Goal: Task Accomplishment & Management: Manage account settings

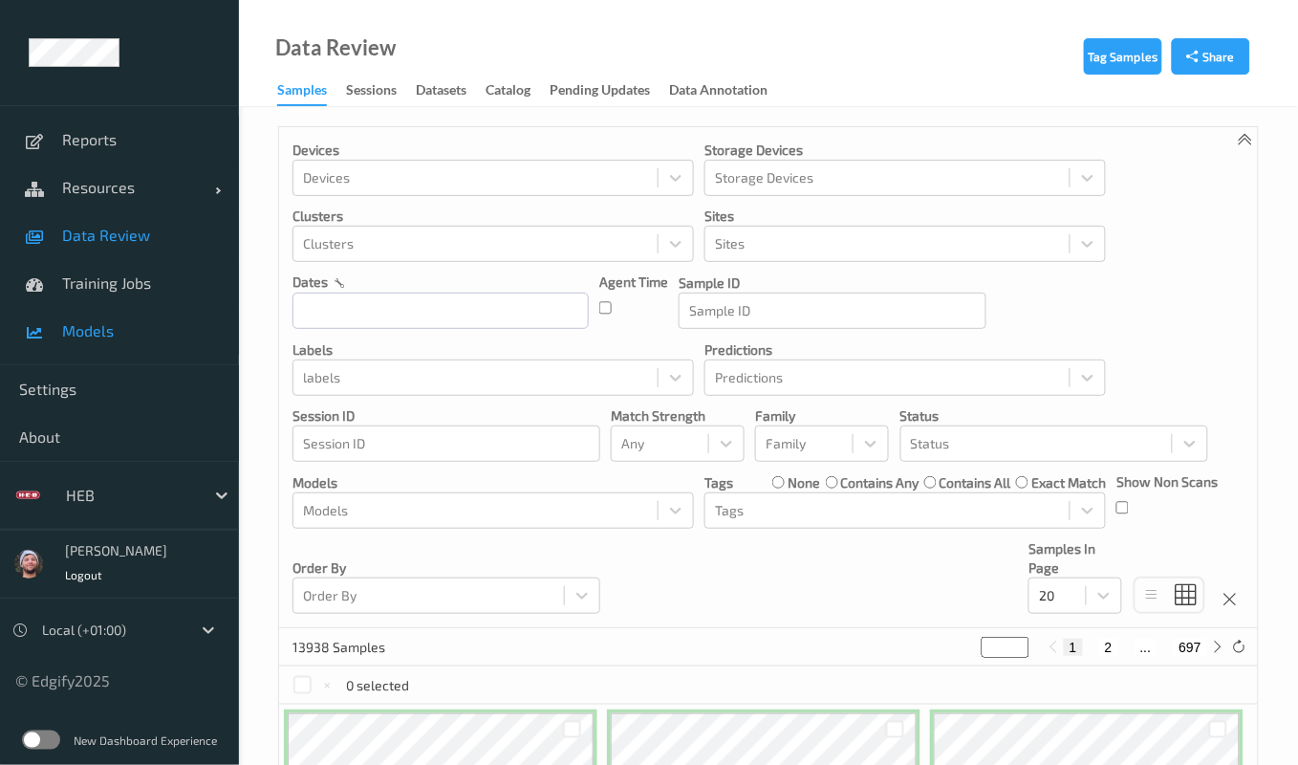
click at [94, 337] on span "Models" at bounding box center [141, 330] width 158 height 19
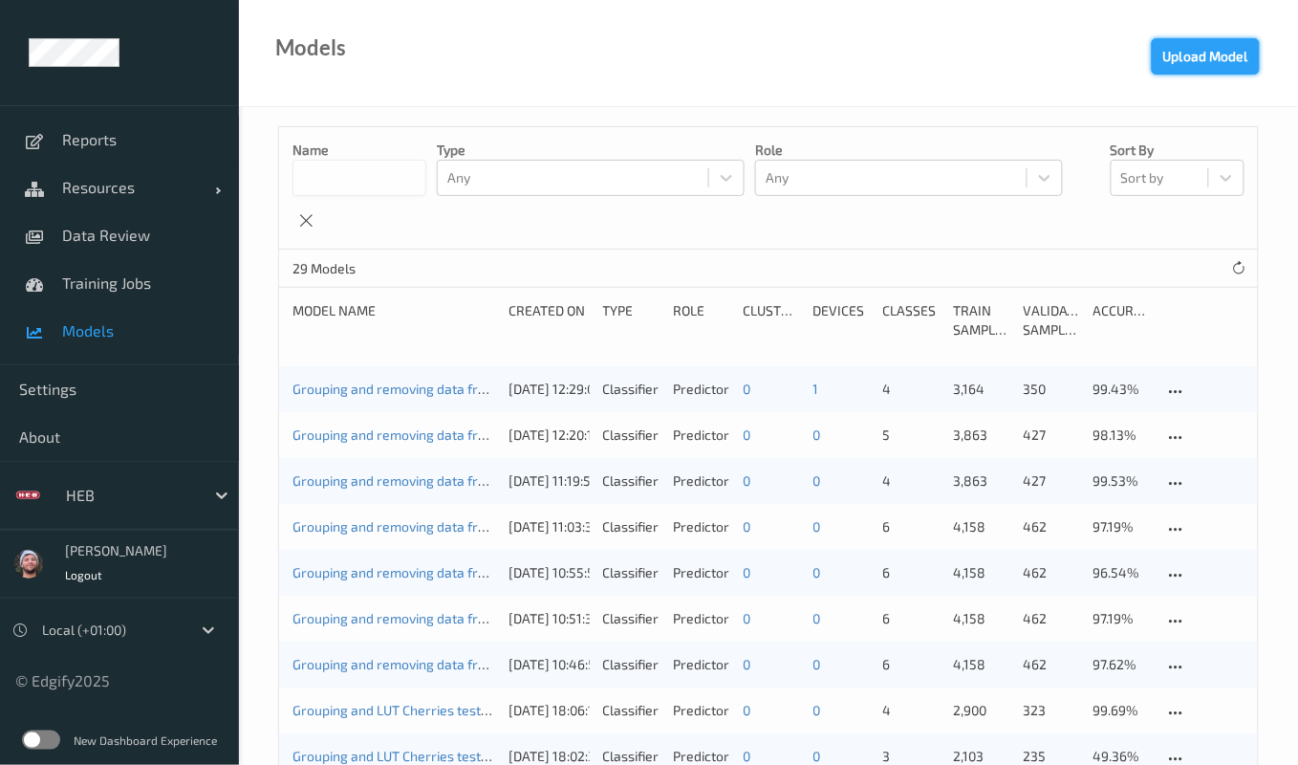
click at [1183, 63] on button "Upload Model" at bounding box center [1206, 56] width 108 height 36
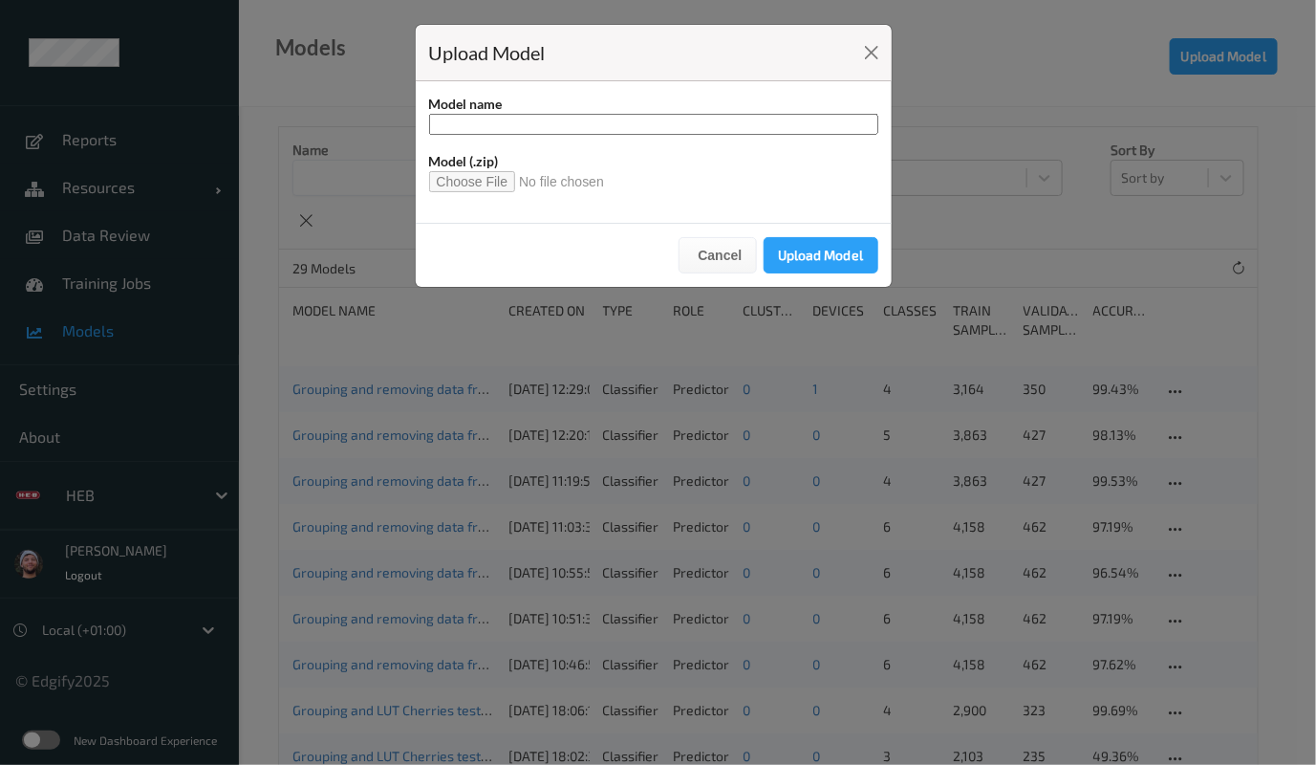
click at [535, 125] on input at bounding box center [653, 124] width 449 height 21
type input "****"
click at [468, 174] on input "file" at bounding box center [524, 181] width 191 height 21
type input "**********"
click at [677, 122] on input "****" at bounding box center [653, 124] width 449 height 21
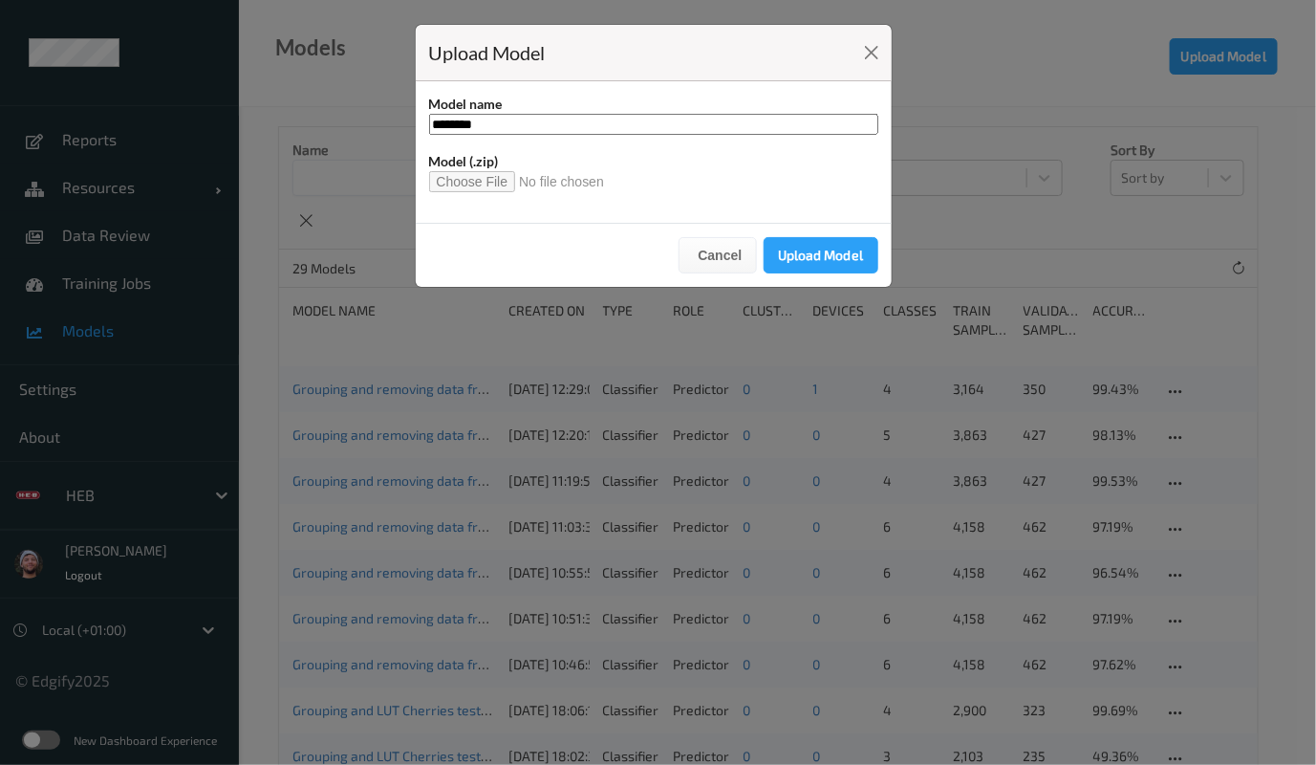
type input "********"
click at [818, 247] on button "Upload Model" at bounding box center [821, 255] width 115 height 36
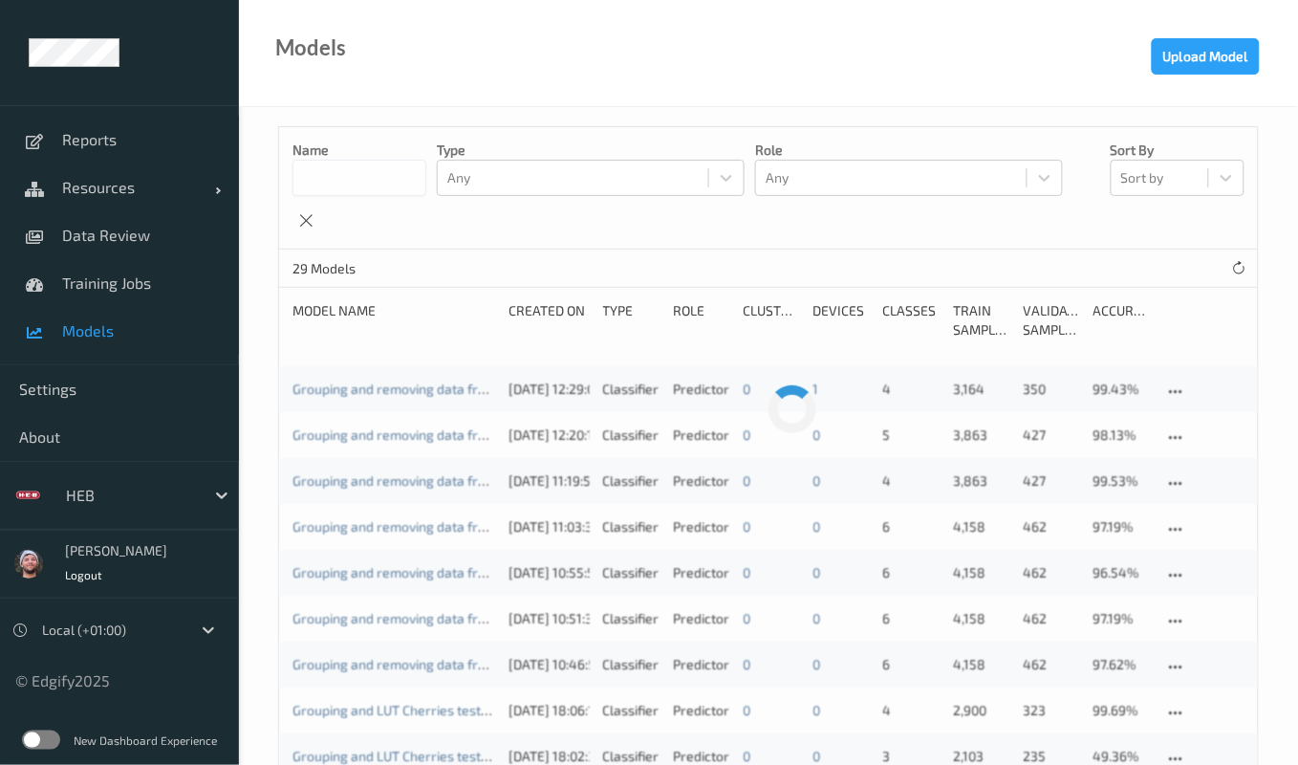
click at [356, 230] on div "Name Type Any Role Any Sort by Sort by" at bounding box center [768, 188] width 979 height 122
click at [143, 187] on span "Resources" at bounding box center [138, 187] width 153 height 19
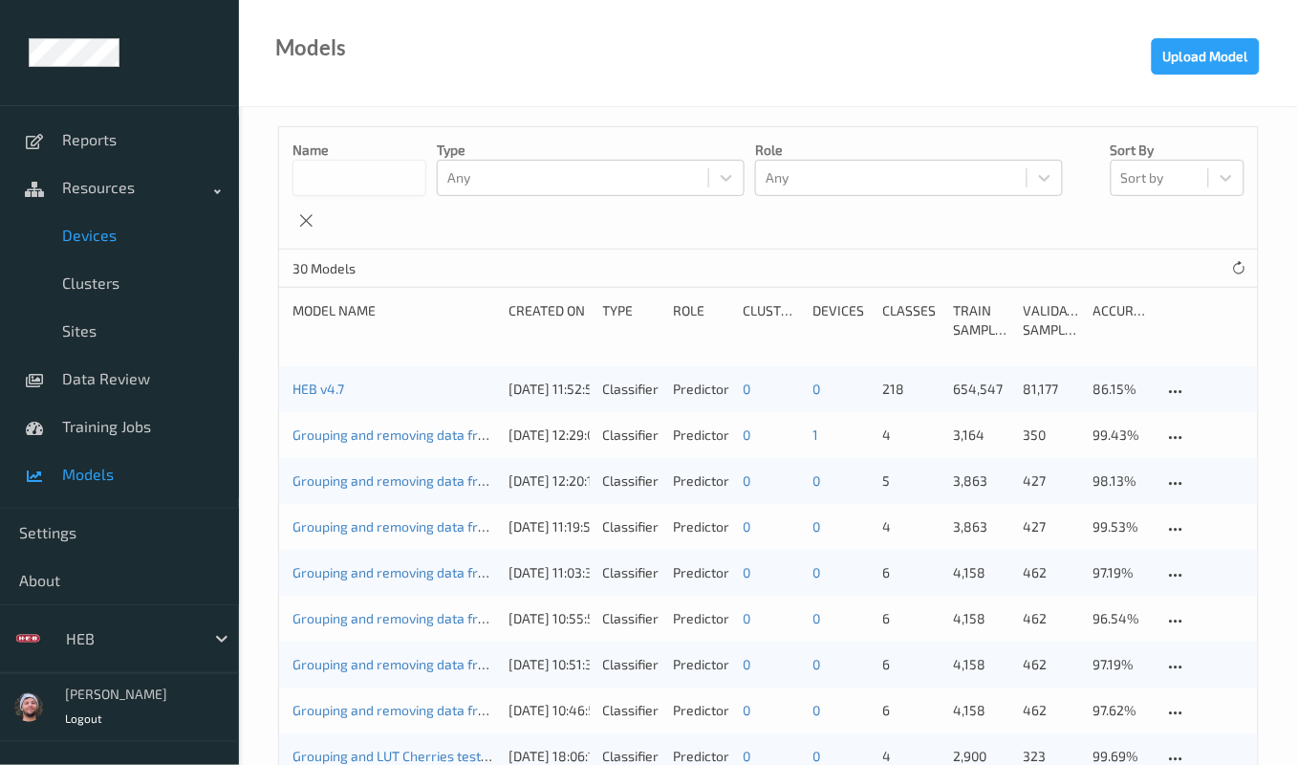
click at [134, 236] on span "Devices" at bounding box center [141, 235] width 158 height 19
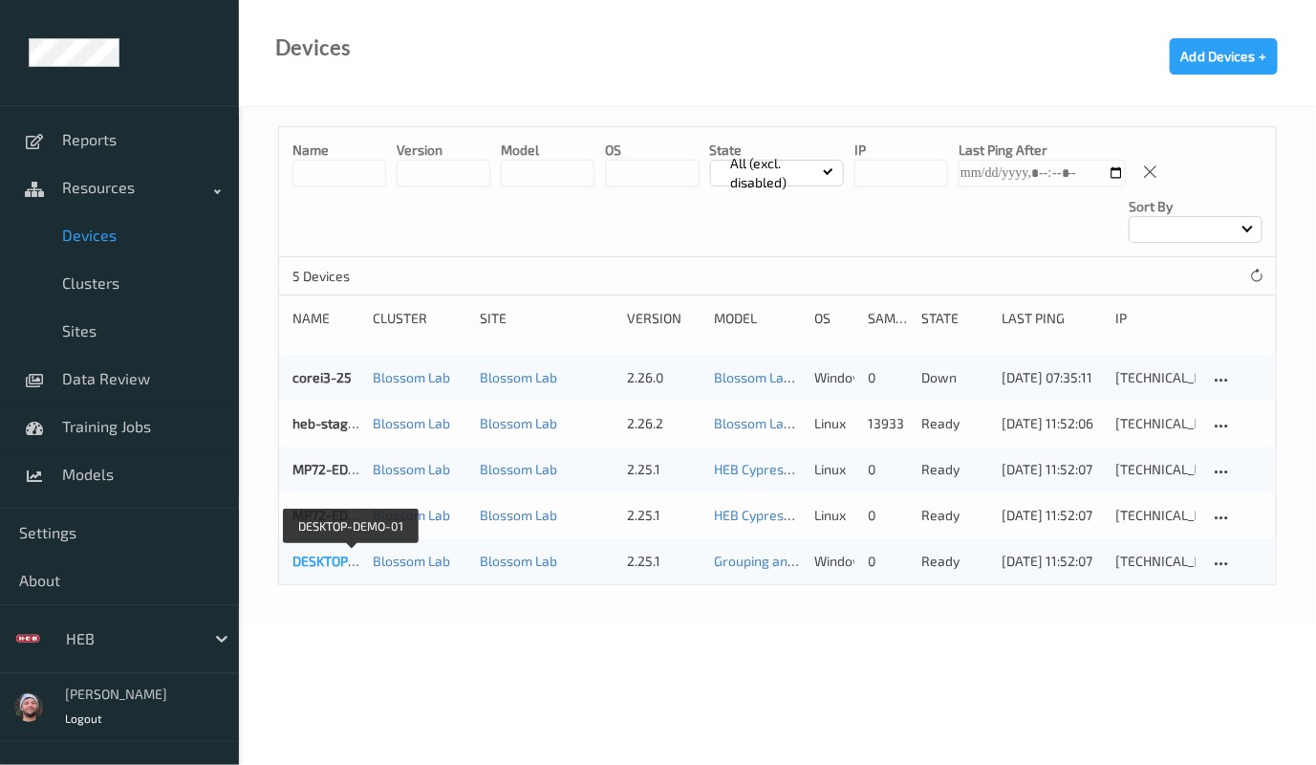
click at [315, 566] on link "DESKTOP-DEMO-01" at bounding box center [350, 560] width 117 height 16
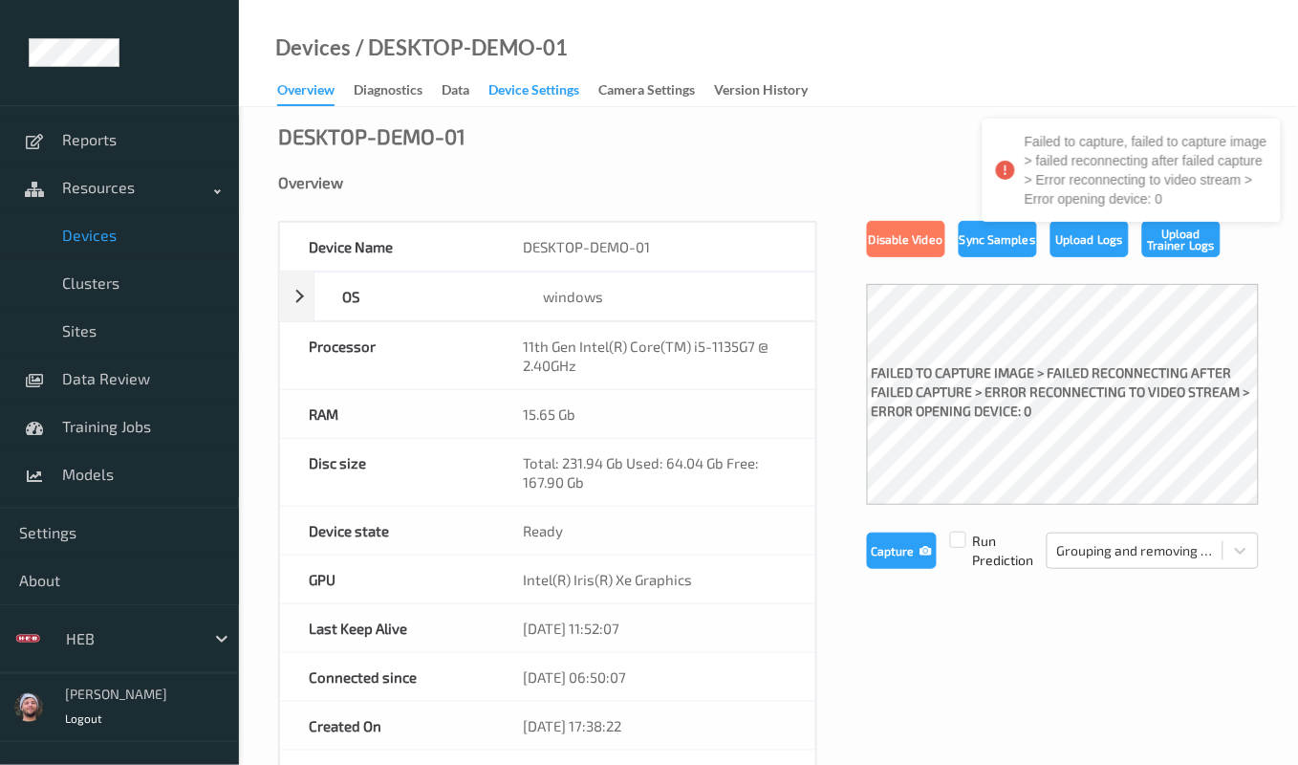
click at [508, 97] on div "Device Settings" at bounding box center [533, 92] width 91 height 24
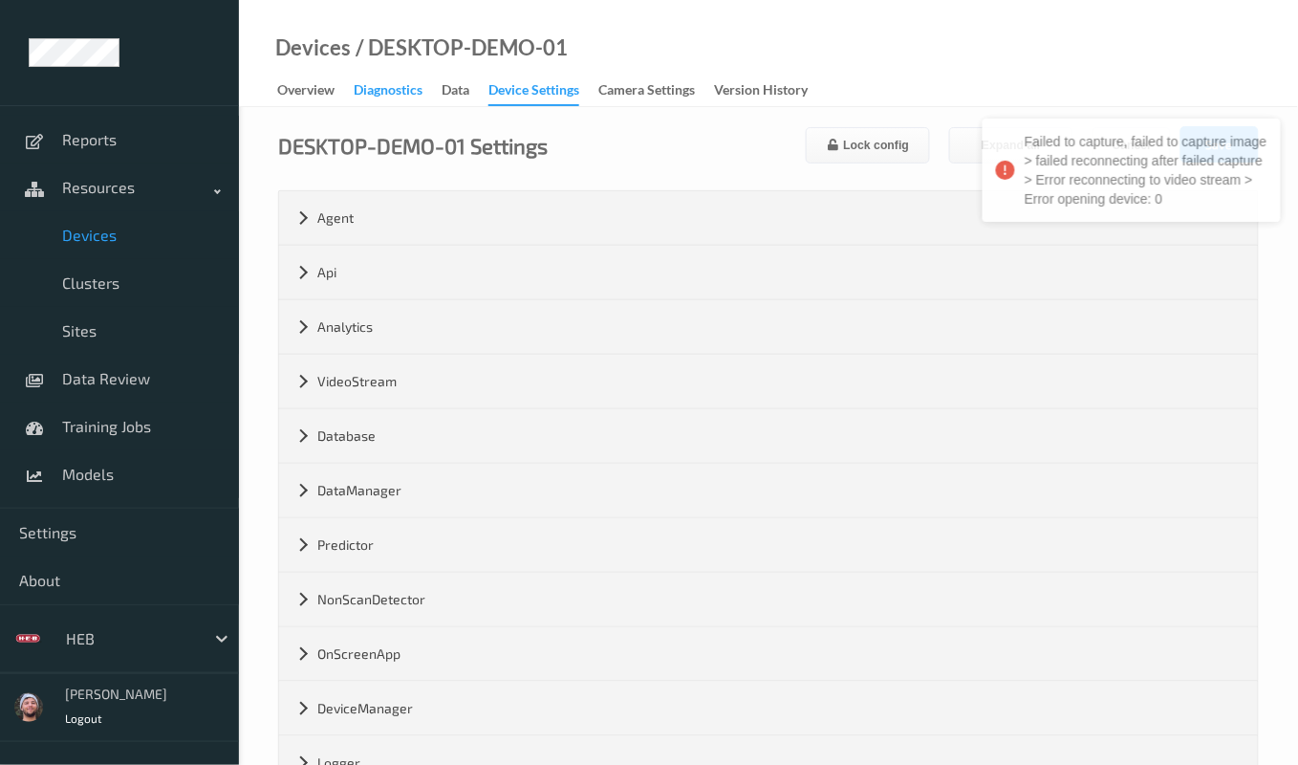
click at [418, 103] on div "Diagnostics" at bounding box center [388, 92] width 69 height 24
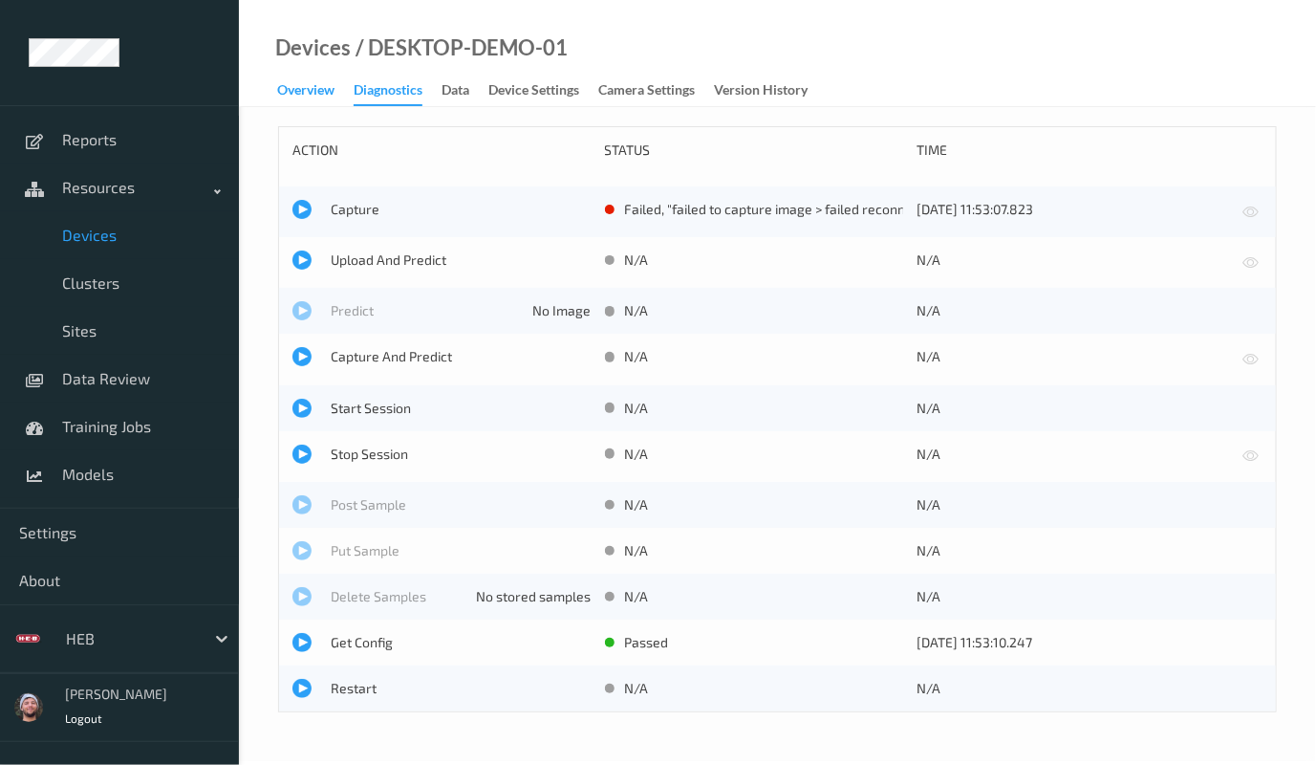
click at [289, 98] on div "Overview" at bounding box center [305, 92] width 57 height 24
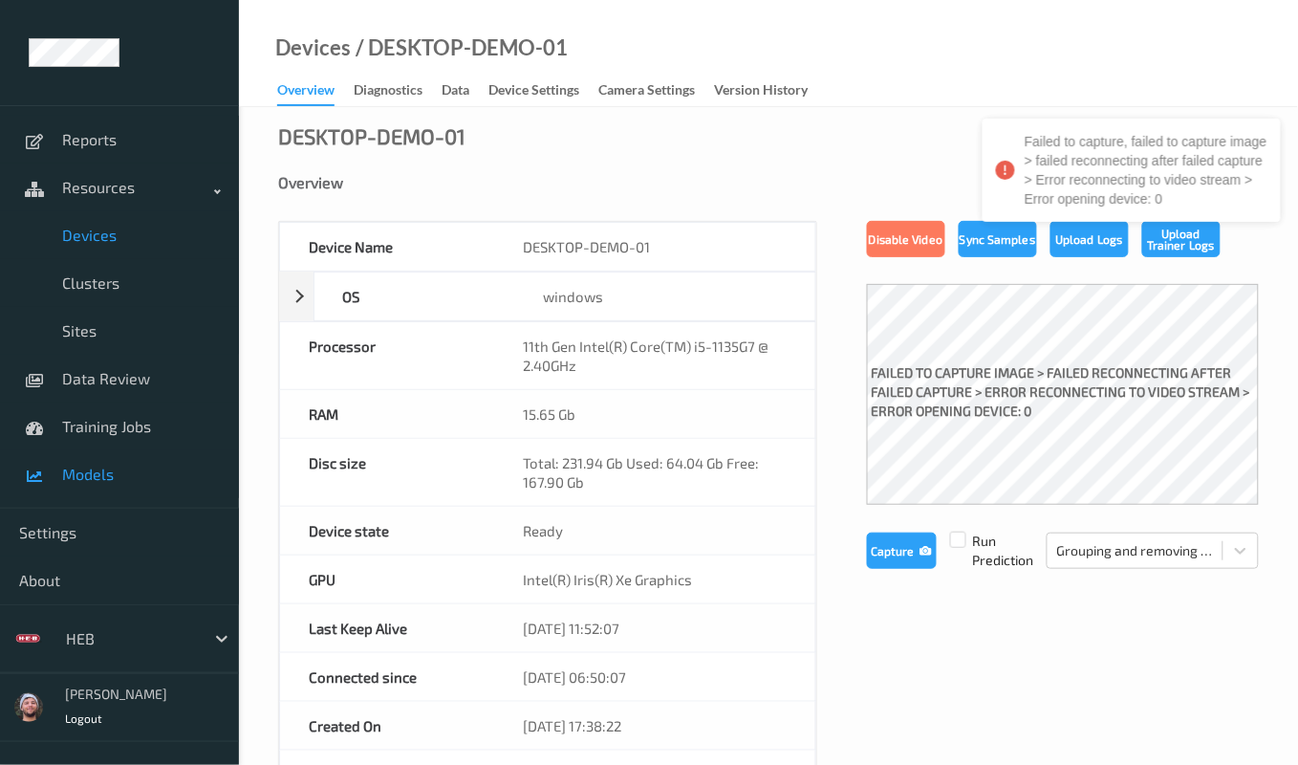
click at [101, 450] on link "Models" at bounding box center [119, 474] width 239 height 48
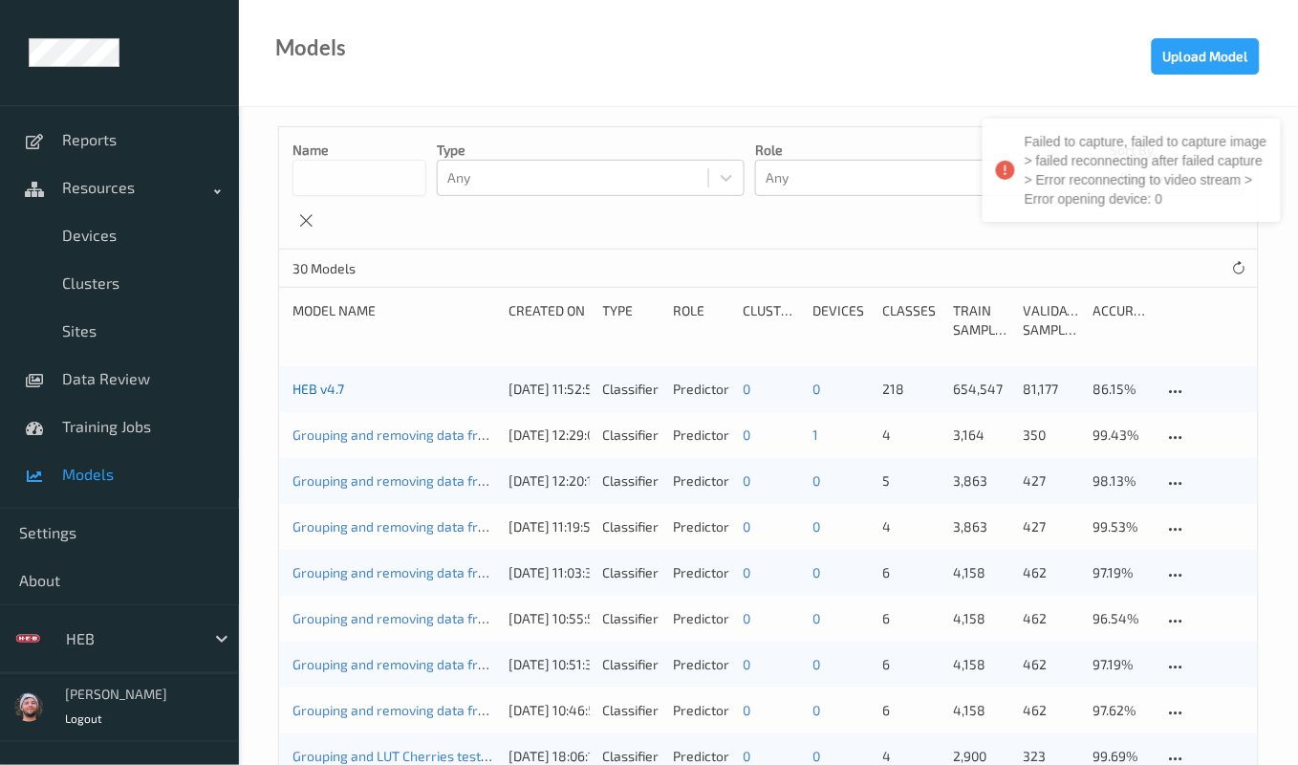
click at [322, 388] on link "HEB v4.7" at bounding box center [318, 388] width 52 height 16
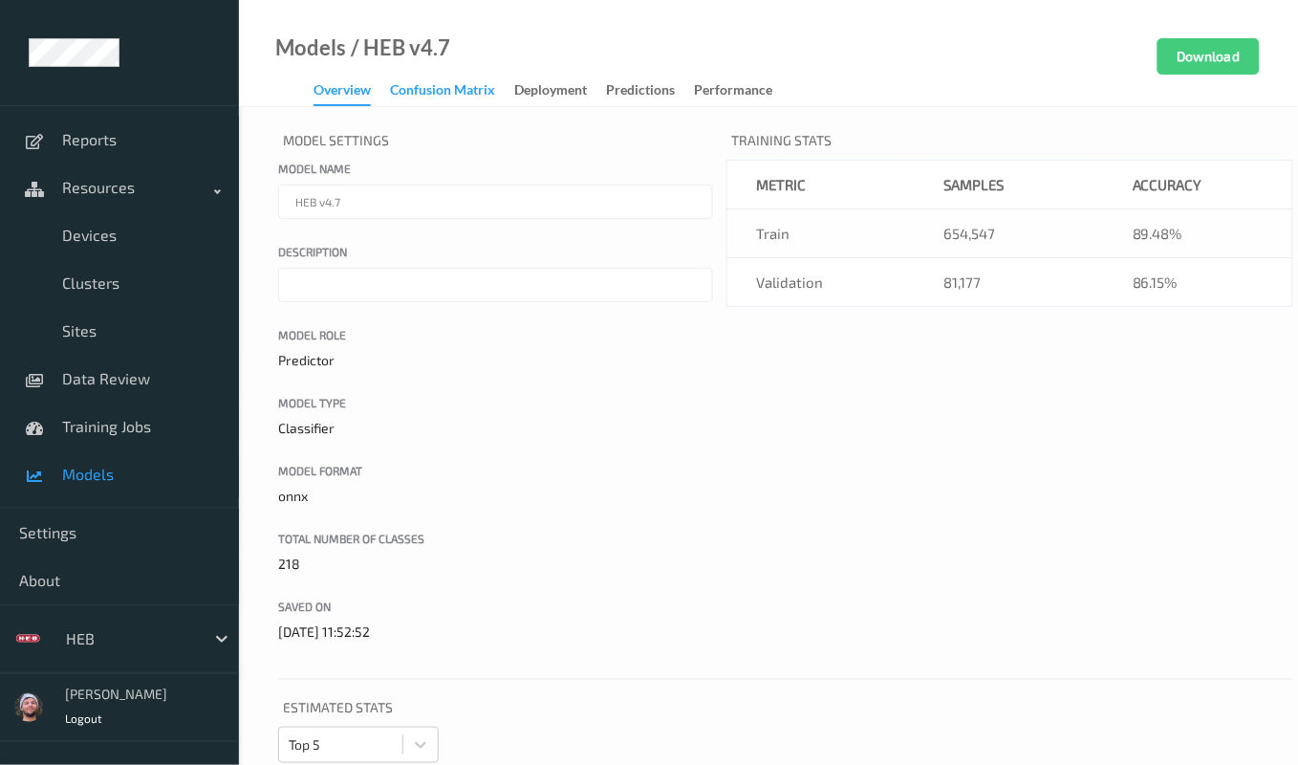
click at [435, 89] on div "Confusion matrix" at bounding box center [442, 92] width 105 height 24
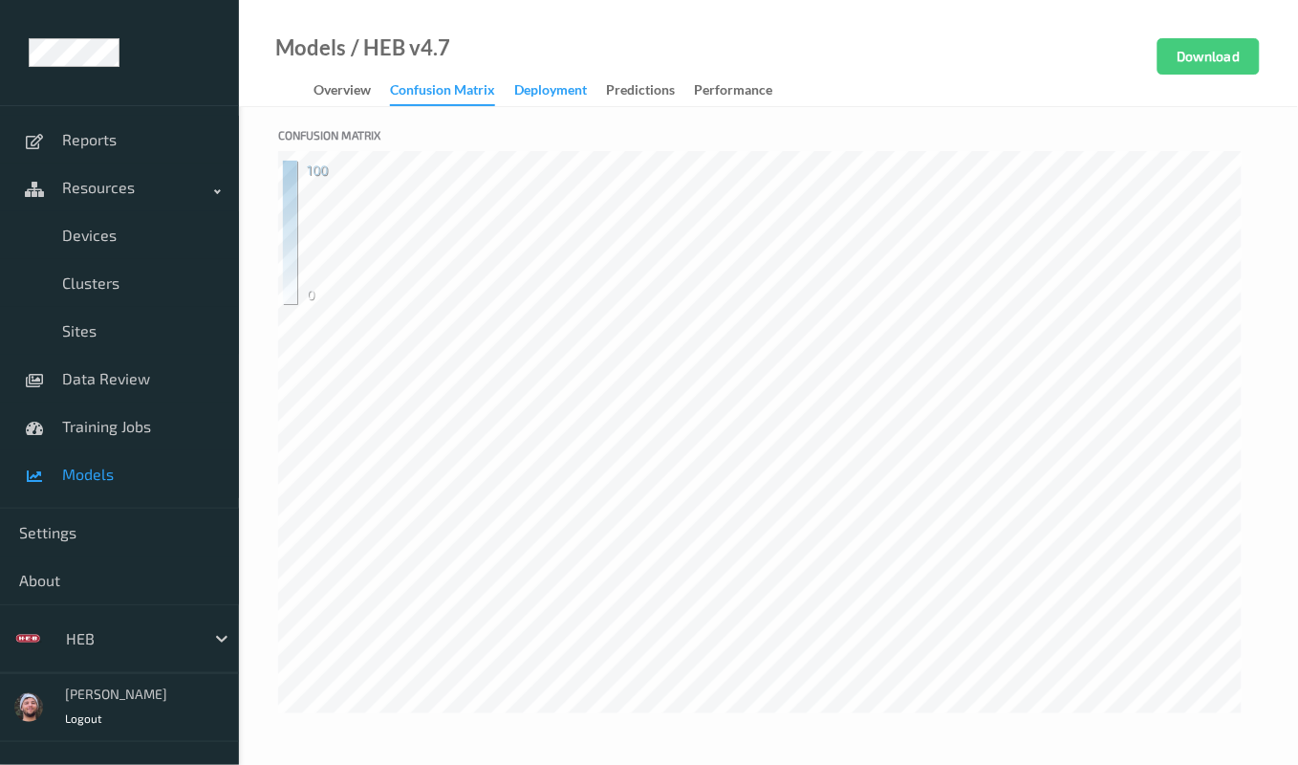
click at [524, 89] on div "Deployment" at bounding box center [550, 92] width 73 height 24
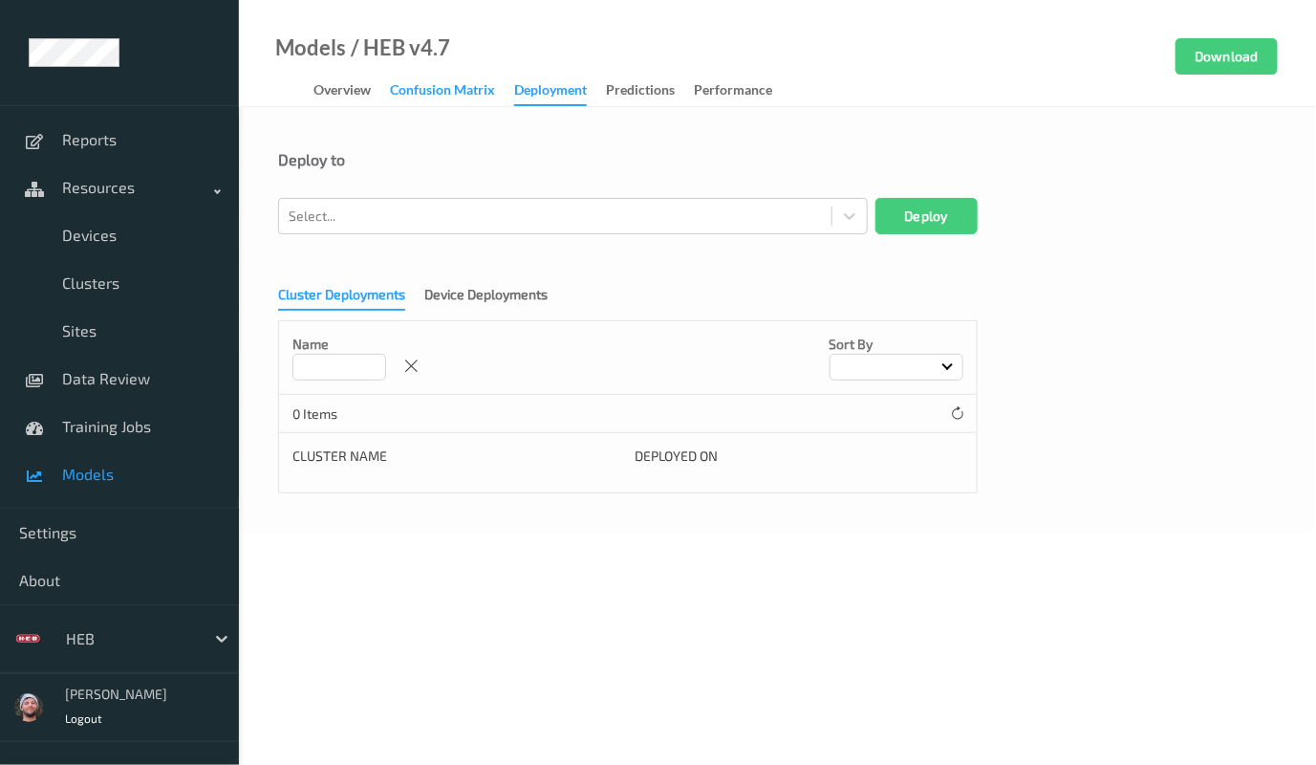
click at [444, 86] on div "Confusion matrix" at bounding box center [442, 92] width 105 height 24
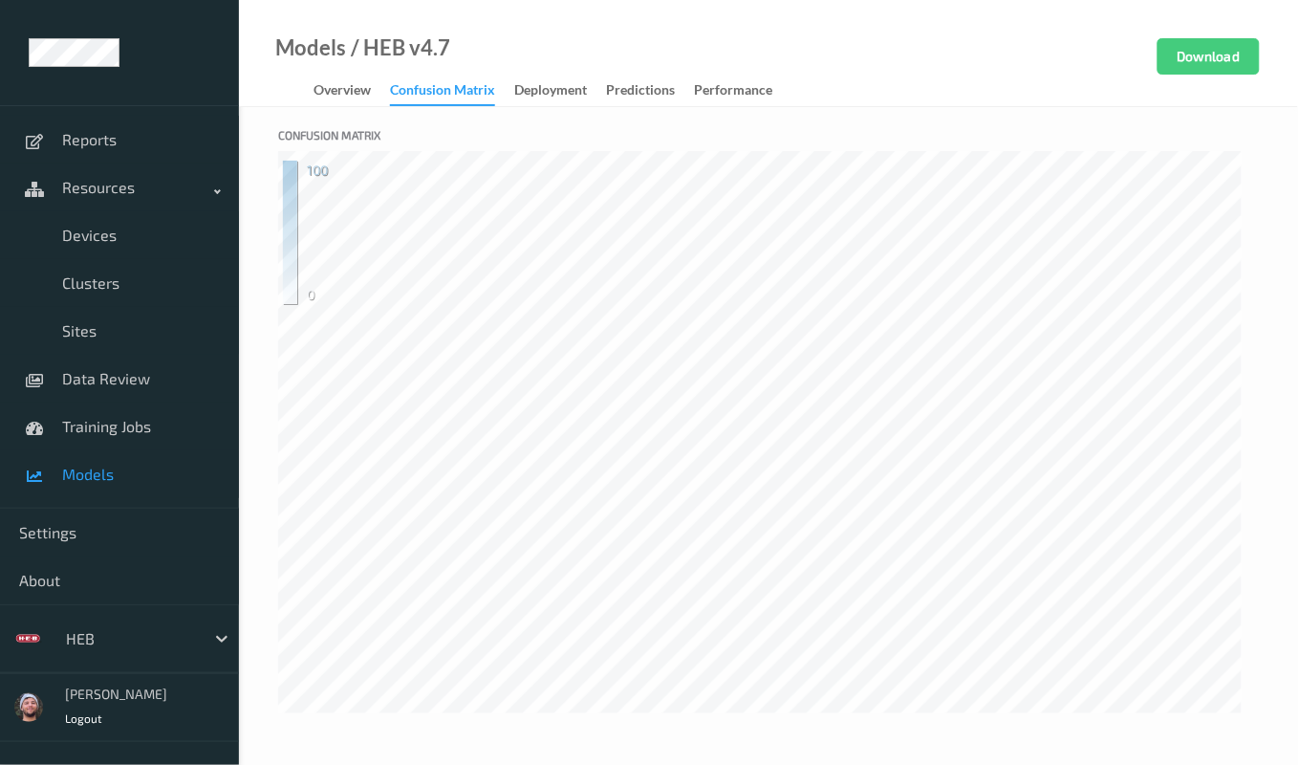
click at [380, 77] on link "Overview" at bounding box center [351, 90] width 76 height 27
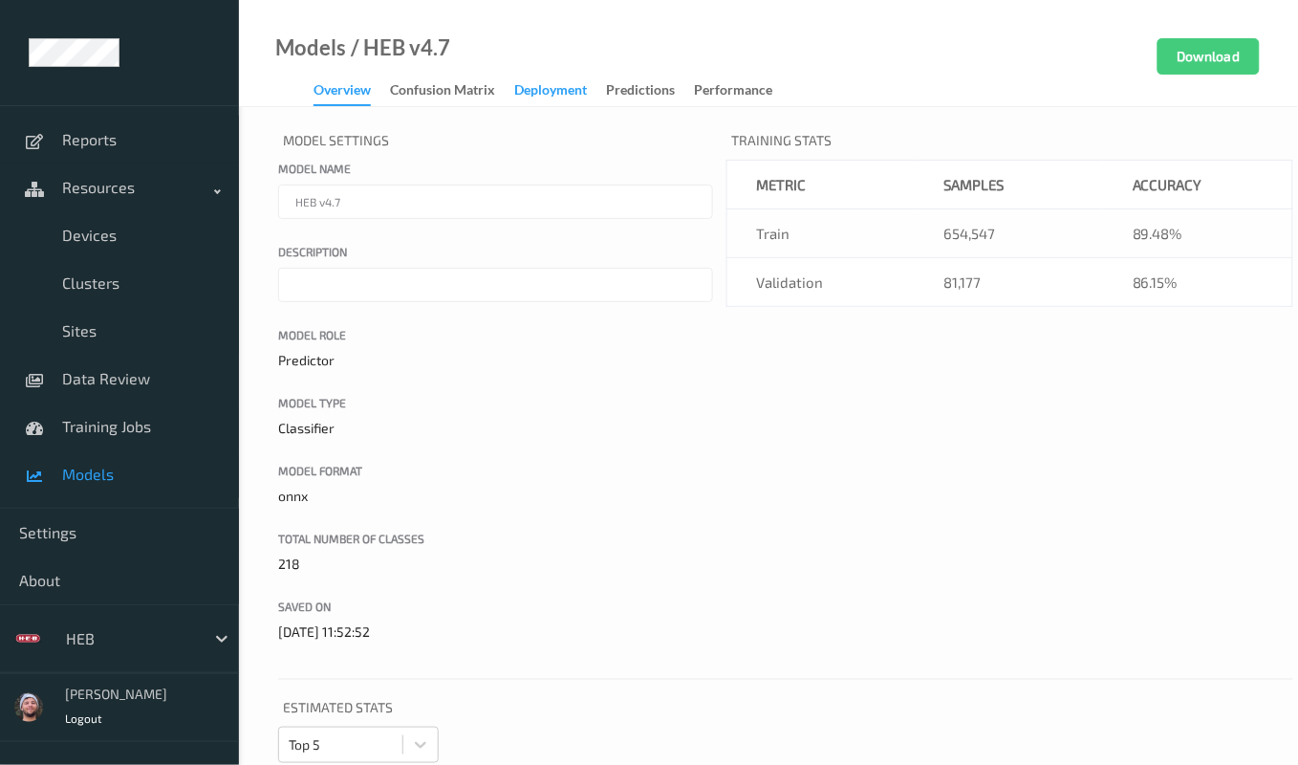
click at [545, 93] on div "Deployment" at bounding box center [550, 92] width 73 height 24
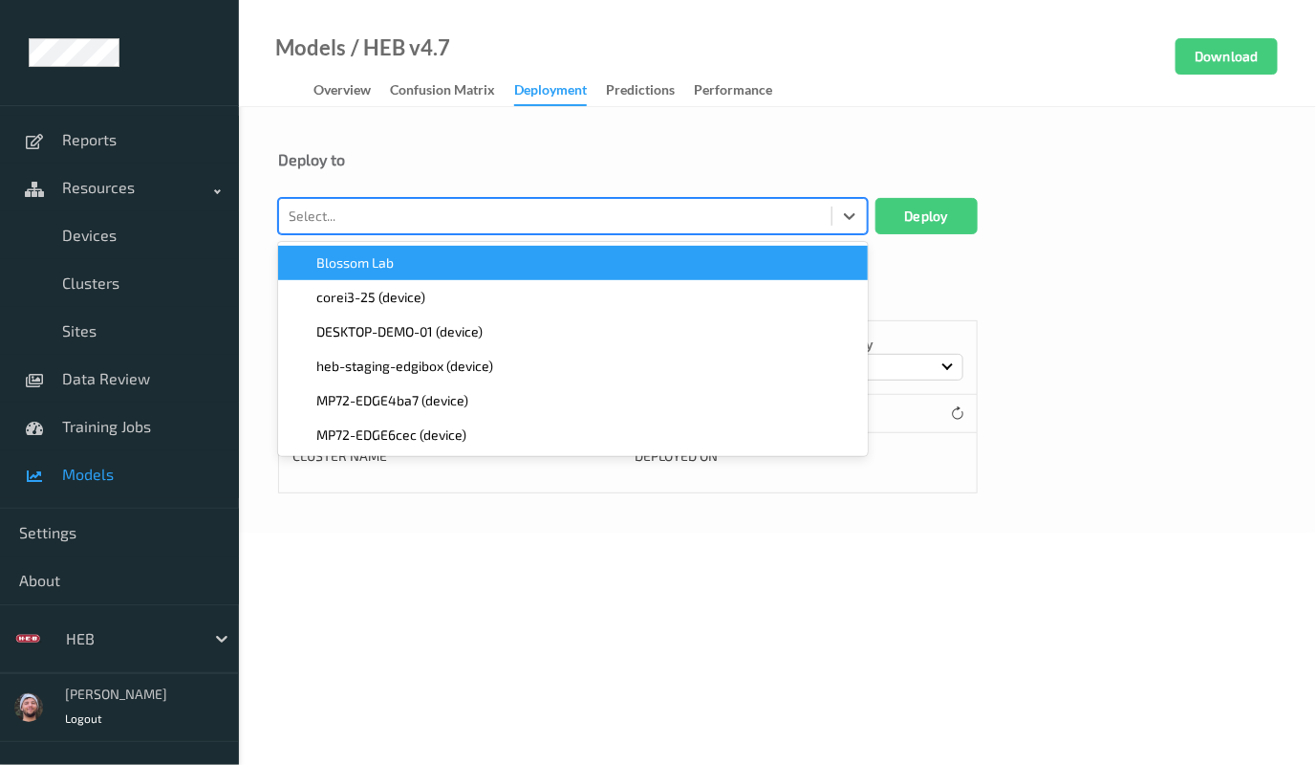
click at [419, 223] on div at bounding box center [555, 216] width 533 height 23
type input "mo"
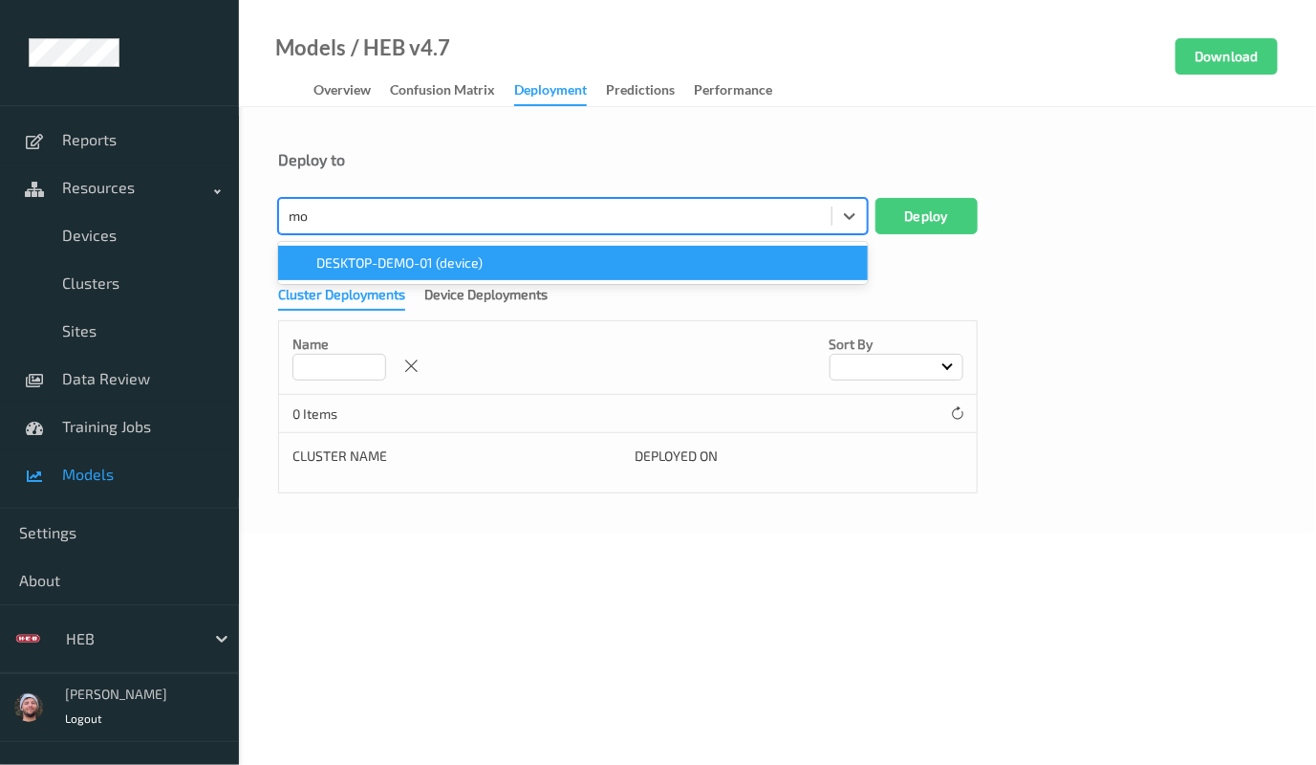
click at [421, 261] on span "DESKTOP-DEMO-01 (device)" at bounding box center [399, 262] width 166 height 19
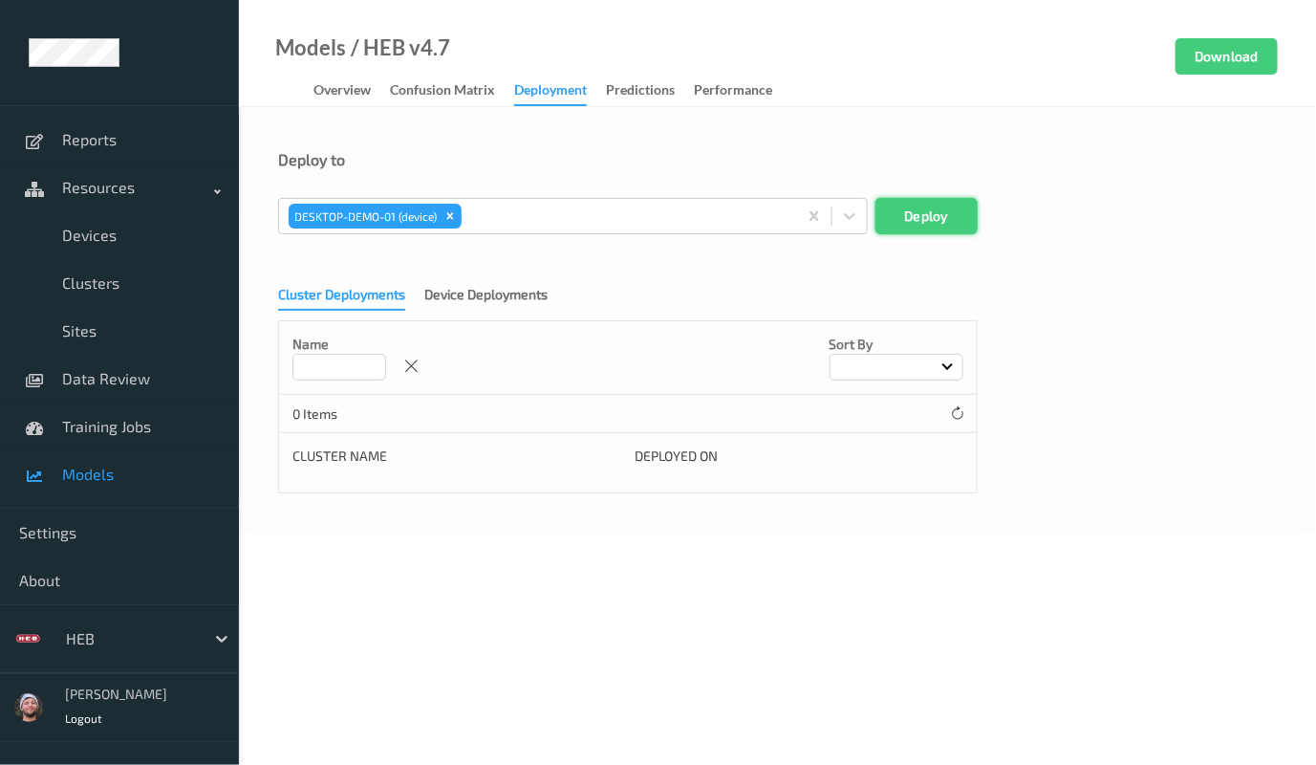
click at [894, 212] on button "Deploy" at bounding box center [926, 216] width 102 height 36
click at [143, 186] on span "Resources" at bounding box center [138, 187] width 153 height 19
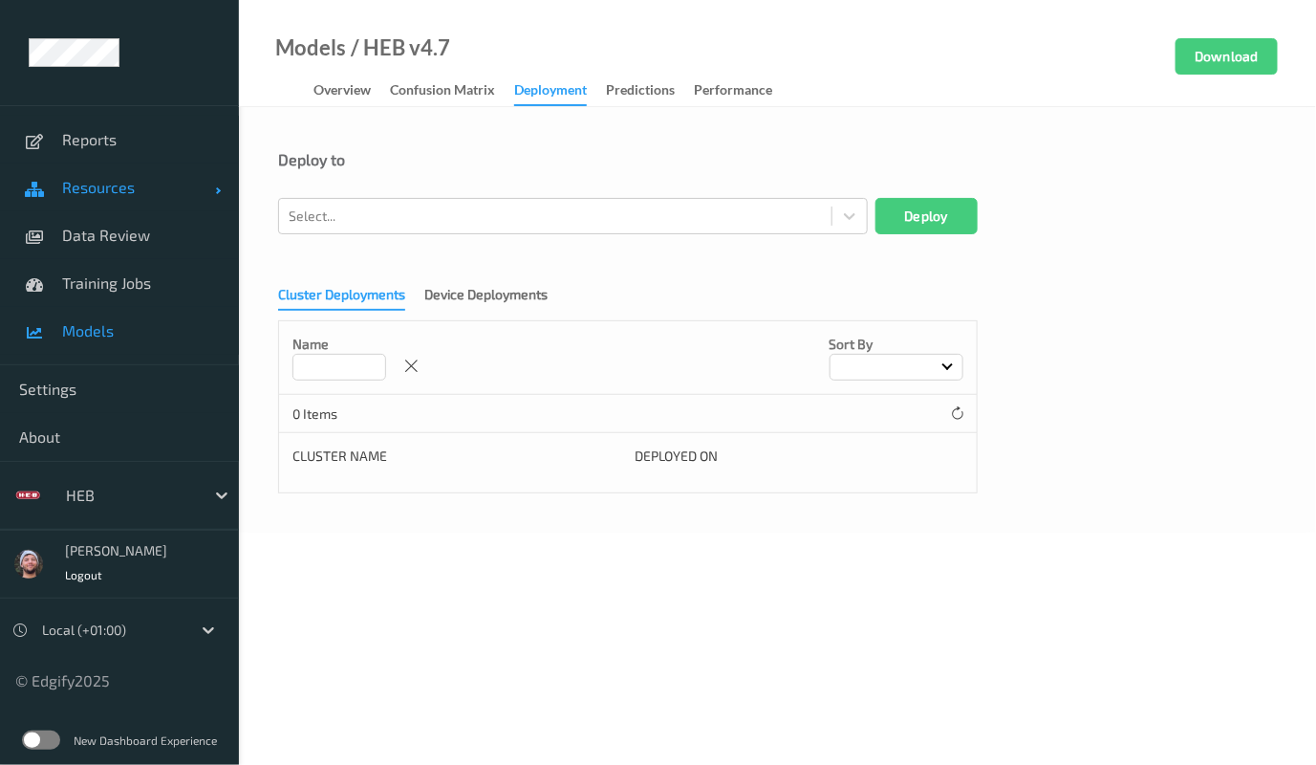
click at [121, 206] on link "Resources" at bounding box center [119, 187] width 239 height 48
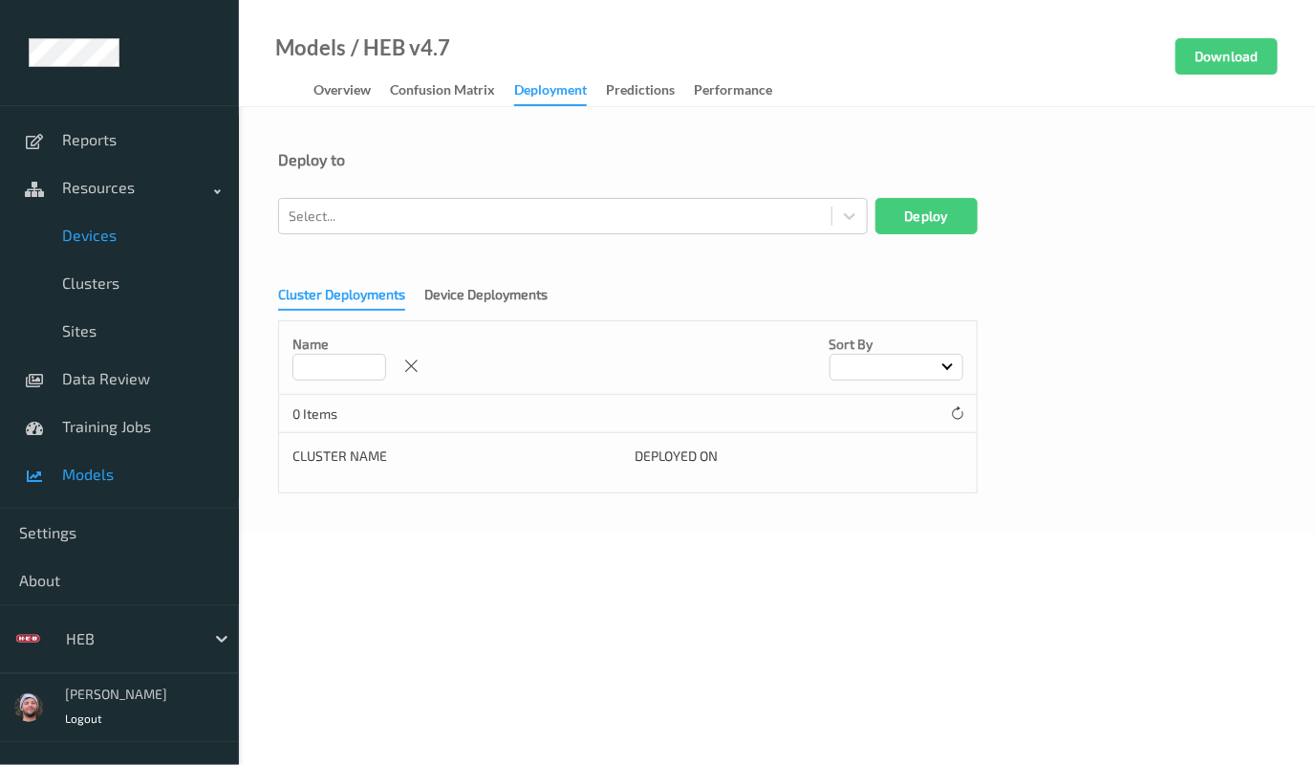
click at [129, 244] on span "Devices" at bounding box center [141, 235] width 158 height 19
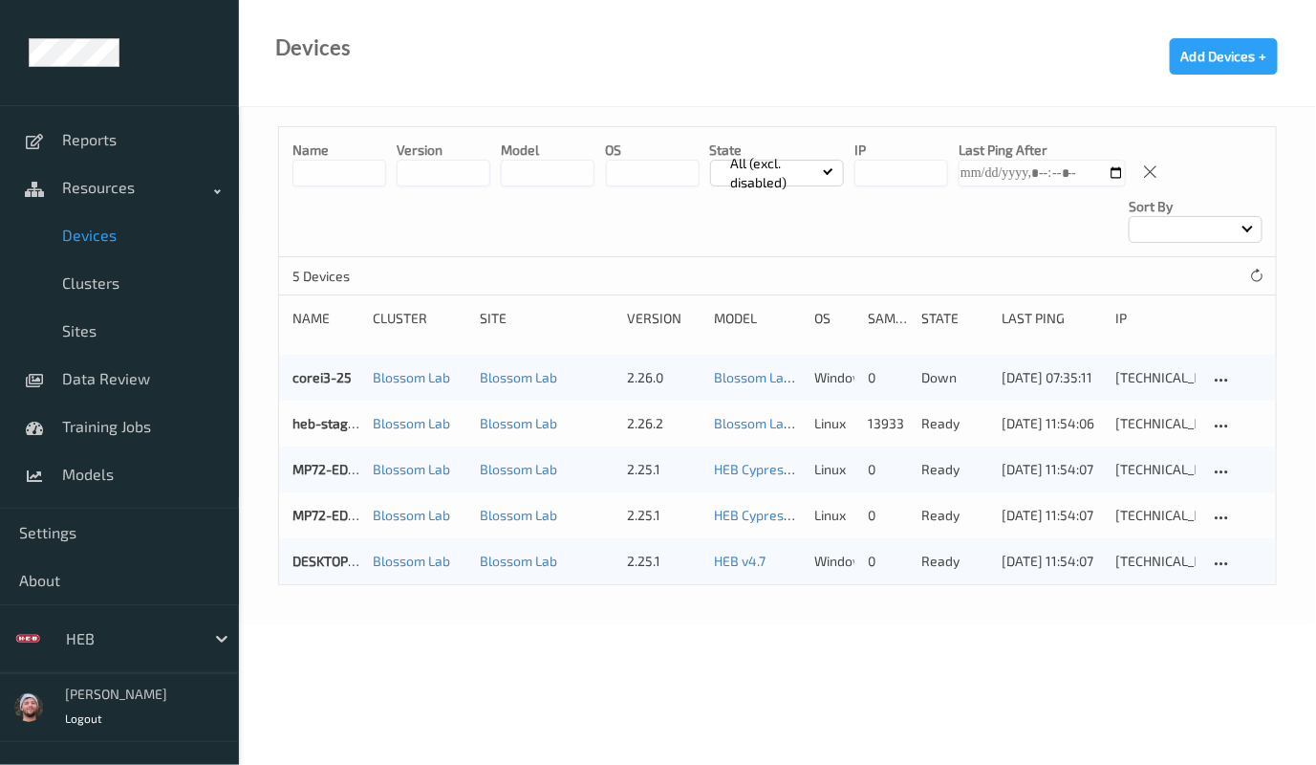
click at [316, 550] on div "DESKTOP-DEMO-01 Blossom Lab Blossom Lab 2.25.1 HEB v4.7 windows 0 ready 19/08/2…" at bounding box center [777, 561] width 997 height 46
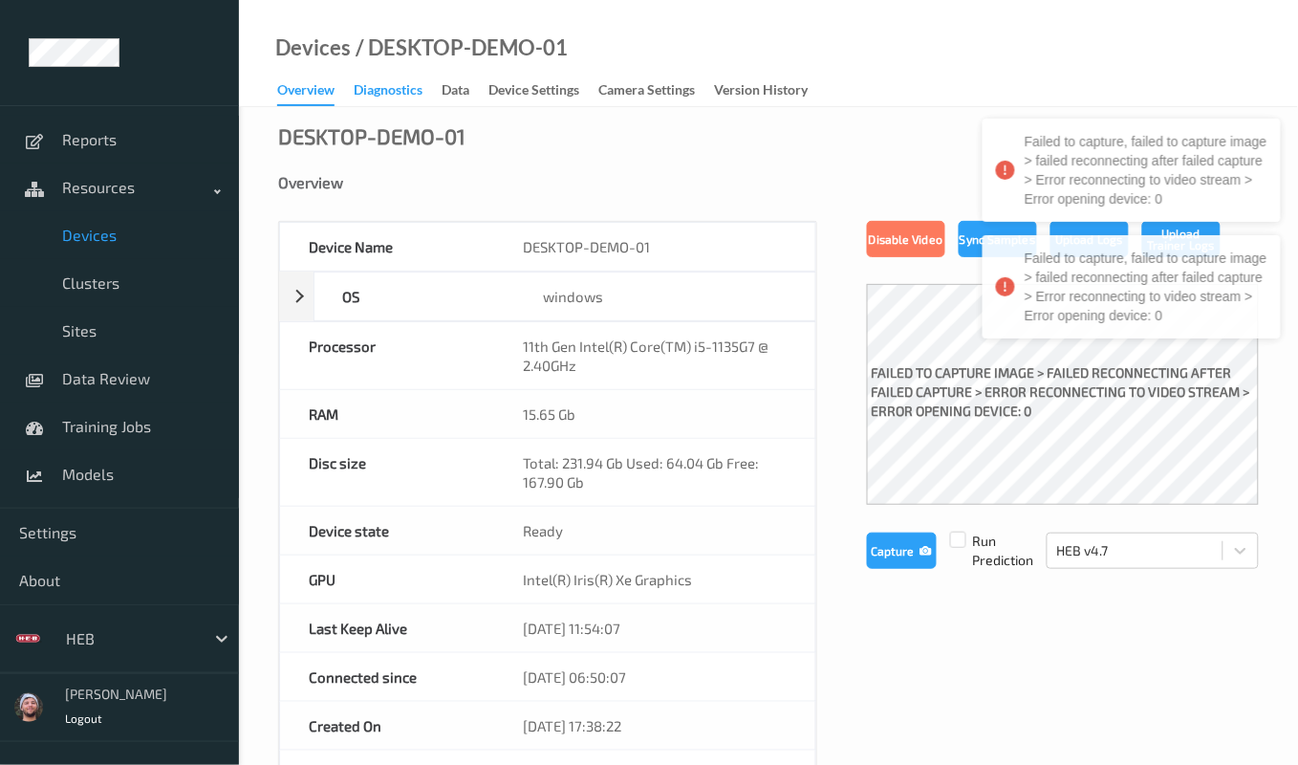
click at [397, 94] on div "Diagnostics" at bounding box center [388, 92] width 69 height 24
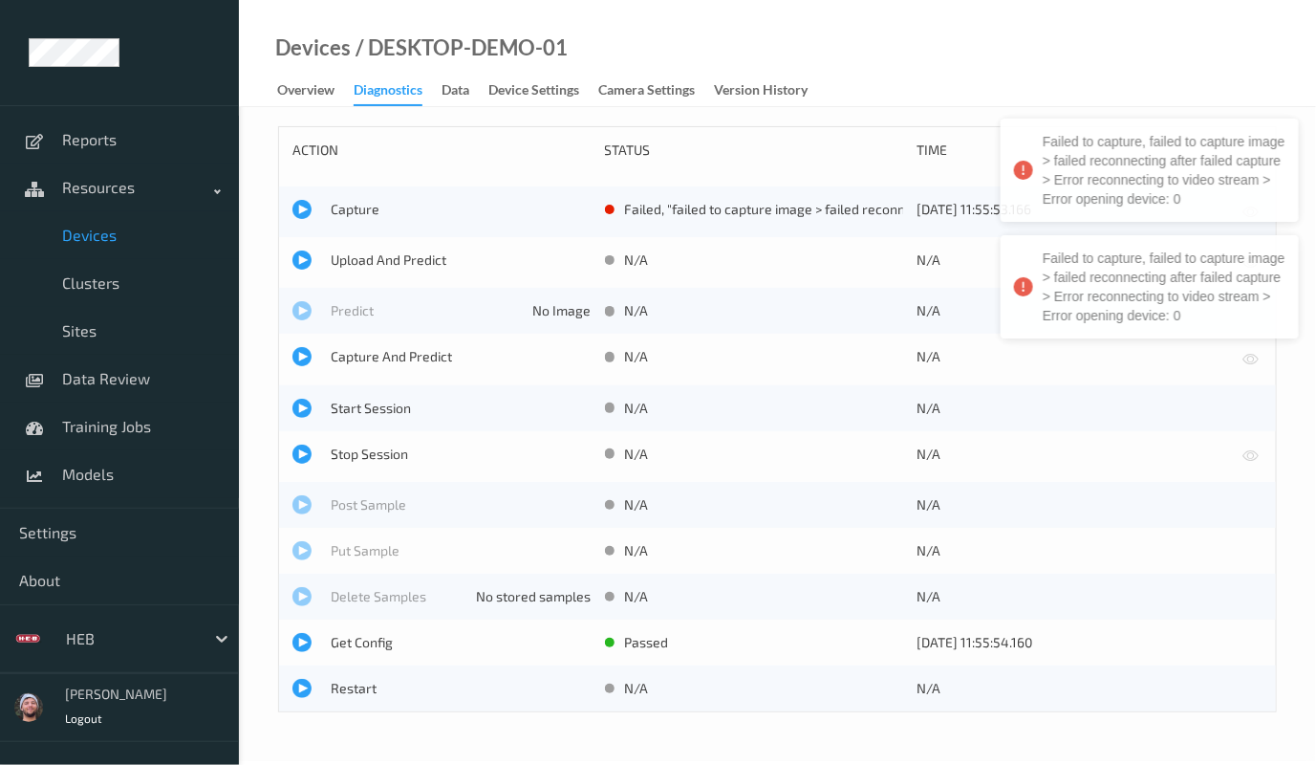
click at [368, 249] on div "Upload And Predict N/A N/A" at bounding box center [777, 262] width 997 height 51
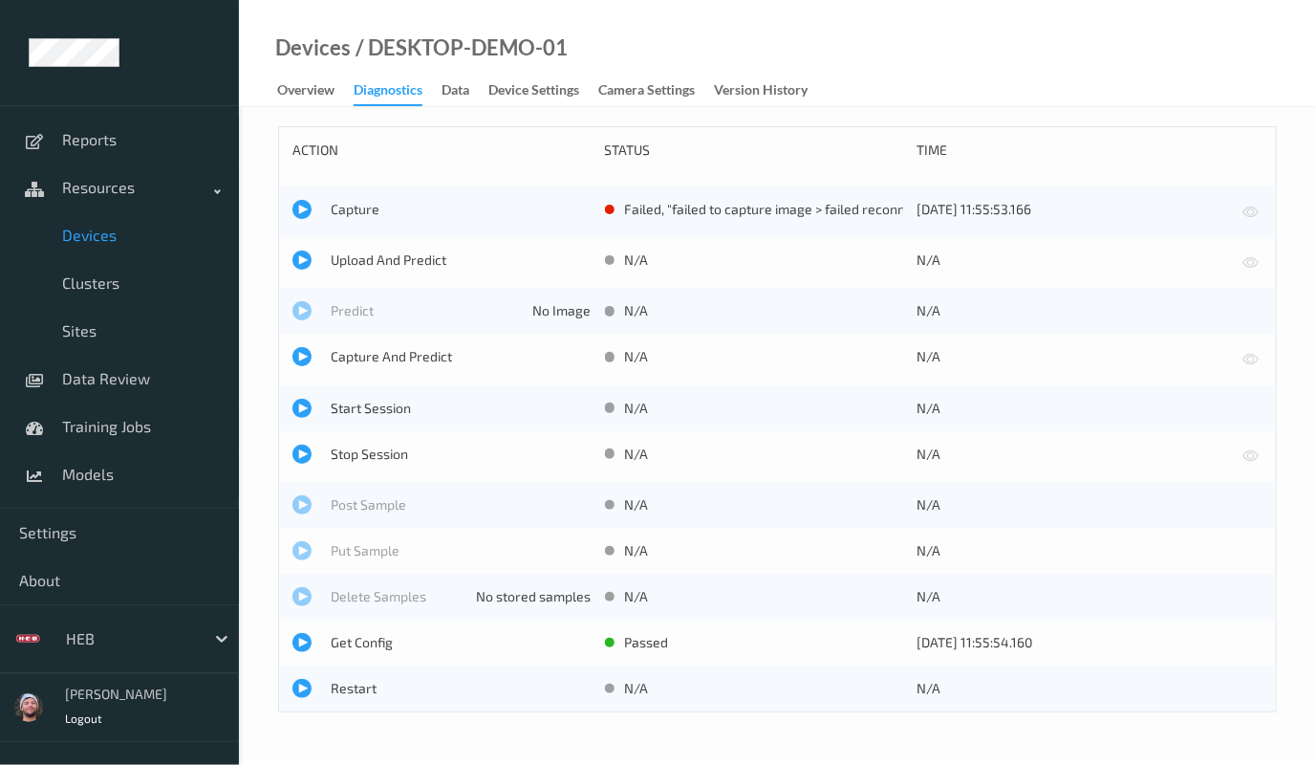
click at [368, 249] on div "Upload And Predict N/A N/A" at bounding box center [777, 262] width 997 height 51
click at [375, 254] on span "Upload And Predict" at bounding box center [461, 259] width 261 height 19
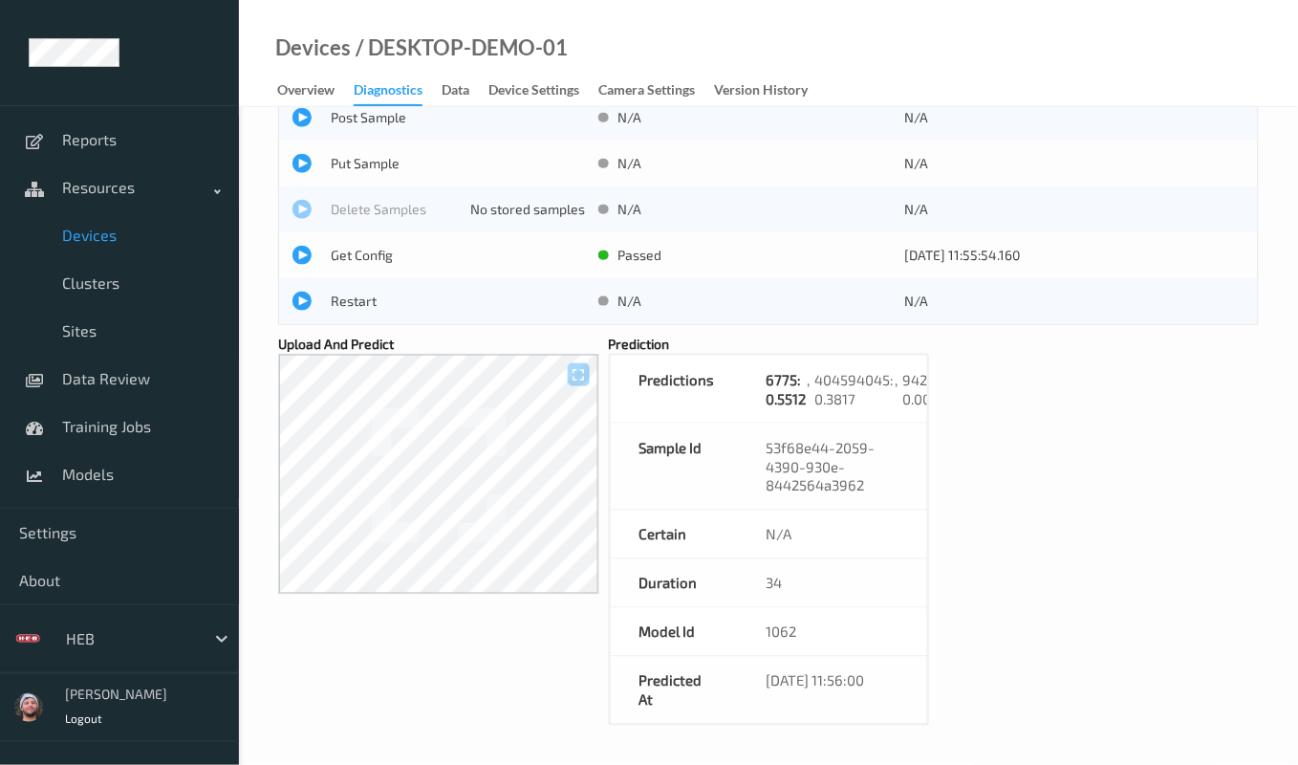
scroll to position [388, 0]
click at [335, 724] on div "Upload And Predict" at bounding box center [438, 530] width 321 height 391
click at [283, 603] on div "Upload And Predict" at bounding box center [438, 530] width 321 height 391
click at [153, 527] on span "Settings" at bounding box center [119, 532] width 201 height 19
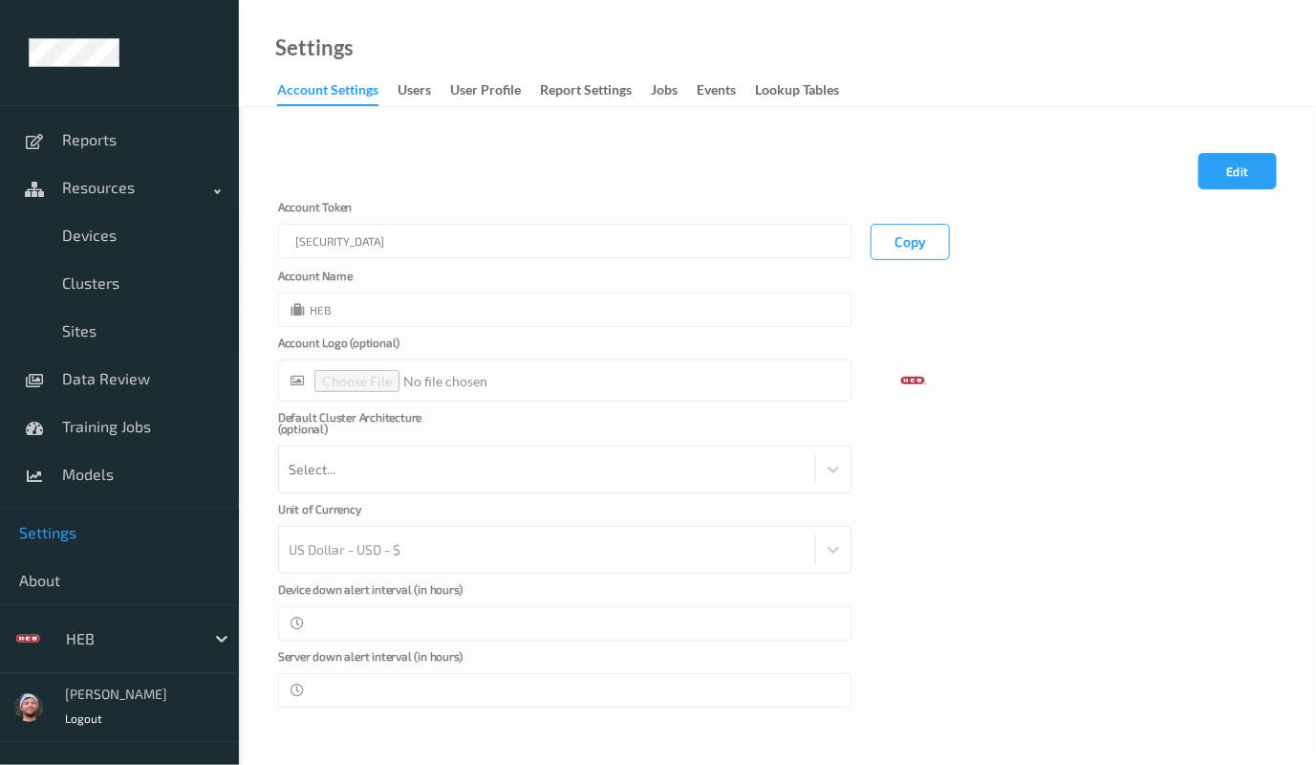
click at [742, 84] on link "events" at bounding box center [726, 90] width 58 height 27
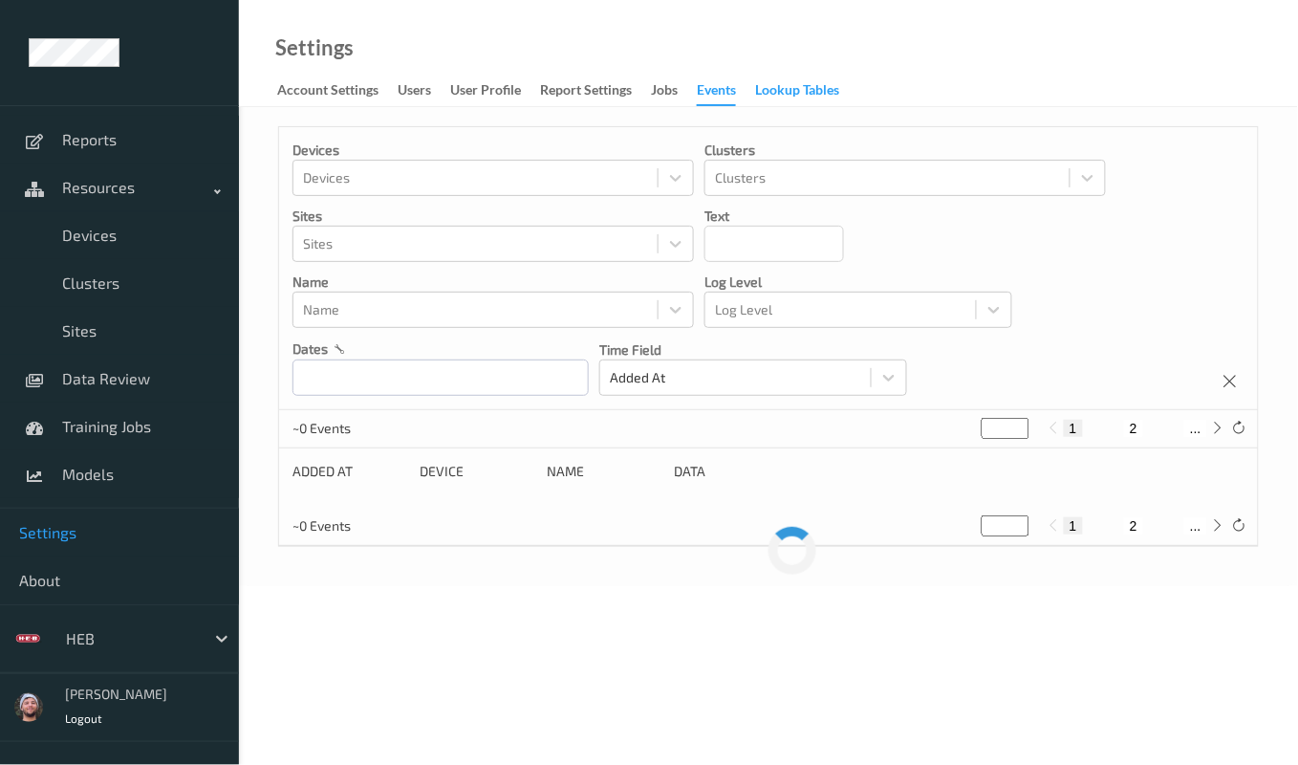
click at [770, 91] on div "Lookup Tables" at bounding box center [797, 92] width 84 height 24
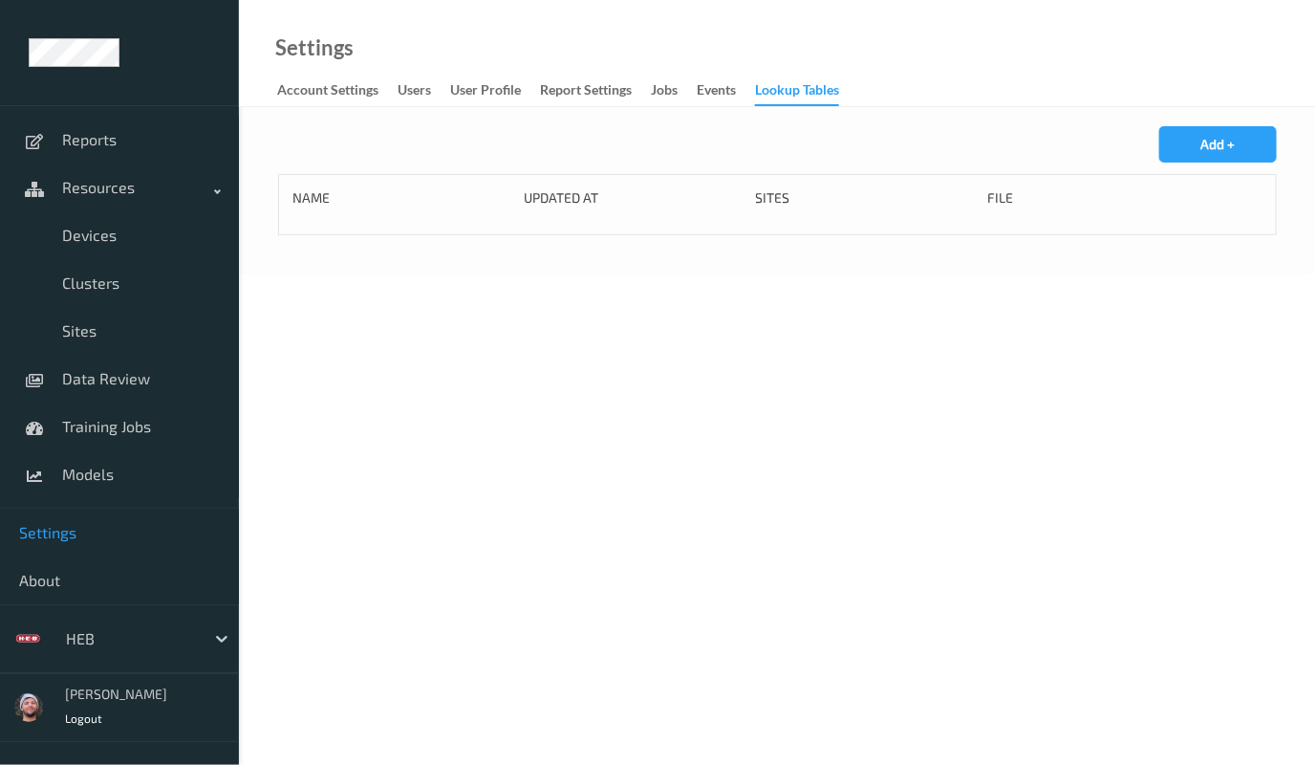
click at [1135, 151] on div "Add +" at bounding box center [777, 150] width 999 height 48
click at [1195, 141] on button "Add +" at bounding box center [1218, 144] width 118 height 36
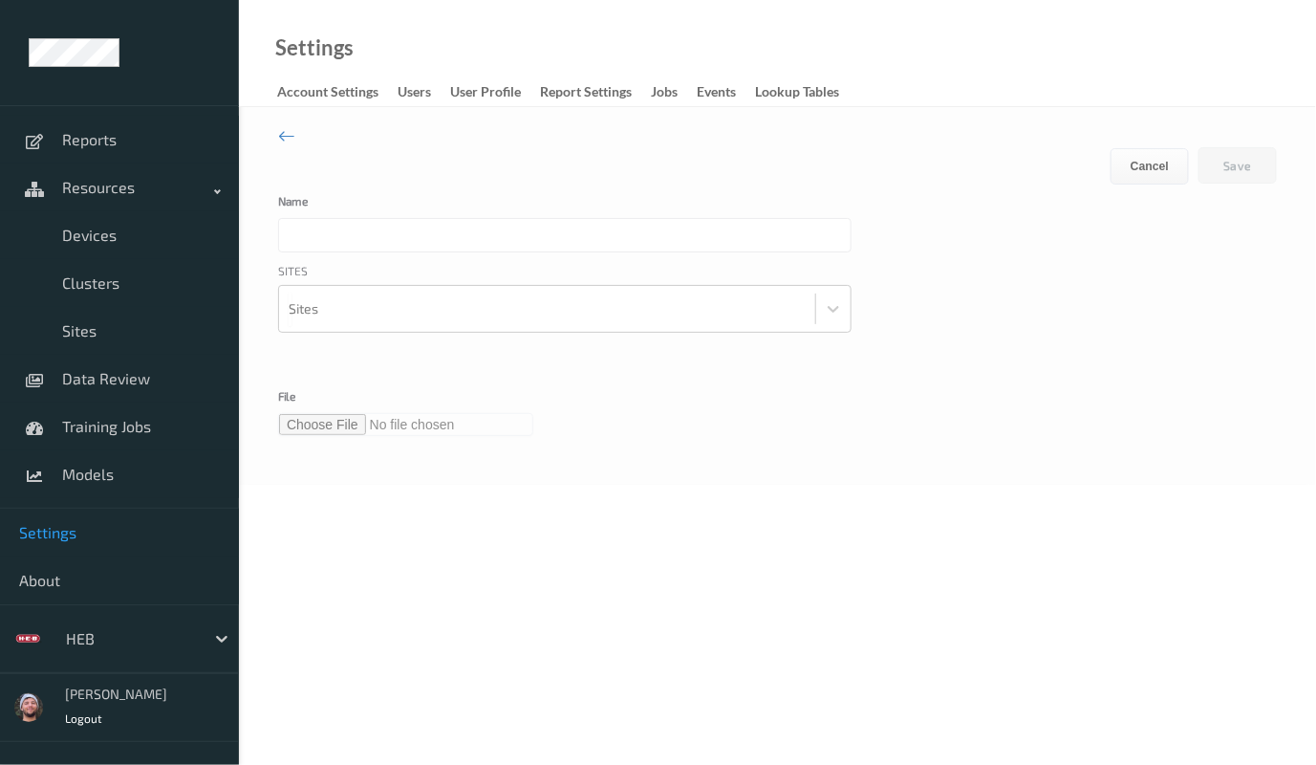
click at [392, 235] on input "text" at bounding box center [564, 235] width 573 height 34
type input "Cherries"
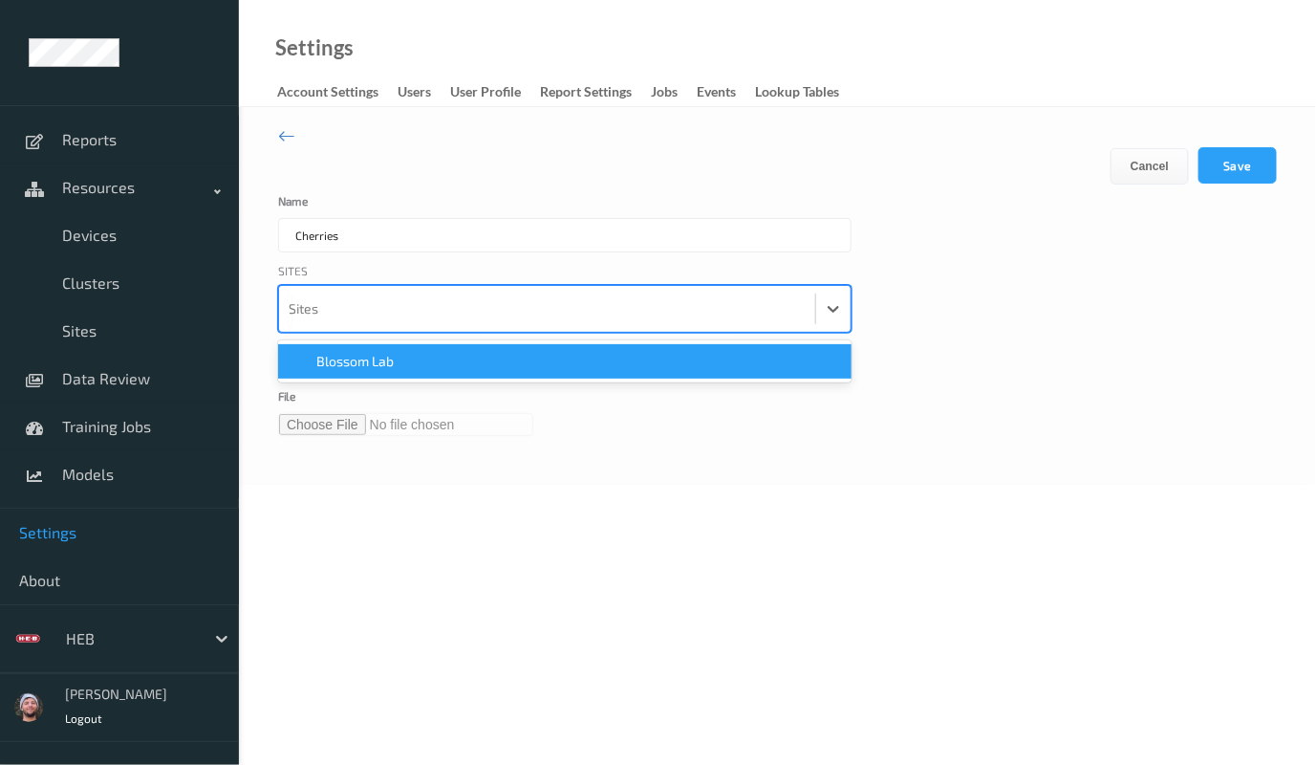
click at [373, 303] on div at bounding box center [547, 309] width 517 height 38
click at [370, 354] on span "Blossom Lab" at bounding box center [354, 361] width 77 height 19
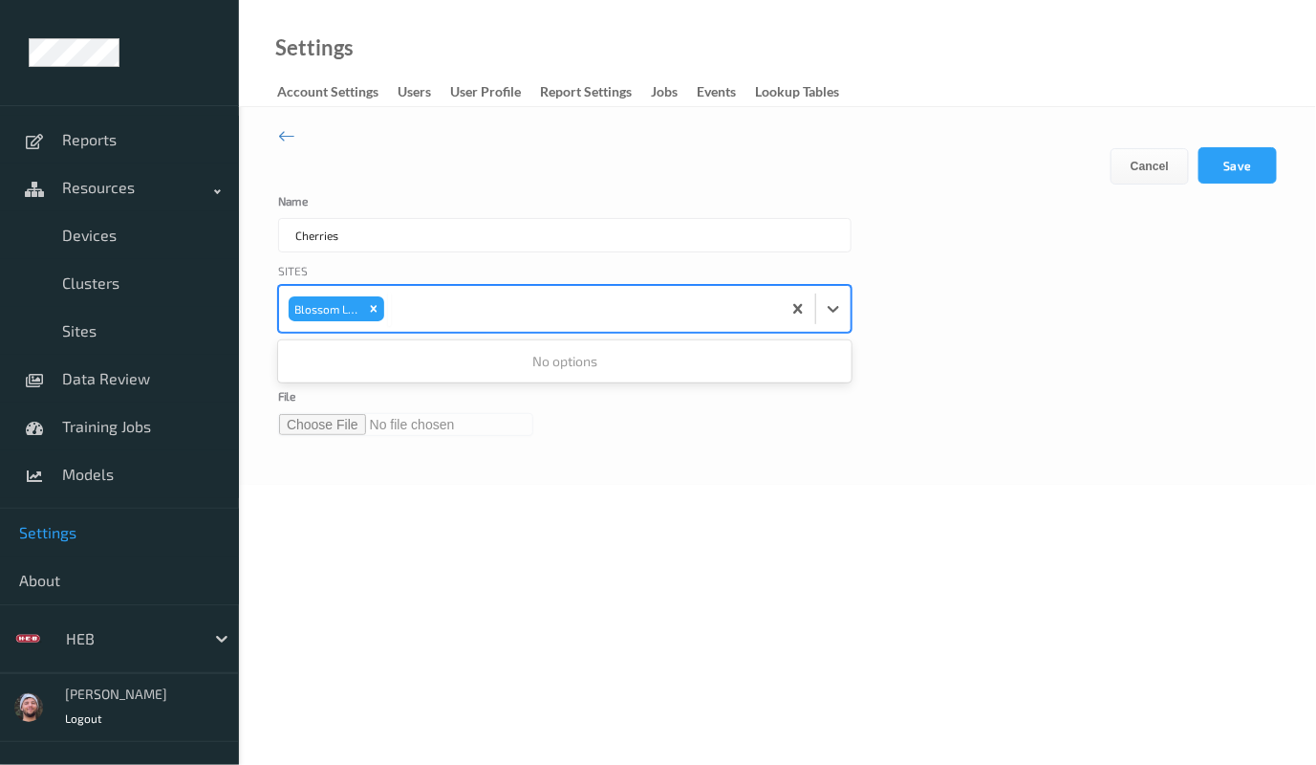
click at [337, 416] on input "file" at bounding box center [405, 424] width 255 height 23
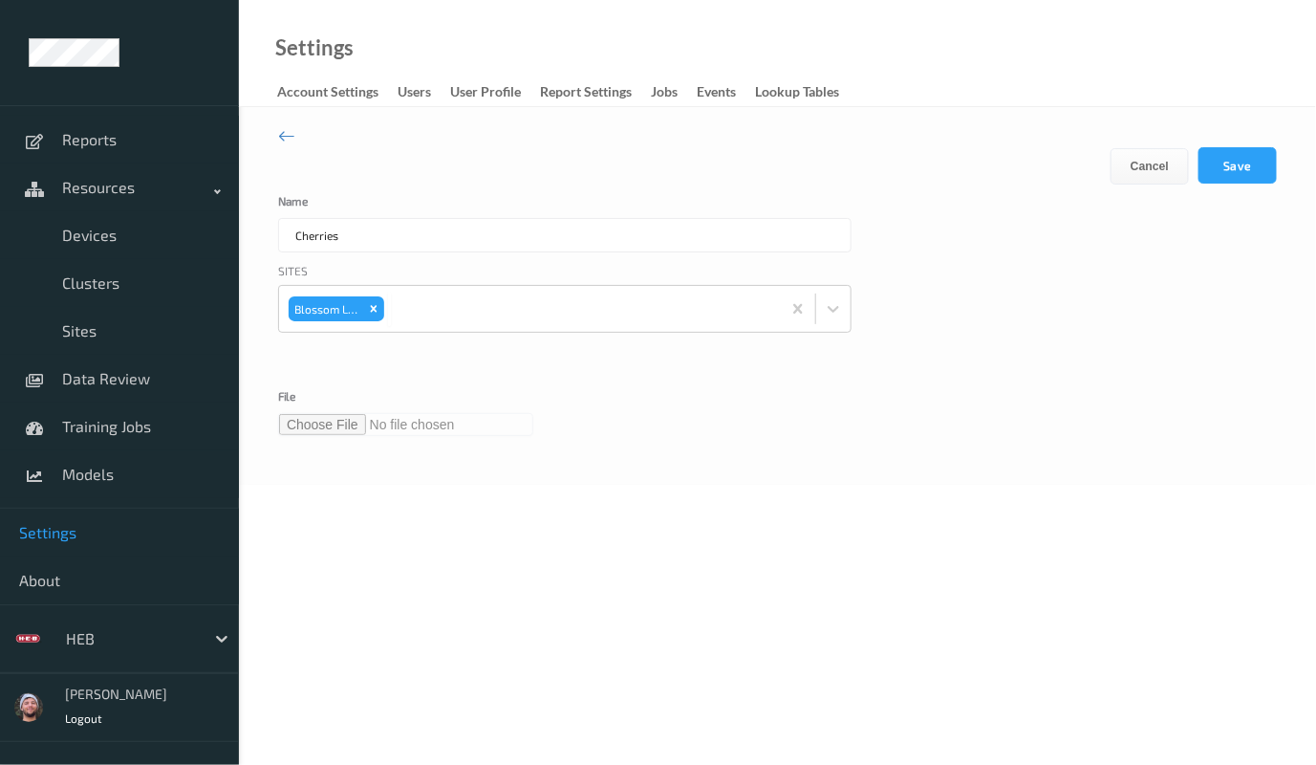
type input "**********"
click at [1215, 156] on button "Save" at bounding box center [1238, 165] width 78 height 36
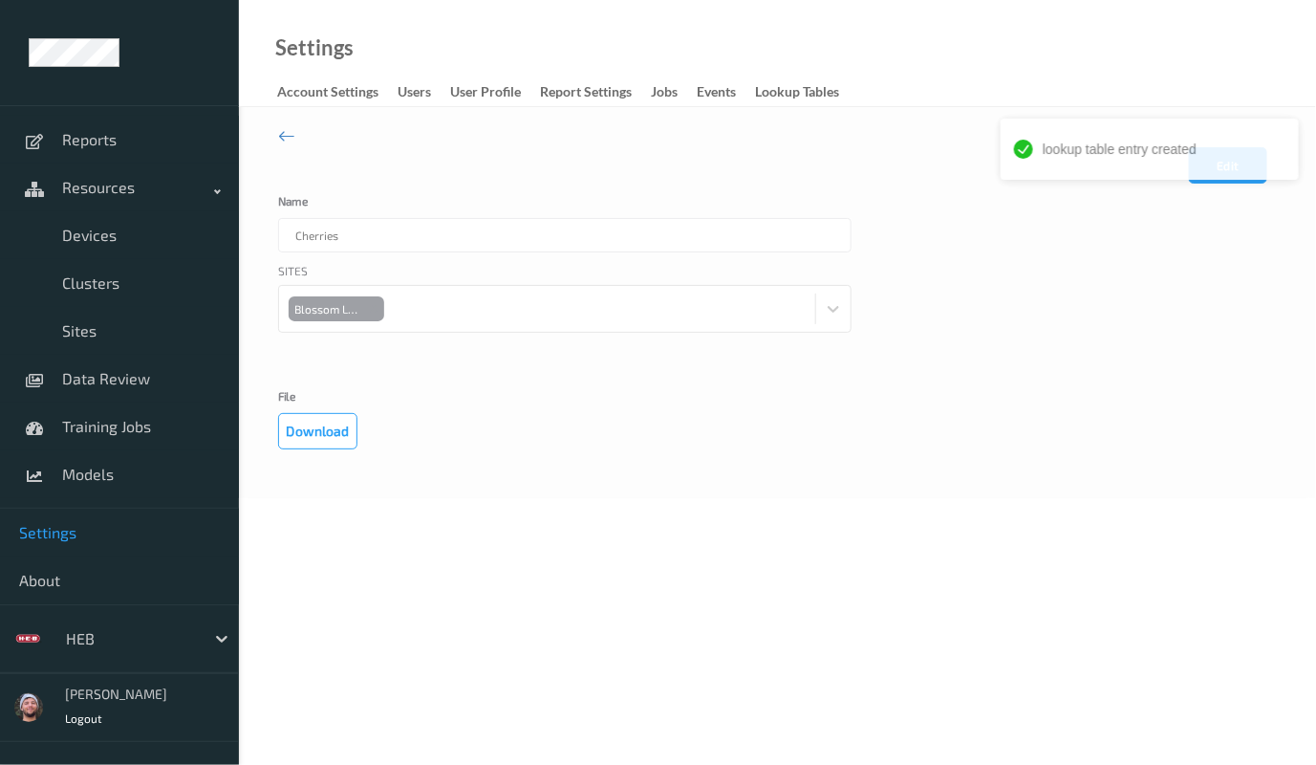
click at [588, 569] on body "lookup table entry created Reports Resources Devices Clusters Sites Data Review…" at bounding box center [658, 382] width 1316 height 765
click at [113, 230] on span "Devices" at bounding box center [141, 235] width 158 height 19
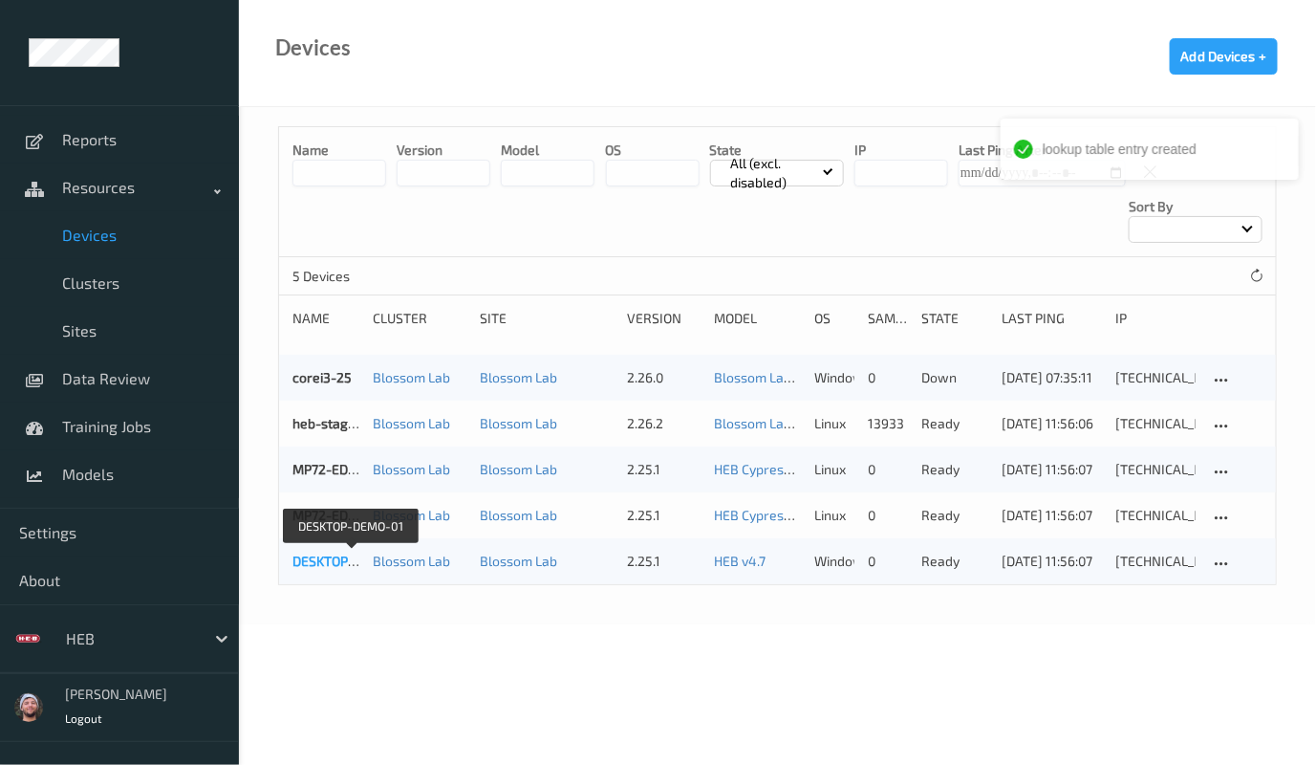
click at [318, 552] on link "DESKTOP-DEMO-01" at bounding box center [350, 560] width 117 height 16
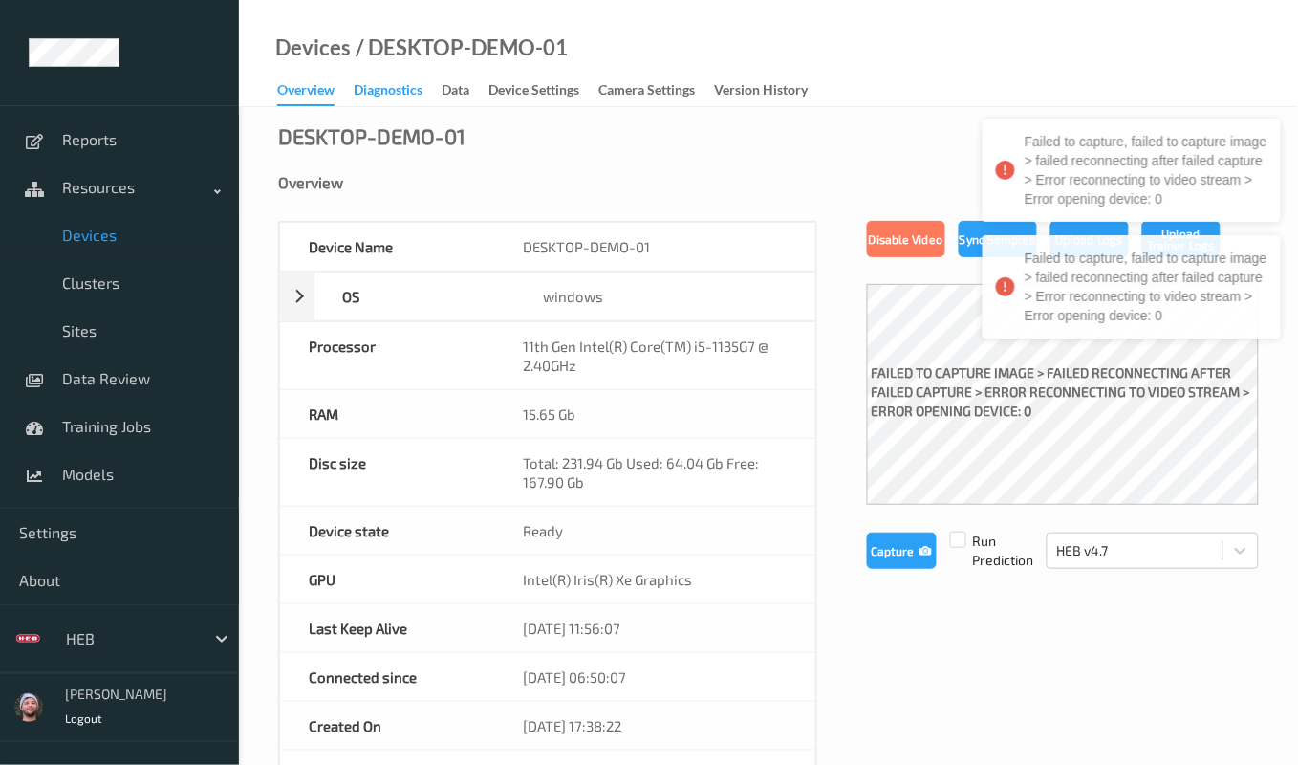
click at [408, 83] on div "Diagnostics" at bounding box center [388, 92] width 69 height 24
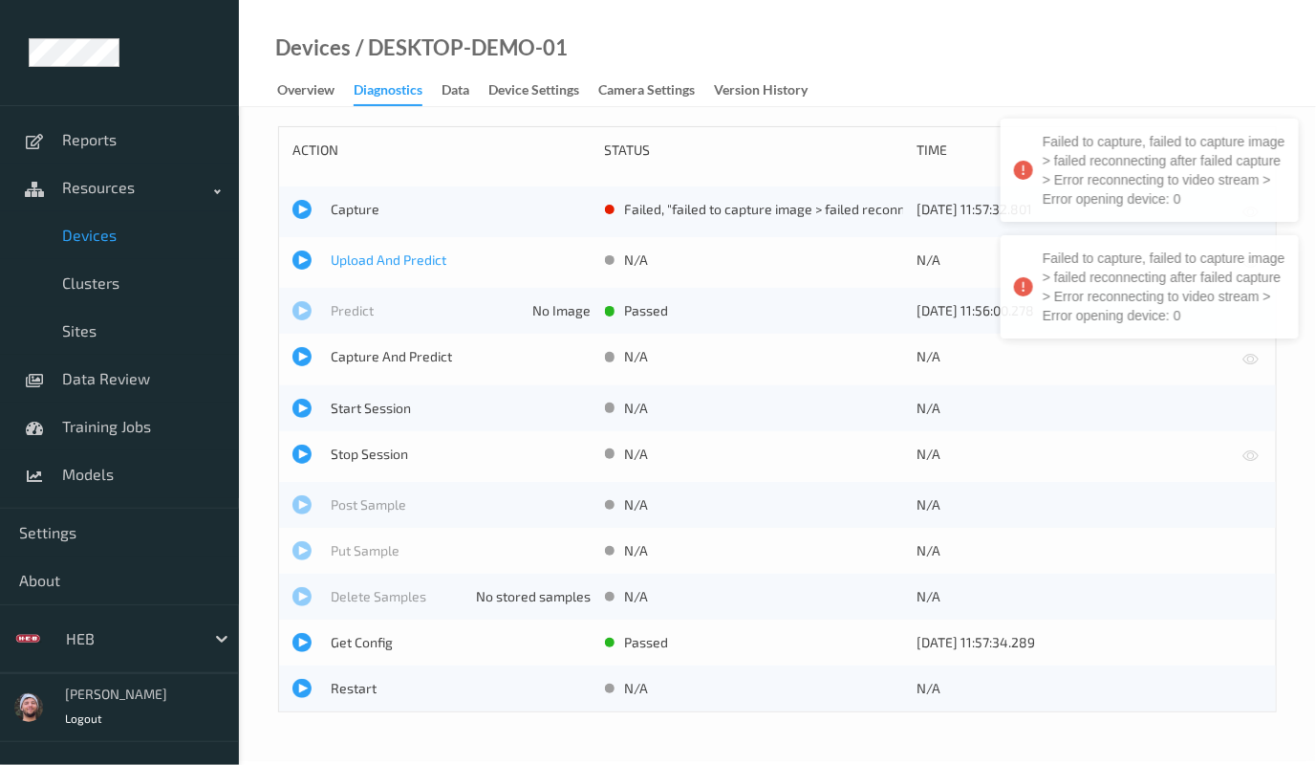
click at [378, 256] on span "Upload And Predict" at bounding box center [461, 259] width 261 height 19
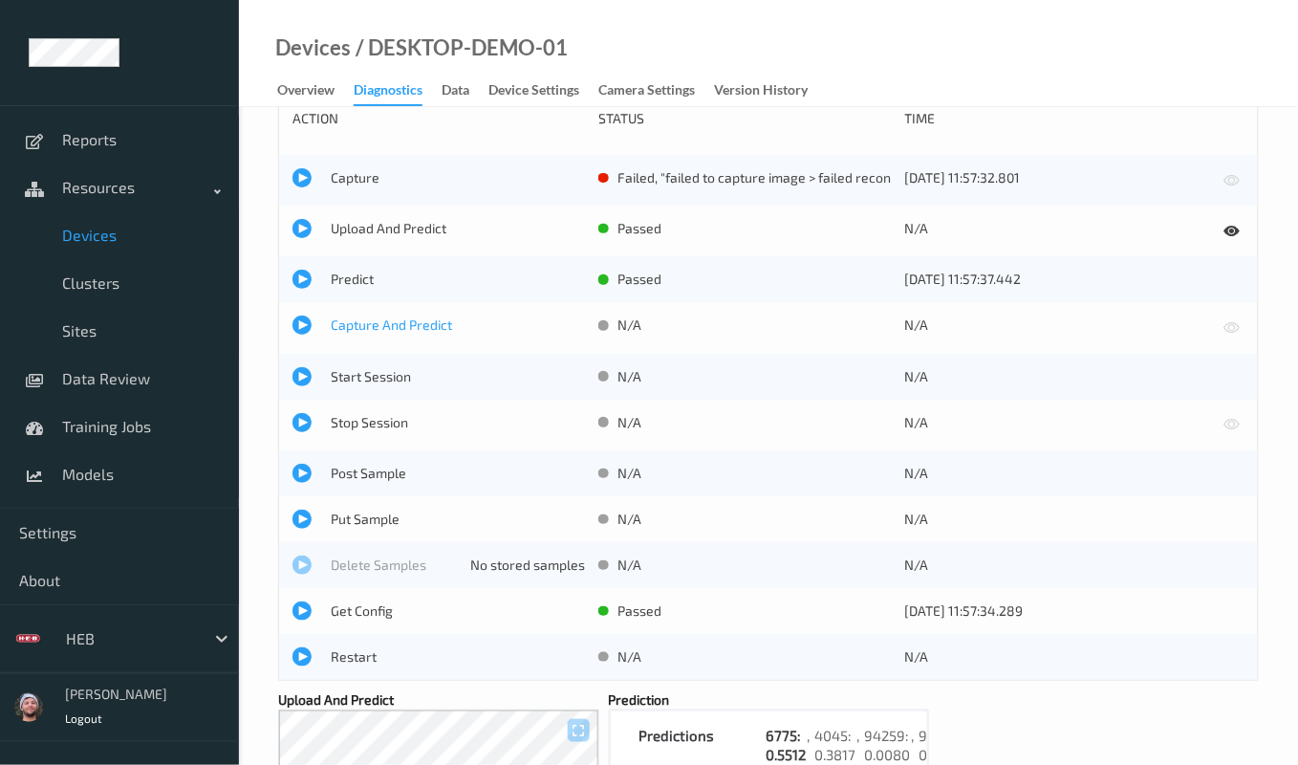
scroll to position [31, 0]
click at [363, 237] on span "Upload And Predict" at bounding box center [458, 229] width 254 height 19
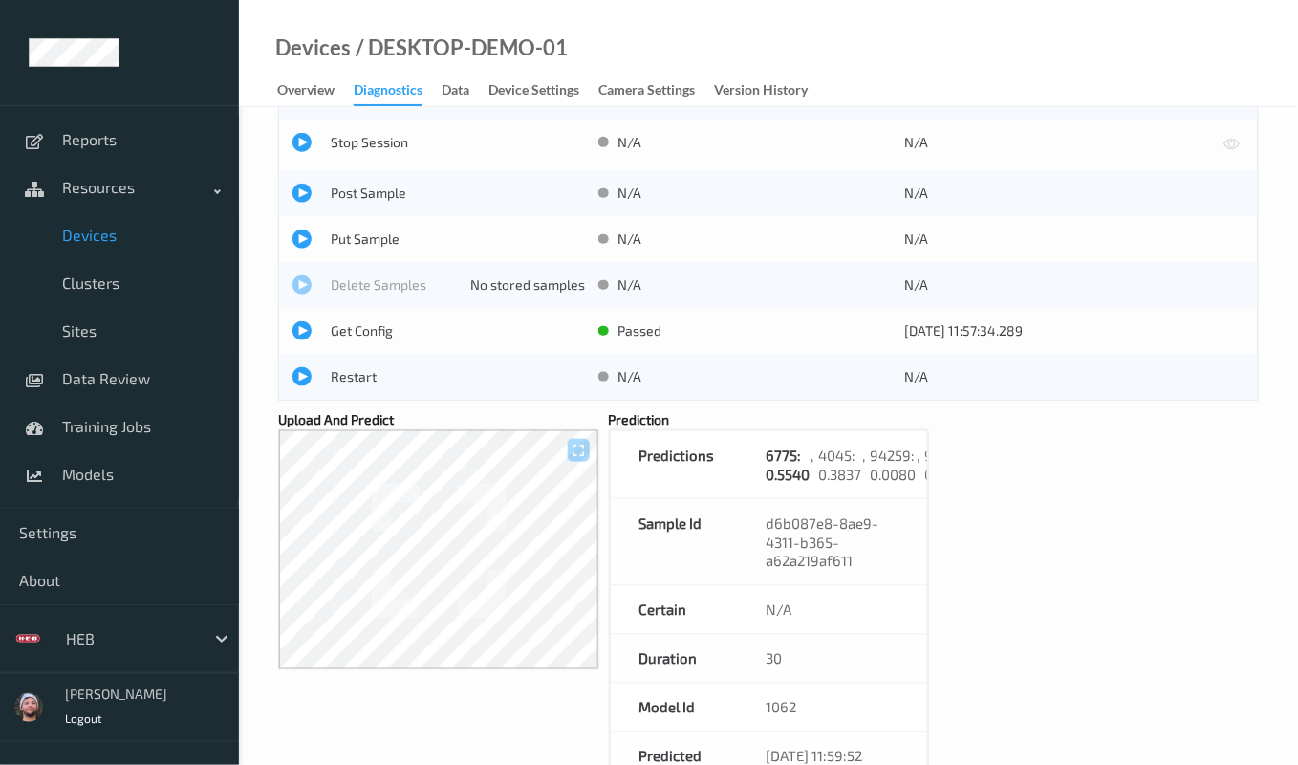
scroll to position [387, 0]
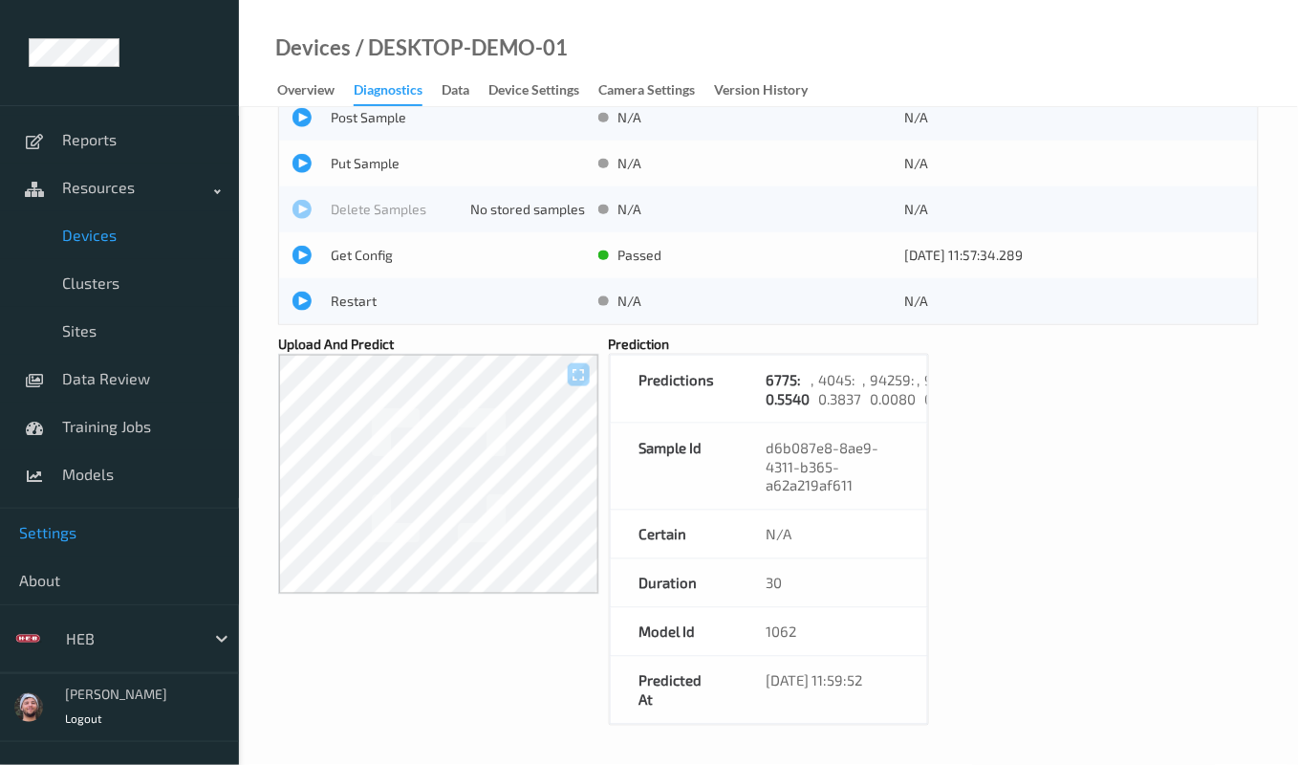
click at [165, 526] on span "Settings" at bounding box center [119, 532] width 201 height 19
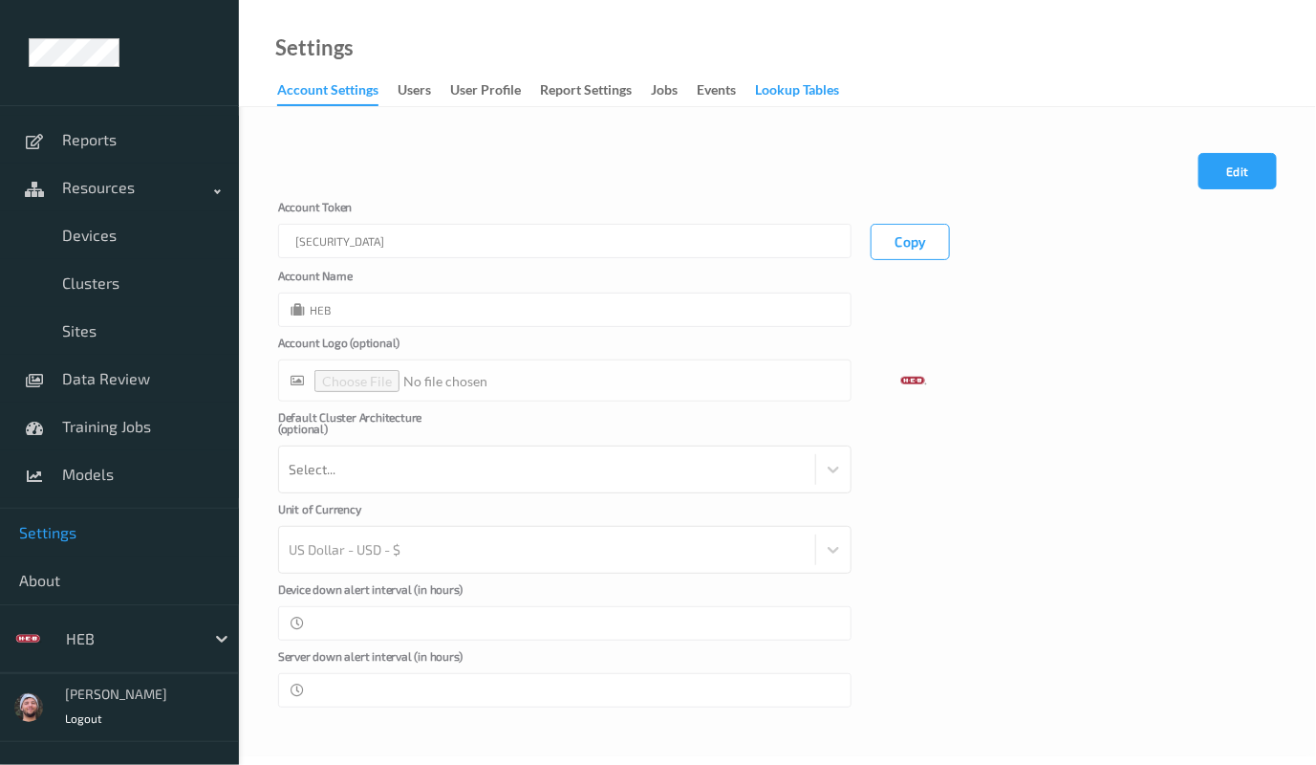
click at [806, 88] on div "Lookup Tables" at bounding box center [797, 92] width 84 height 24
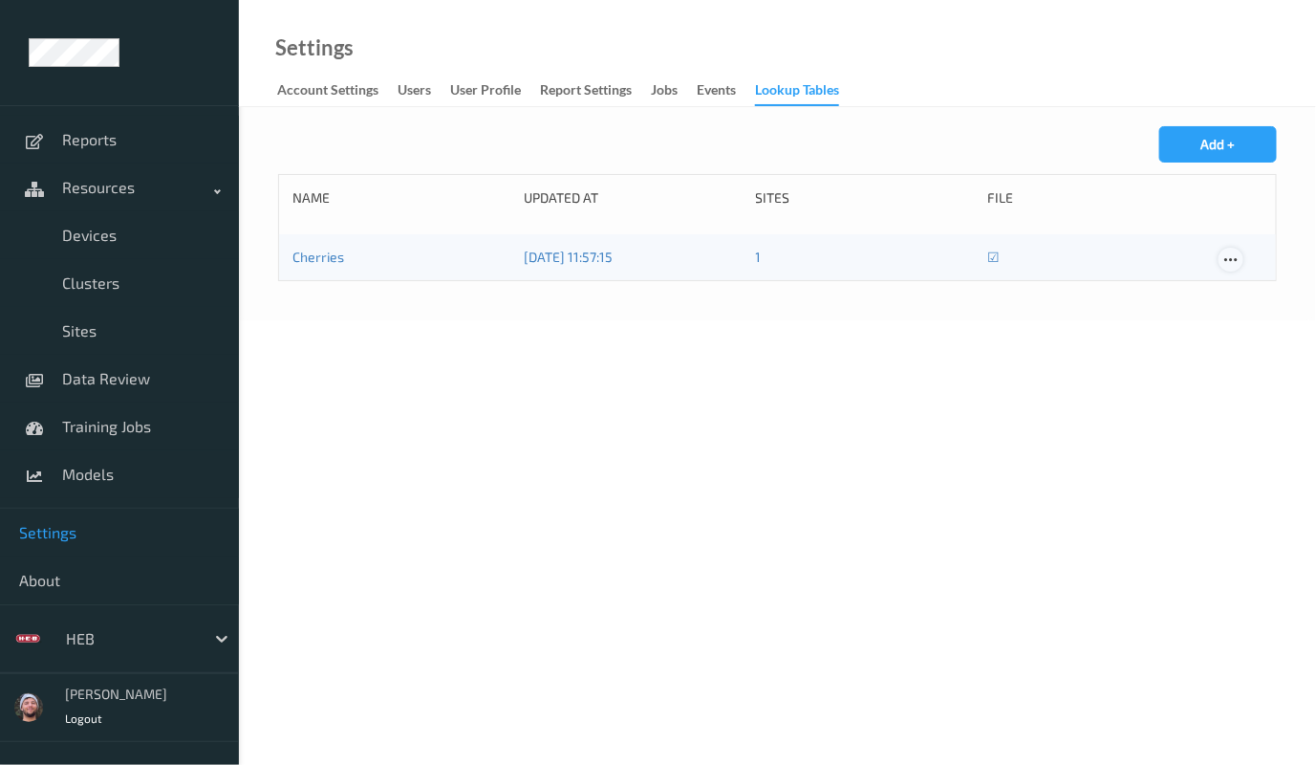
click at [1225, 260] on icon at bounding box center [1230, 259] width 16 height 17
click at [116, 259] on link "Clusters" at bounding box center [119, 283] width 239 height 48
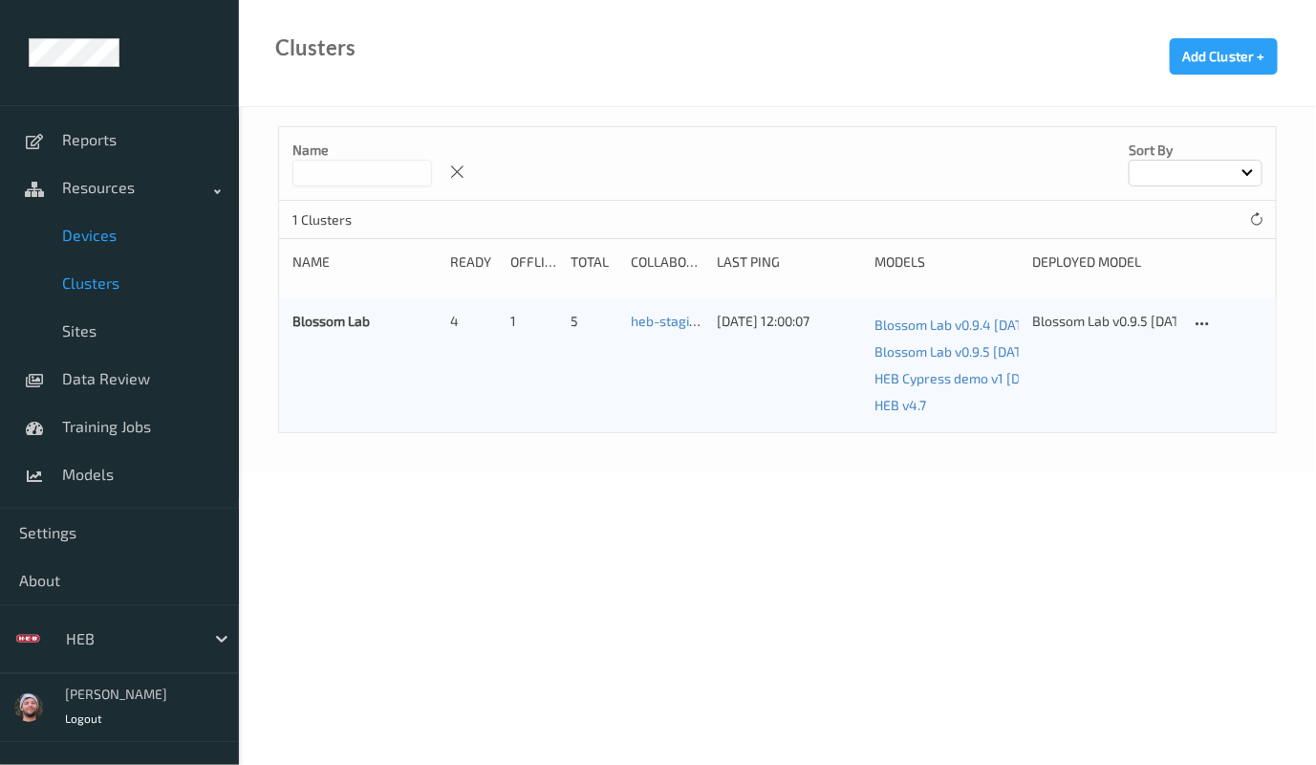
click at [140, 253] on link "Devices" at bounding box center [119, 235] width 239 height 48
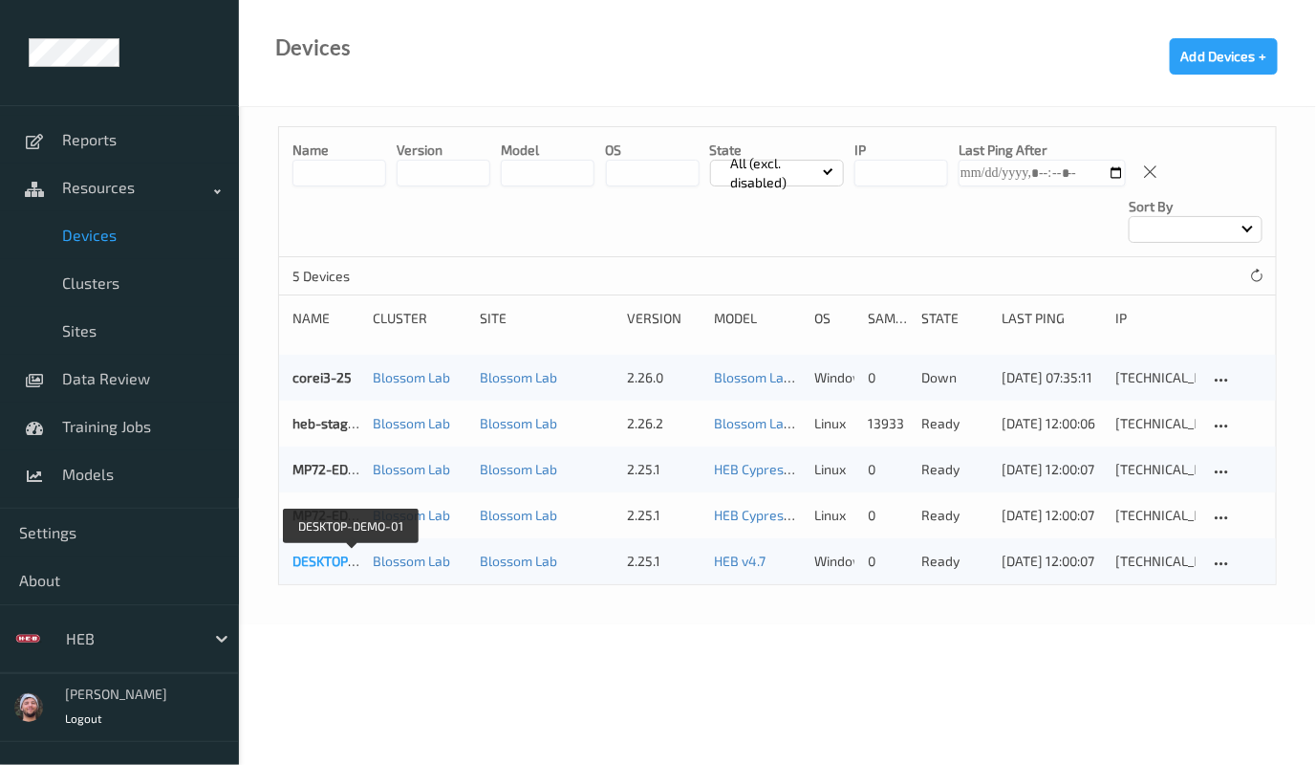
click at [313, 565] on link "DESKTOP-DEMO-01" at bounding box center [350, 560] width 117 height 16
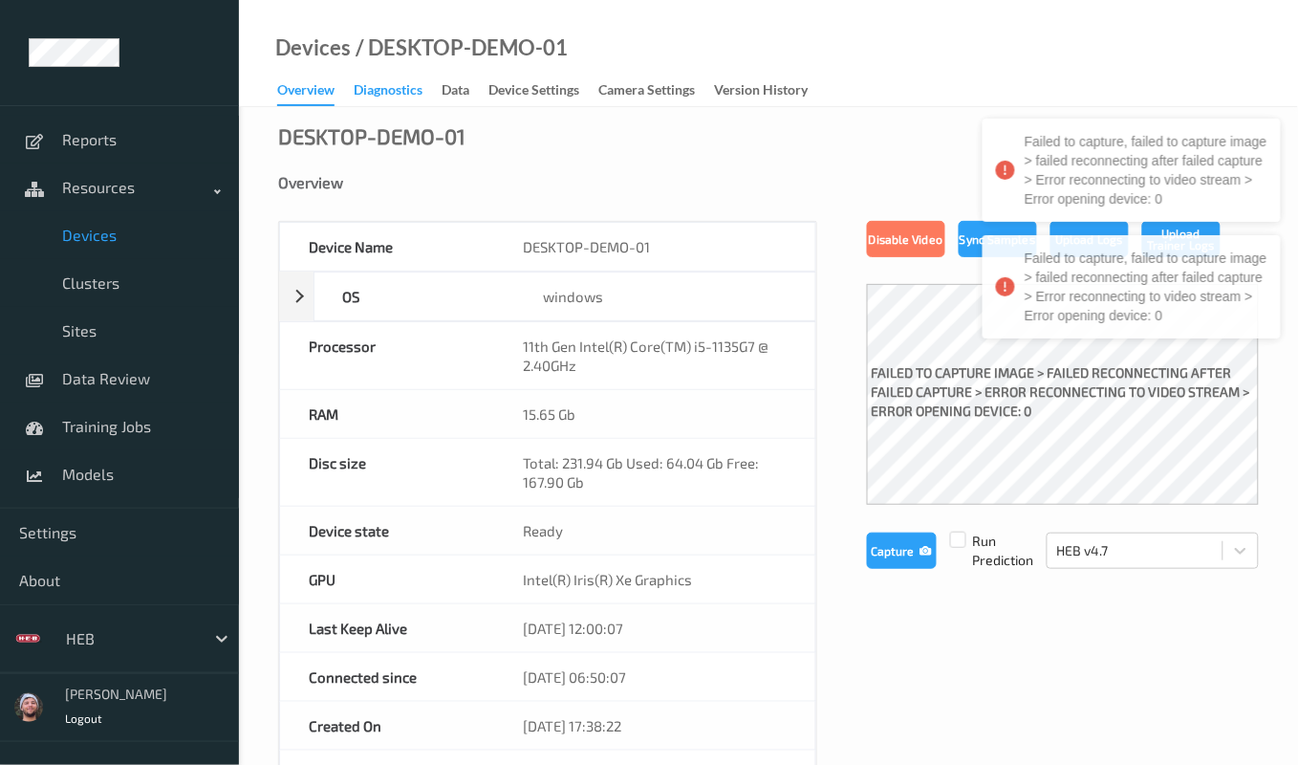
click at [370, 102] on div "Diagnostics" at bounding box center [388, 92] width 69 height 24
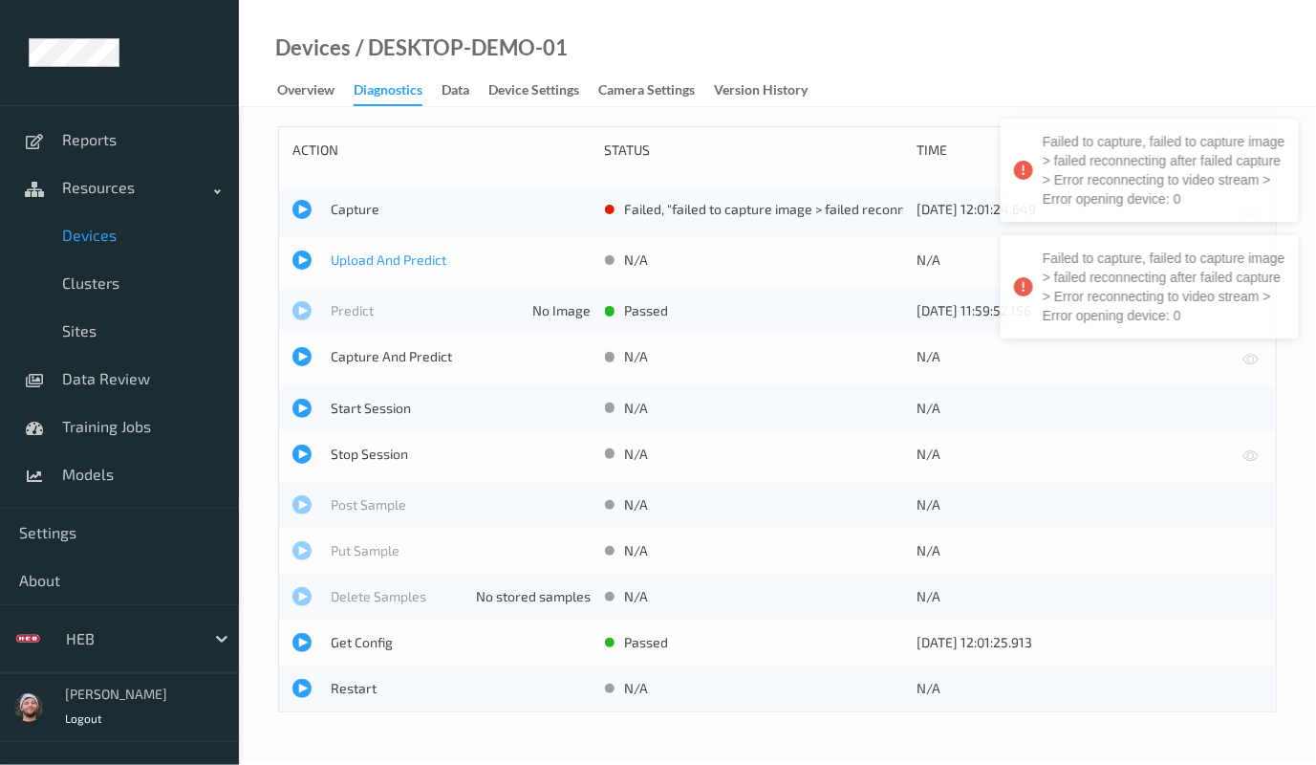
click at [349, 256] on span "Upload And Predict" at bounding box center [461, 259] width 261 height 19
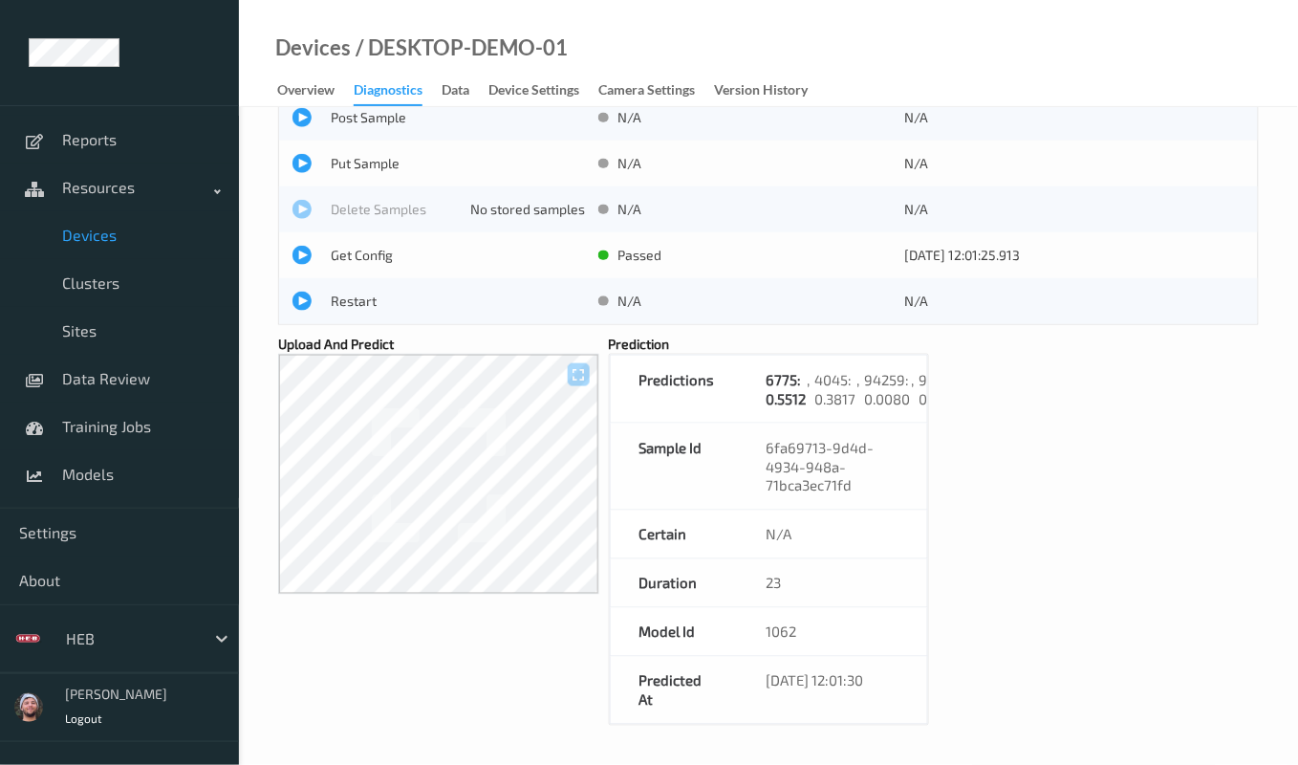
scroll to position [388, 0]
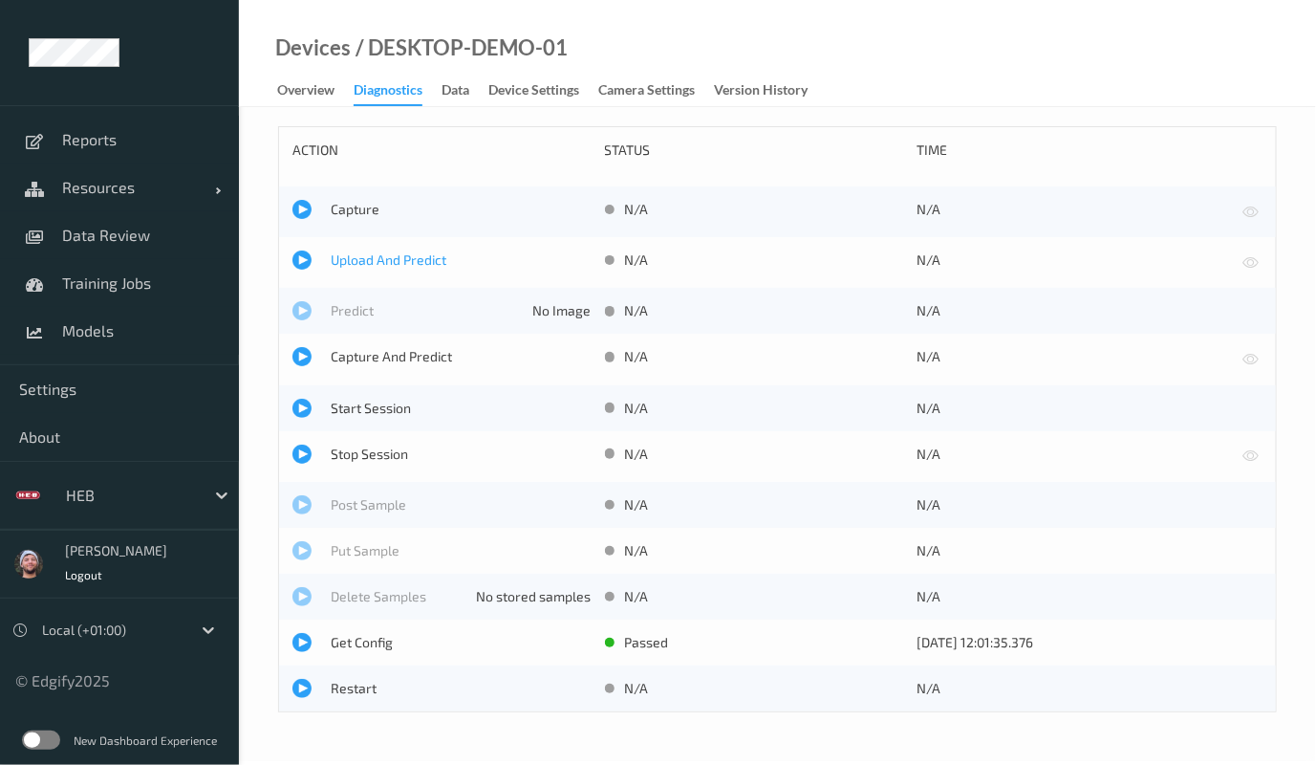
click at [364, 255] on span "Upload And Predict" at bounding box center [461, 259] width 261 height 19
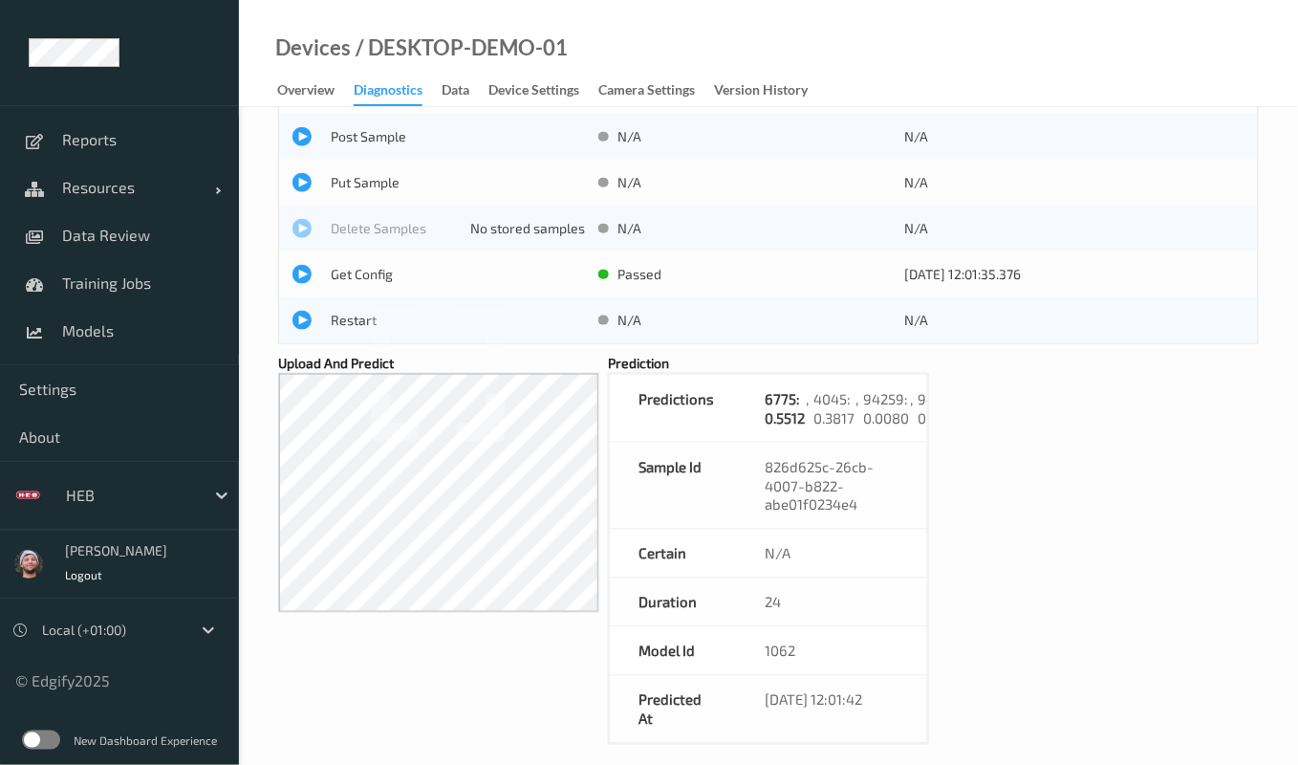
scroll to position [379, 0]
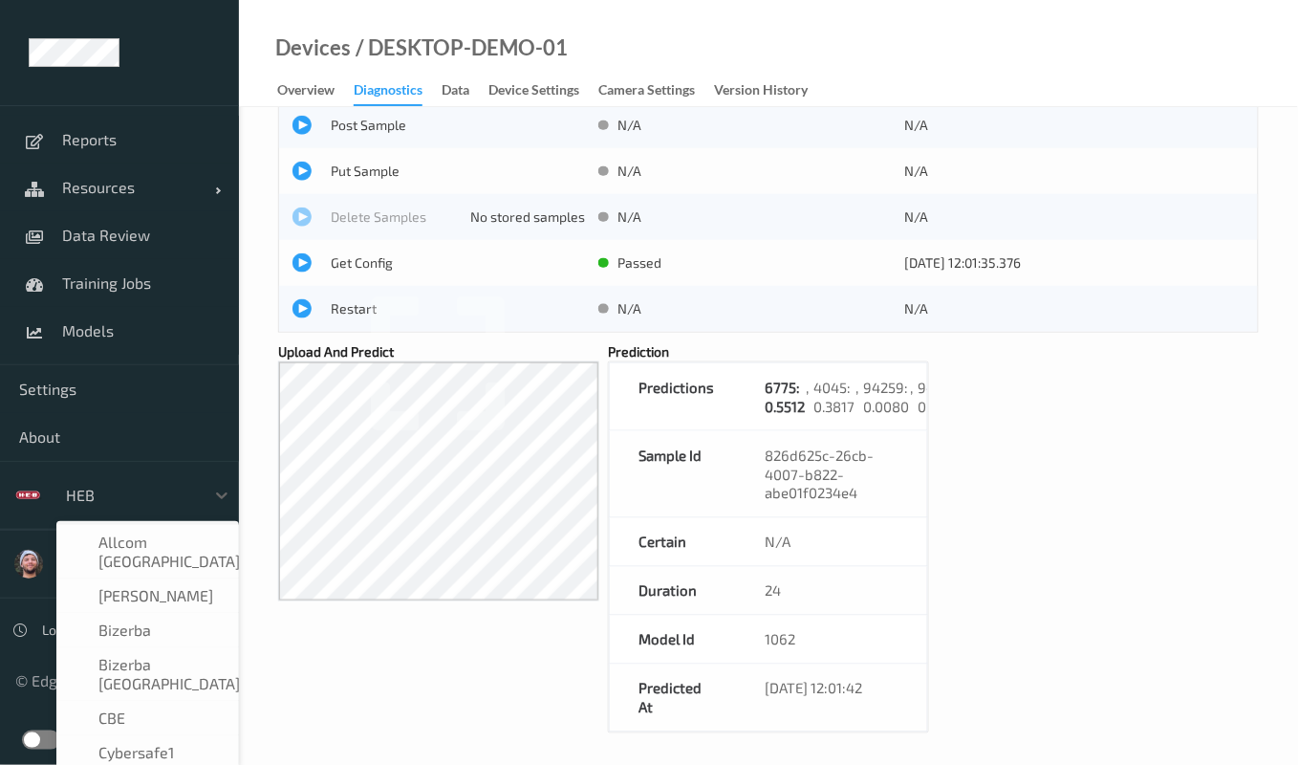
click at [119, 494] on div at bounding box center [130, 495] width 129 height 23
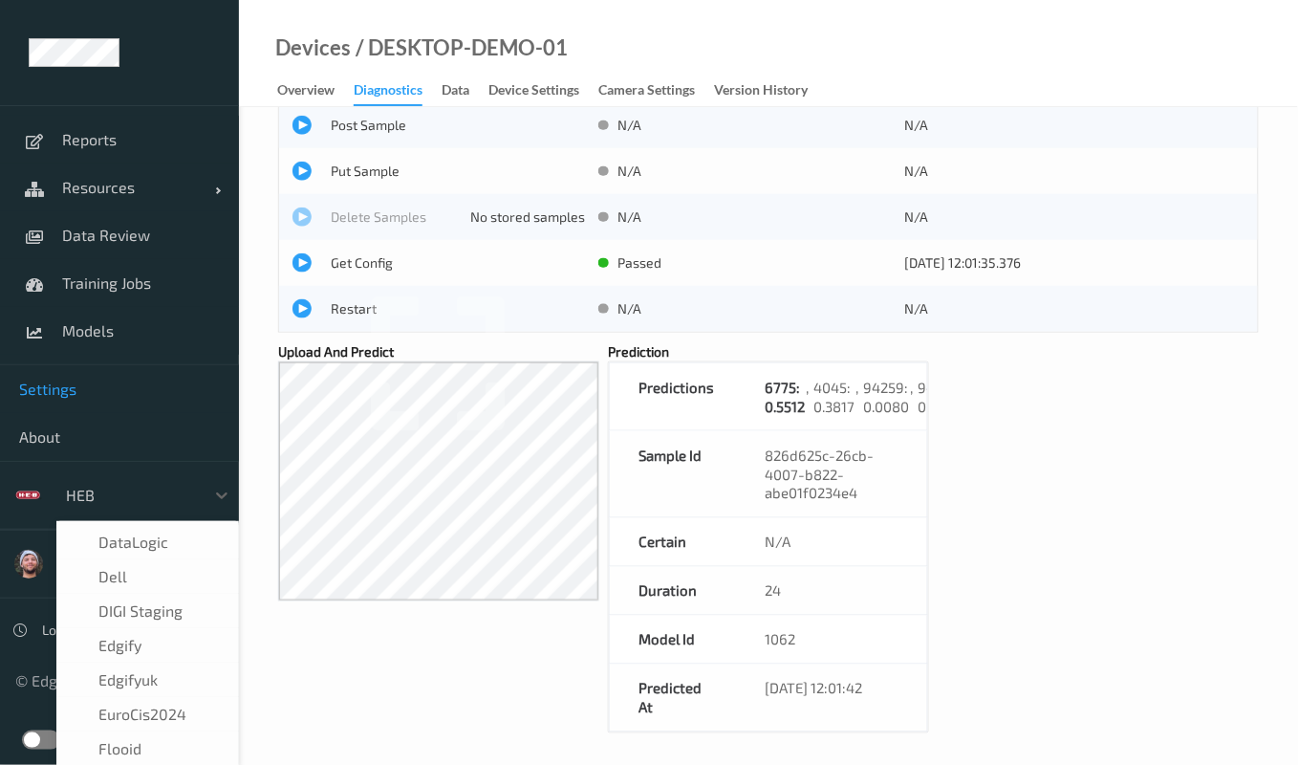
click at [108, 387] on span "Settings" at bounding box center [119, 388] width 201 height 19
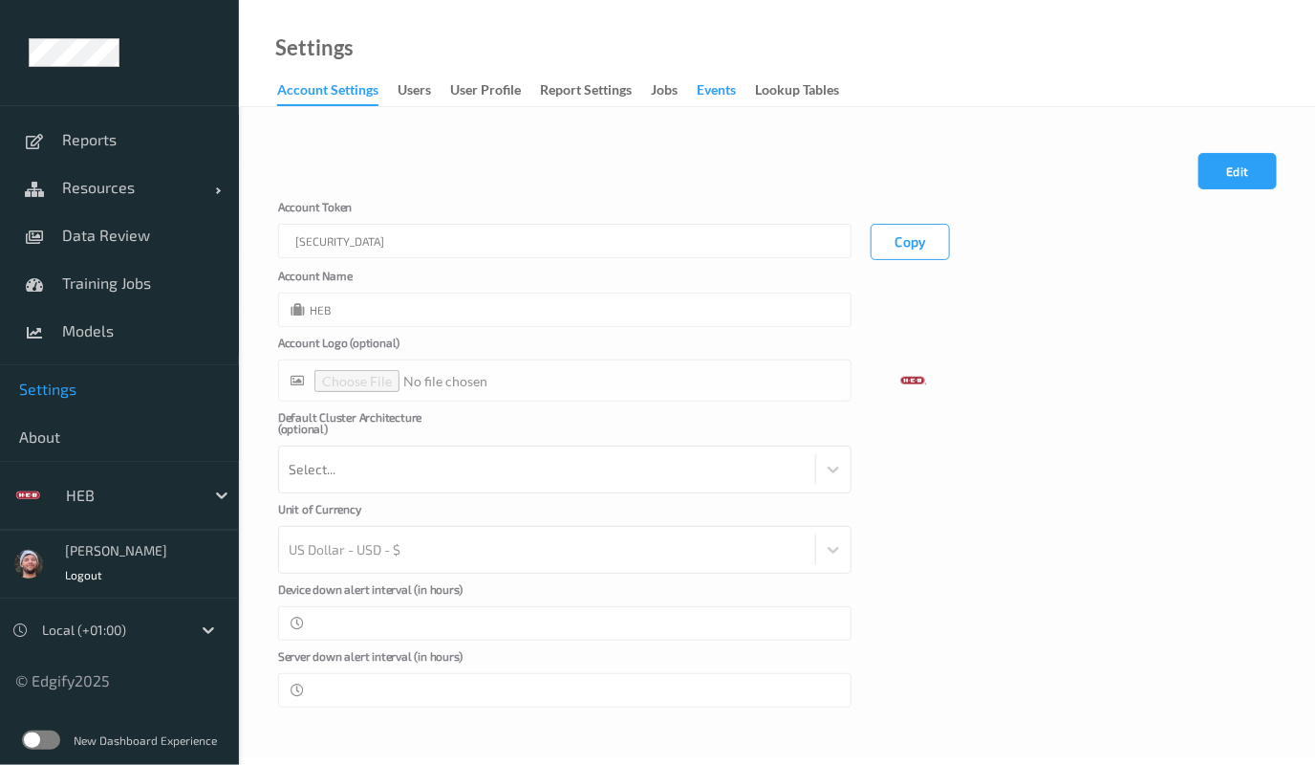
click at [736, 94] on div "events" at bounding box center [716, 92] width 39 height 24
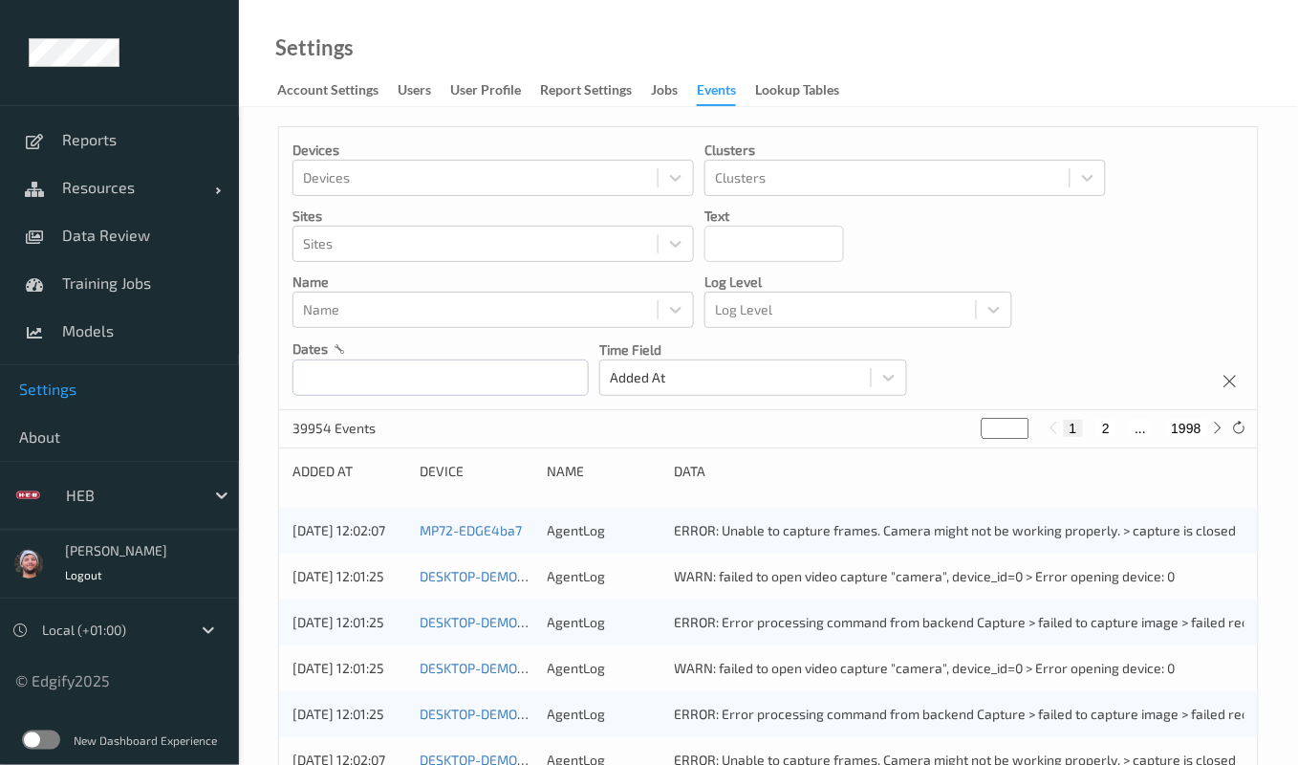
click at [436, 88] on link "users" at bounding box center [424, 90] width 53 height 27
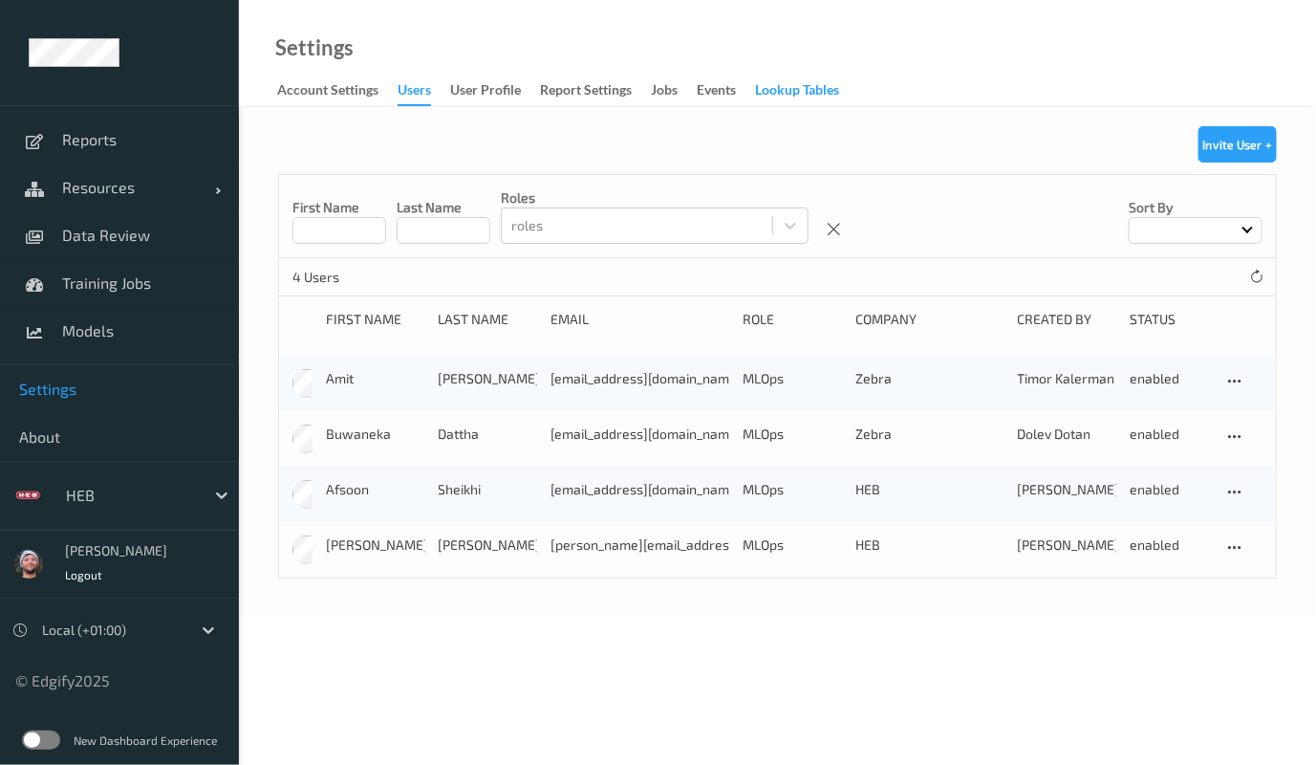
click at [811, 88] on div "Lookup Tables" at bounding box center [797, 92] width 84 height 24
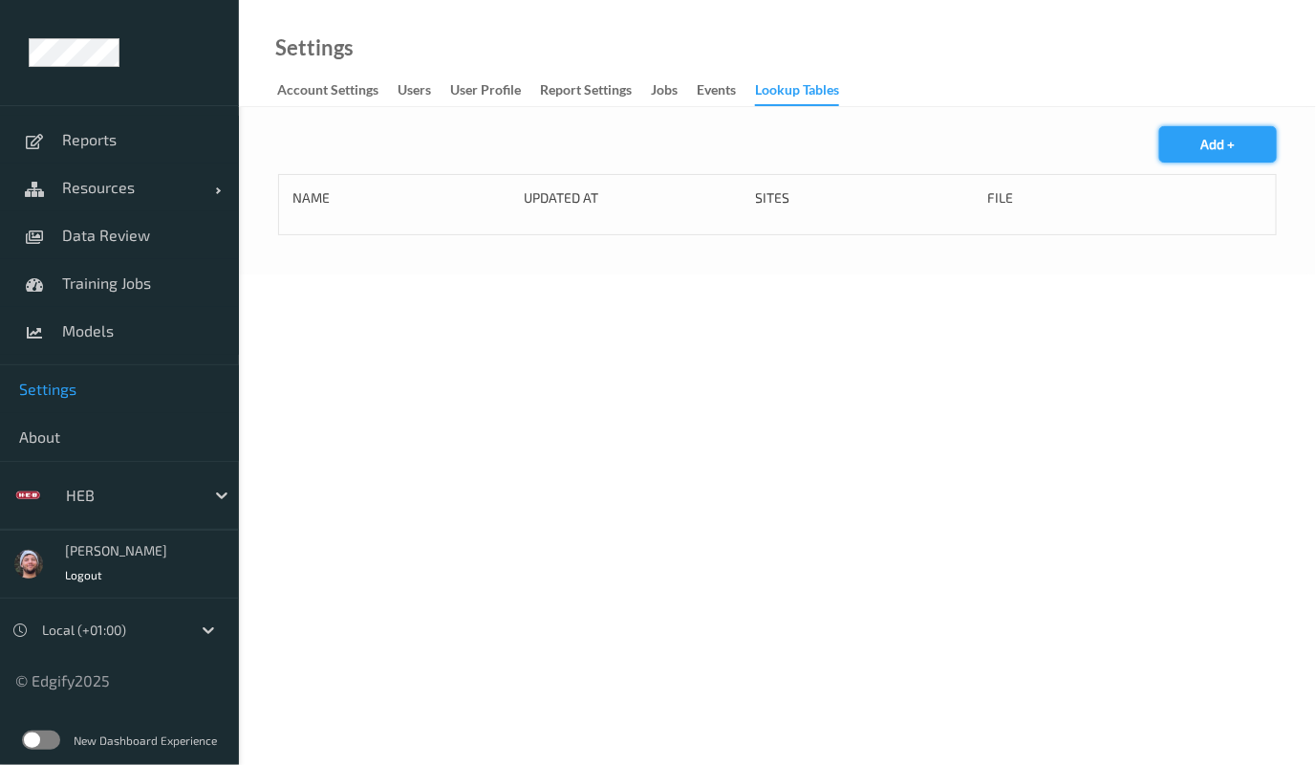
click at [1195, 150] on button "Add +" at bounding box center [1218, 144] width 118 height 36
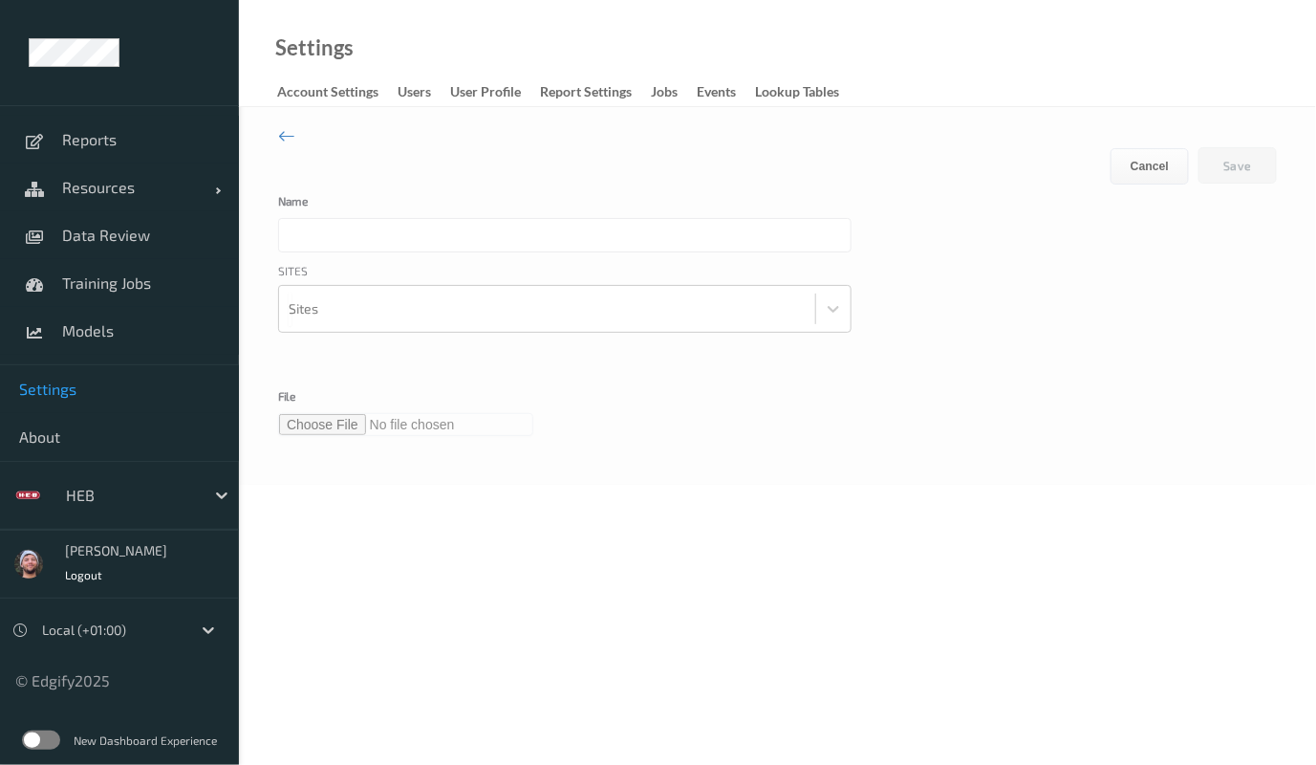
click at [423, 239] on input "text" at bounding box center [564, 235] width 573 height 34
type input "L"
type input "Cherries priority ranking"
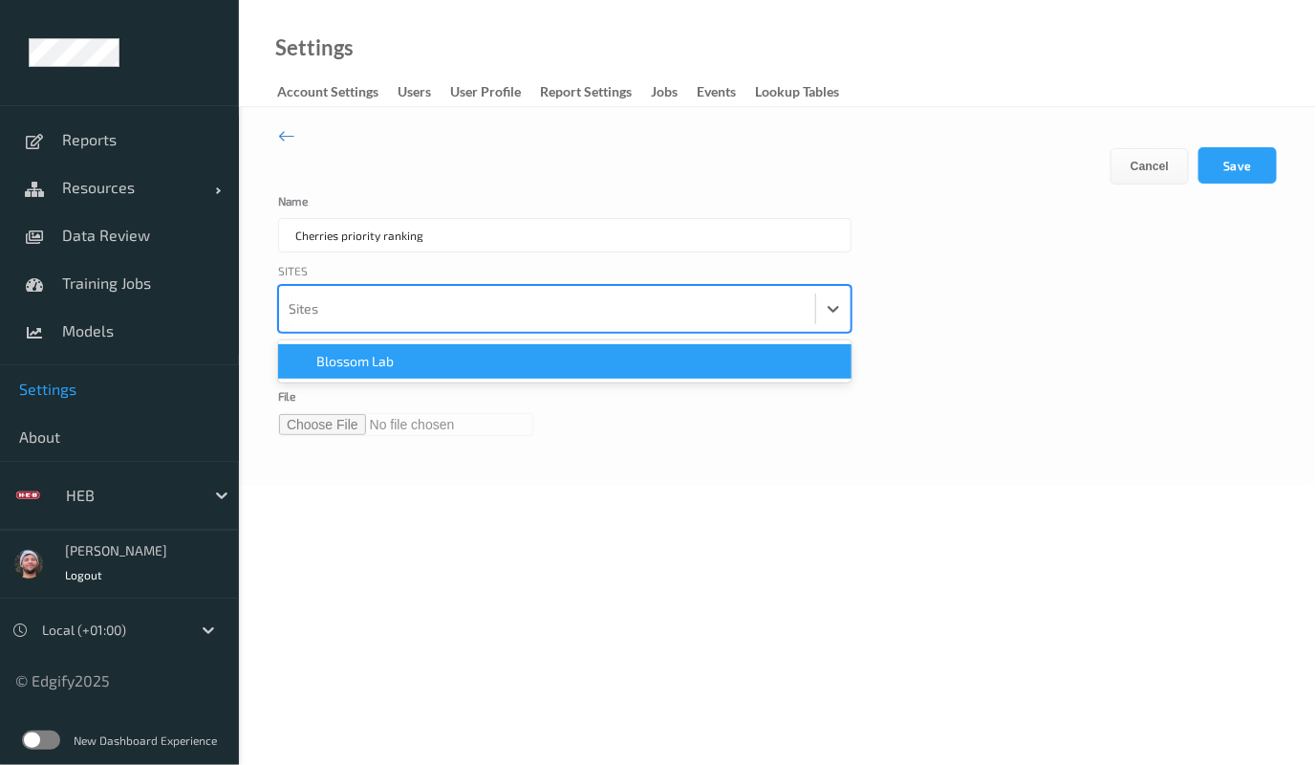
click at [382, 290] on div at bounding box center [547, 309] width 517 height 38
click at [379, 244] on input "Cherries priority ranking" at bounding box center [564, 235] width 573 height 34
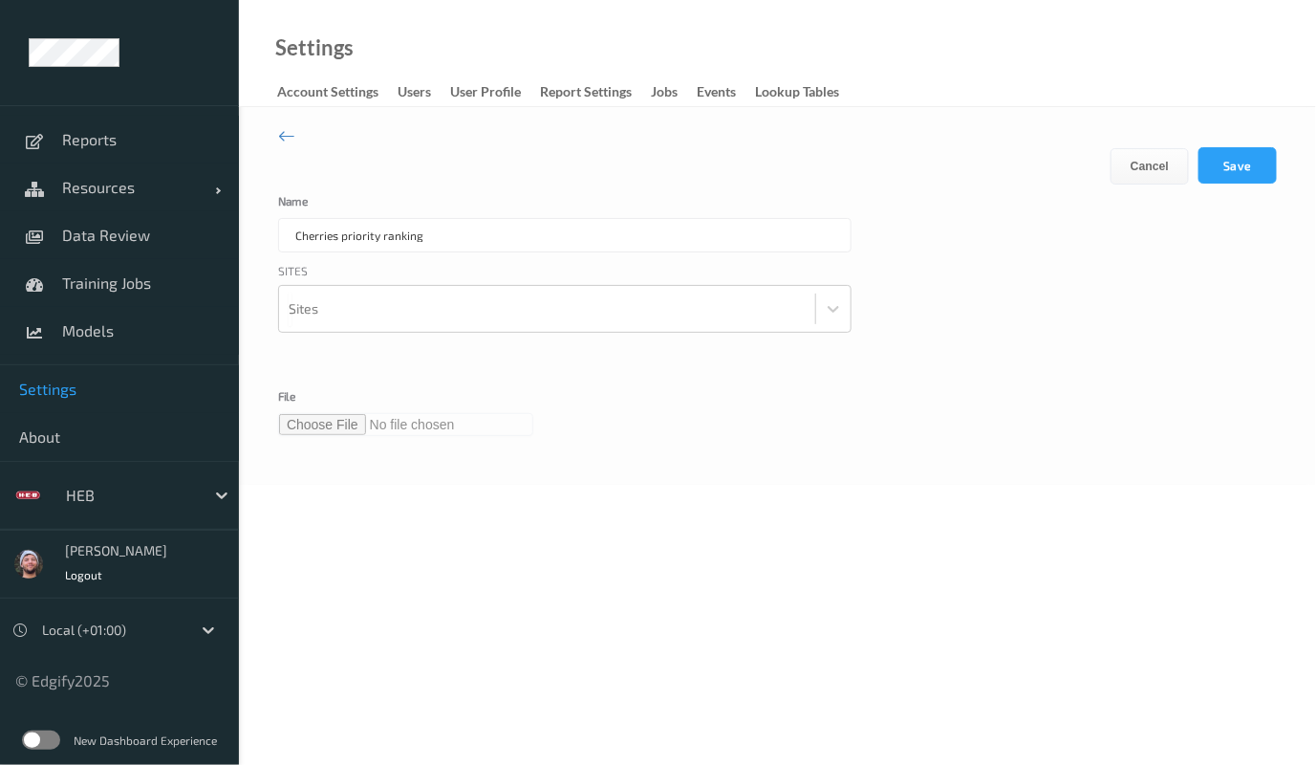
click at [379, 244] on input "Cherries priority ranking" at bounding box center [564, 235] width 573 height 34
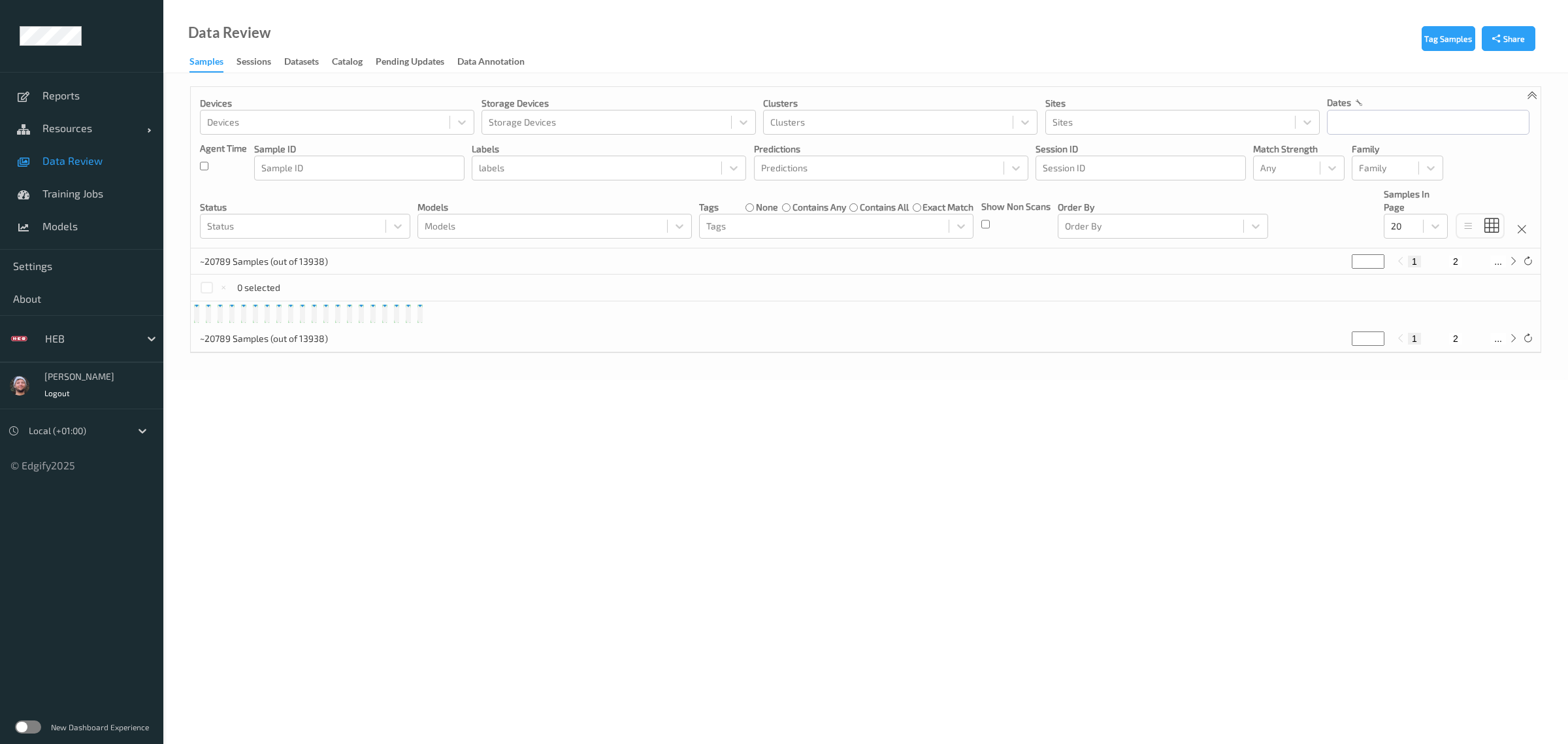
click at [93, 384] on div "[PERSON_NAME] Logout" at bounding box center [79, 386] width 81 height 37
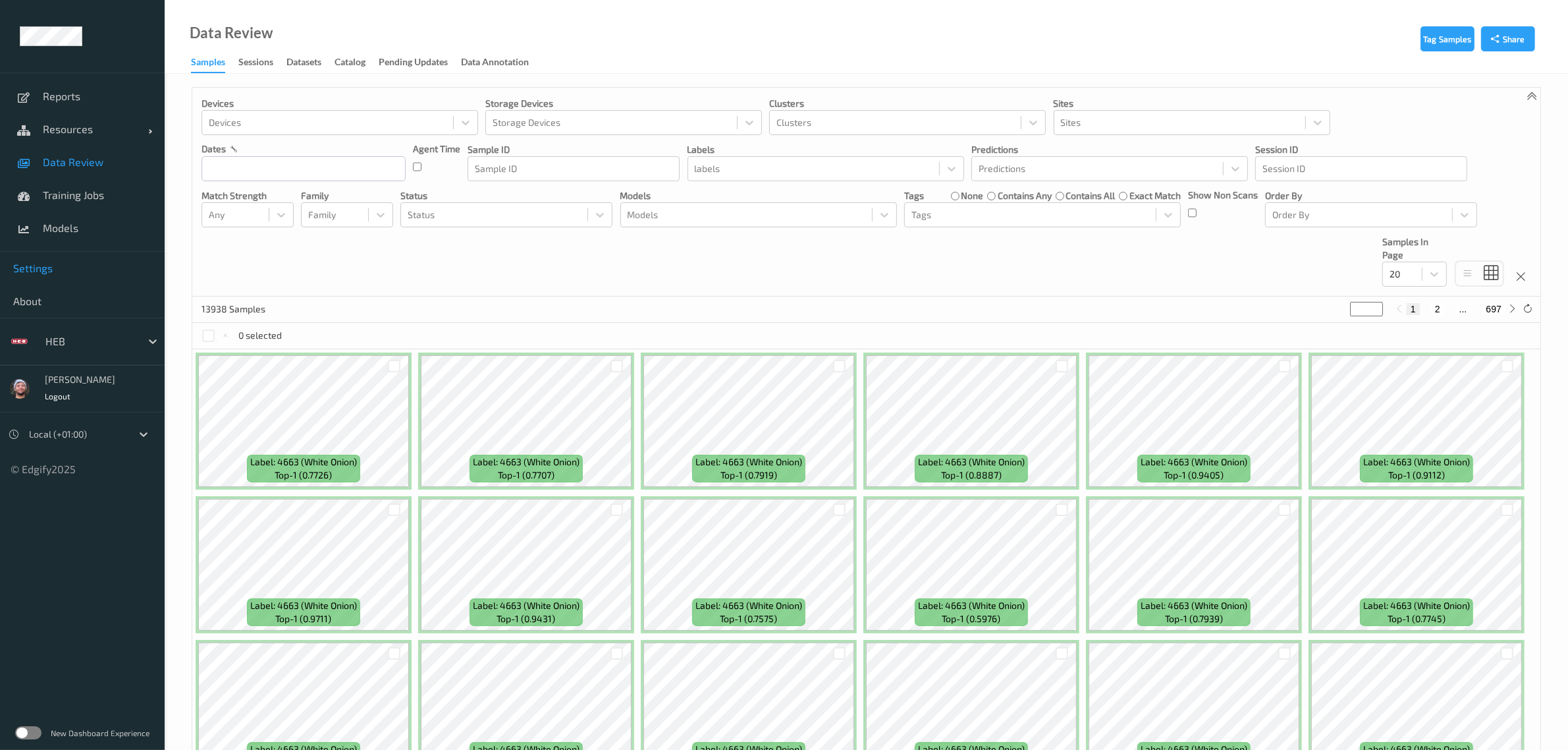
click at [56, 272] on span "Settings" at bounding box center [82, 267] width 138 height 13
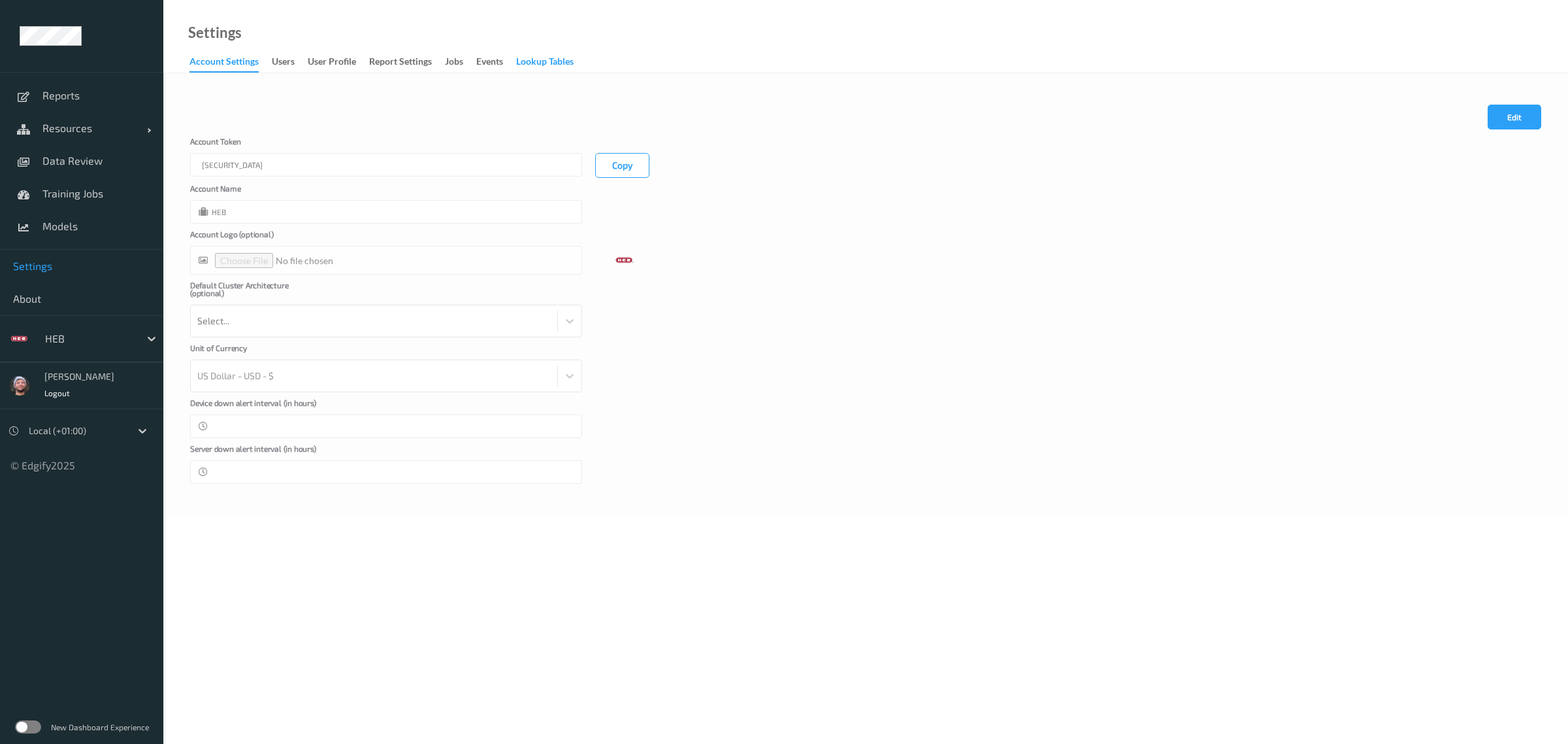
click at [548, 59] on div "Lookup Tables" at bounding box center [545, 63] width 57 height 16
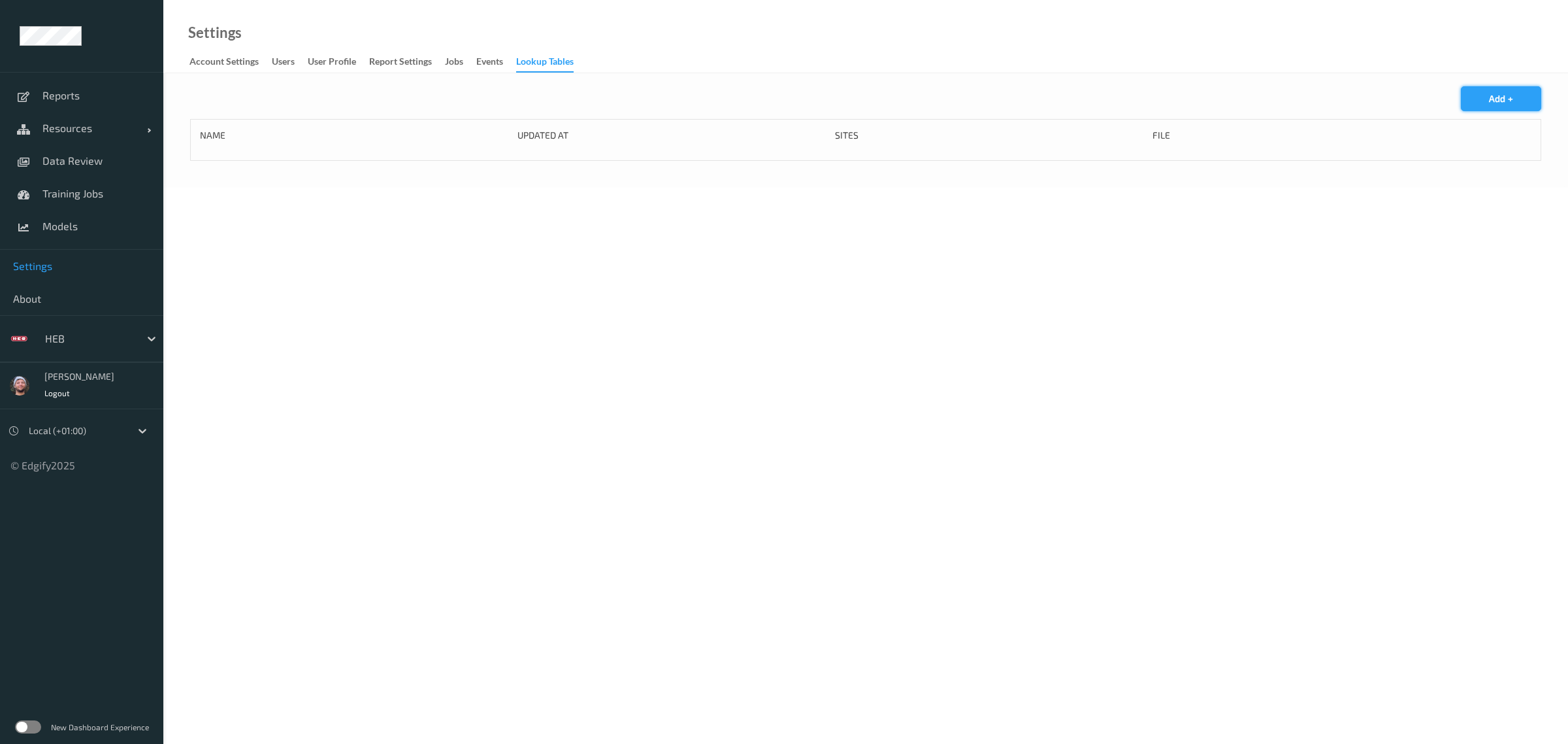
click at [1469, 109] on button "Add +" at bounding box center [1501, 98] width 81 height 25
click at [95, 131] on span "Resources" at bounding box center [94, 128] width 105 height 13
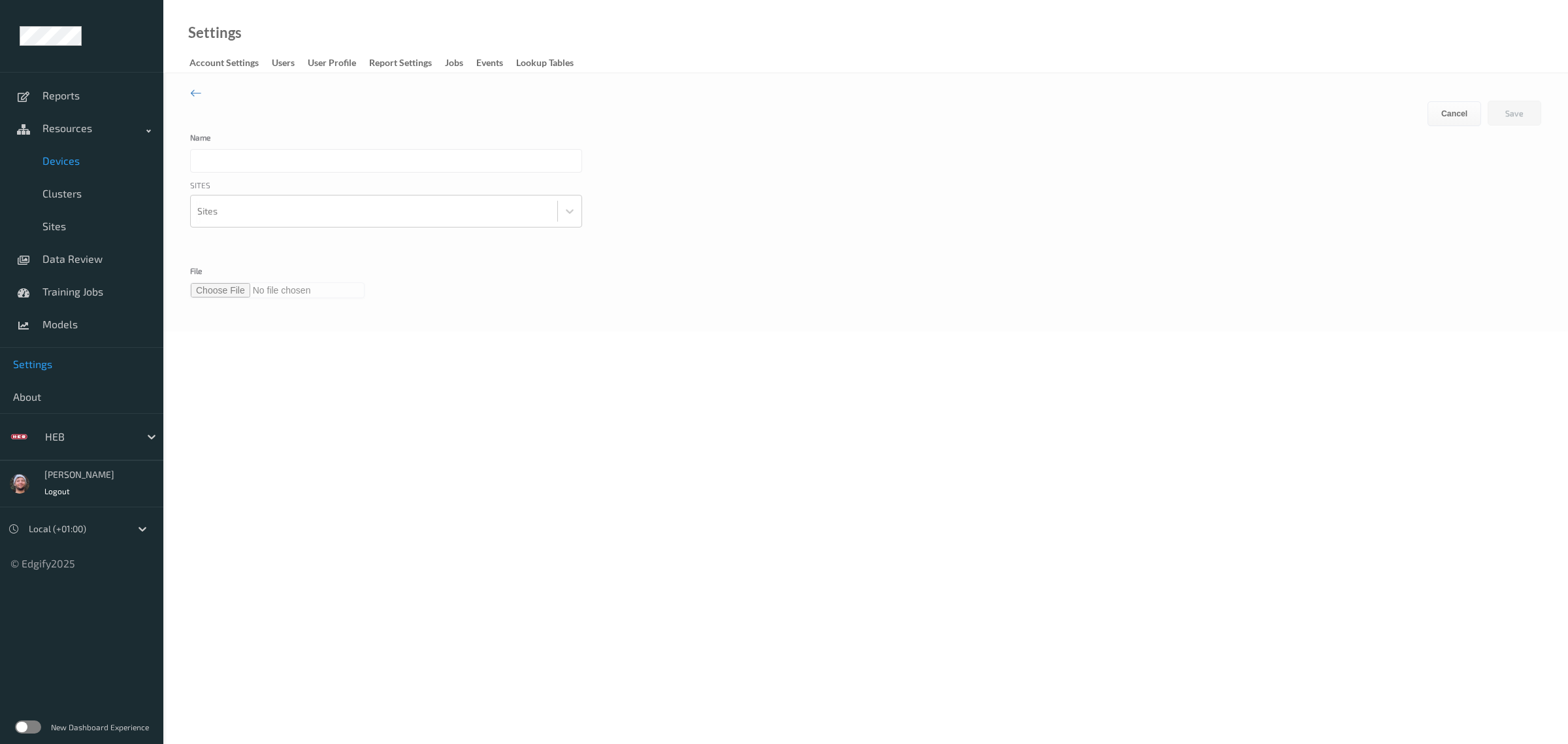
click at [90, 155] on span "Devices" at bounding box center [96, 161] width 108 height 13
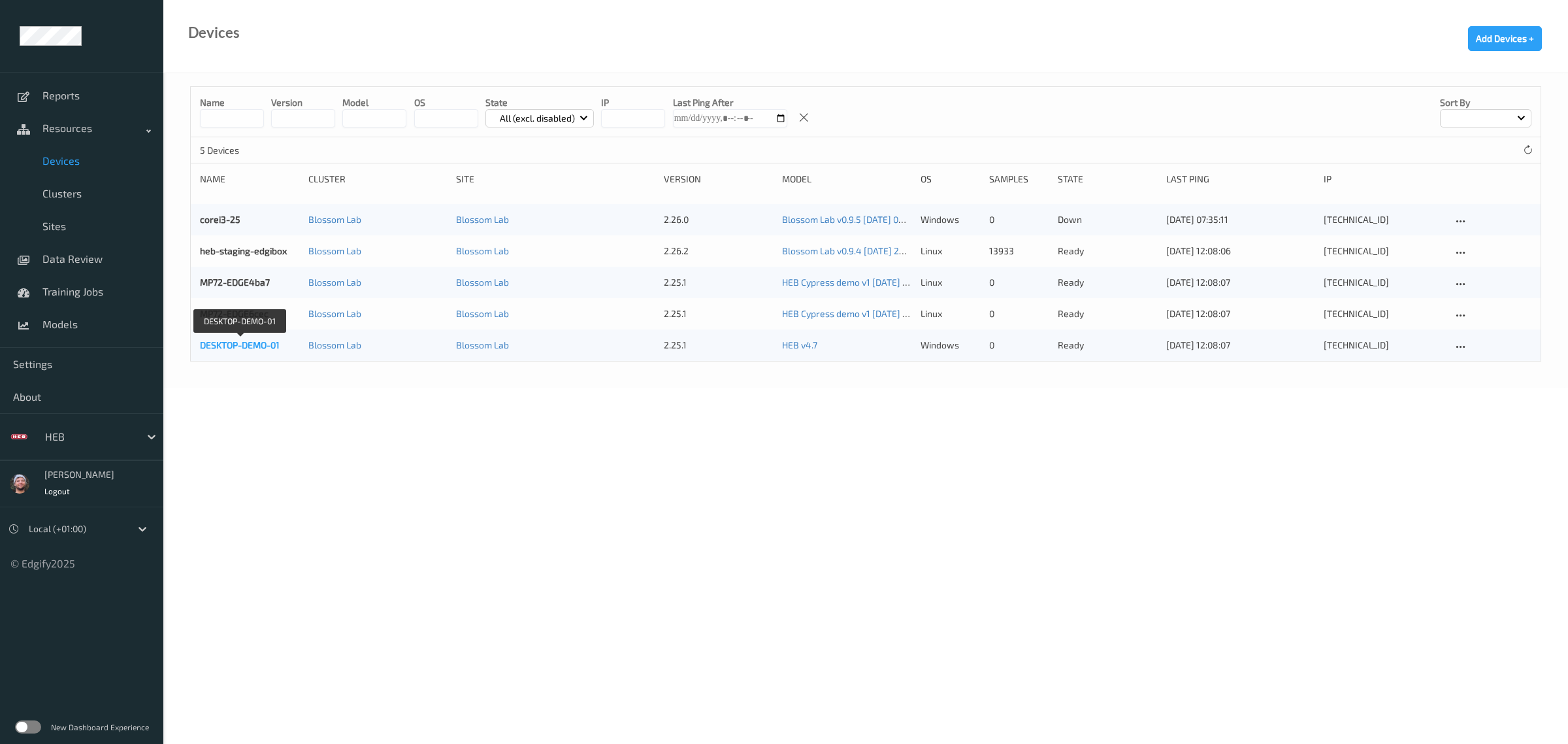
click at [232, 344] on link "DESKTOP-DEMO-01" at bounding box center [239, 345] width 80 height 11
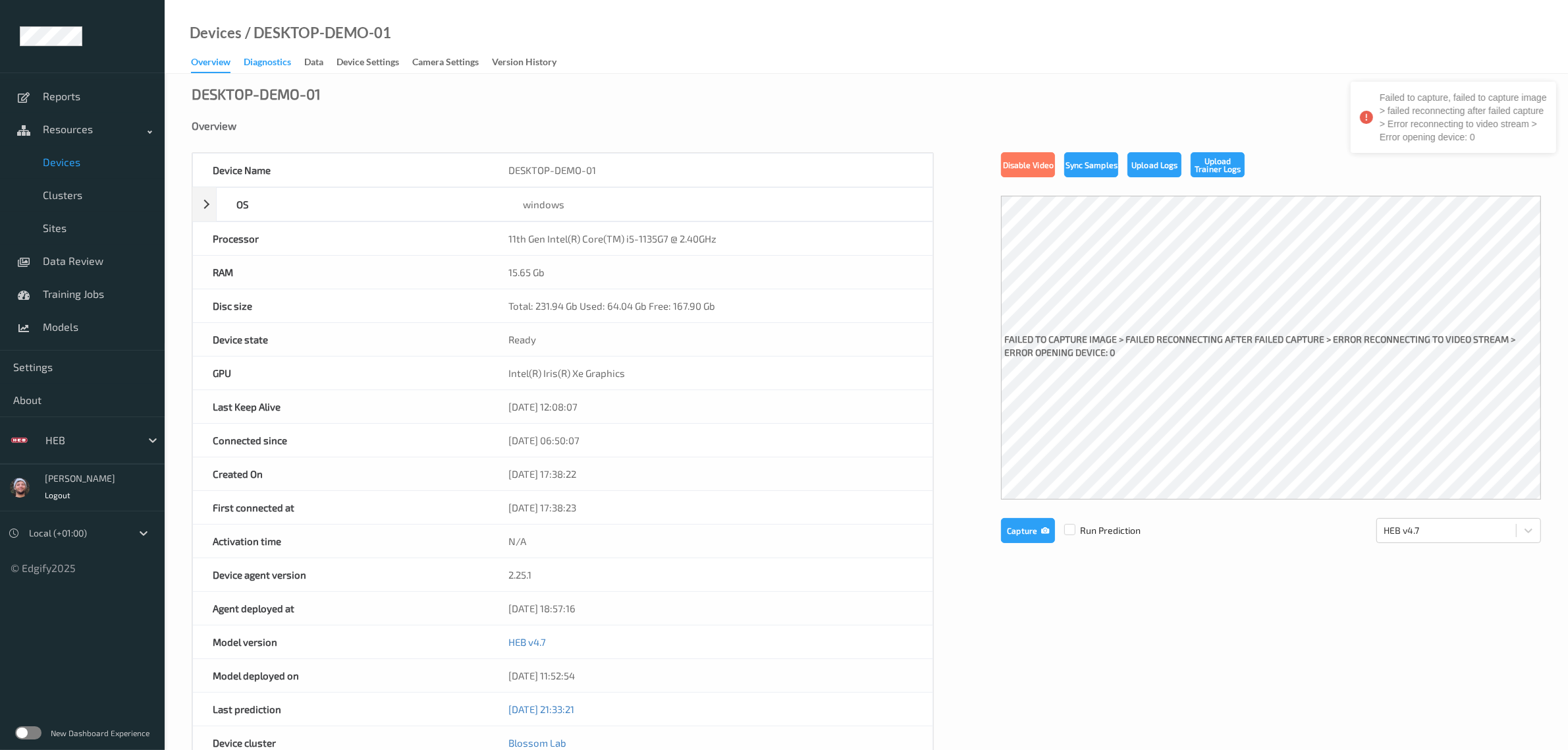
click at [264, 66] on div "Diagnostics" at bounding box center [267, 63] width 48 height 17
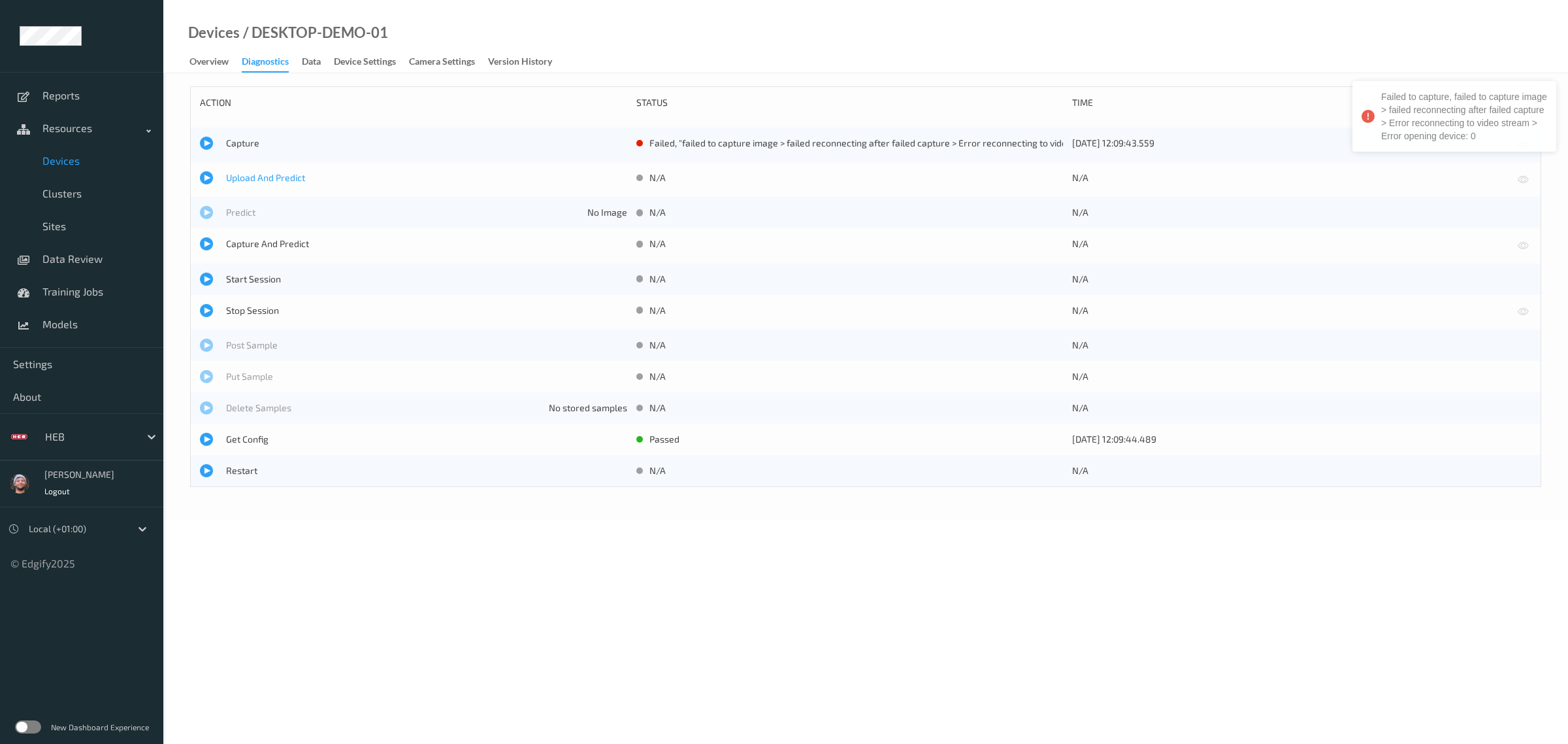
click at [249, 174] on span "Upload And Predict" at bounding box center [427, 177] width 401 height 13
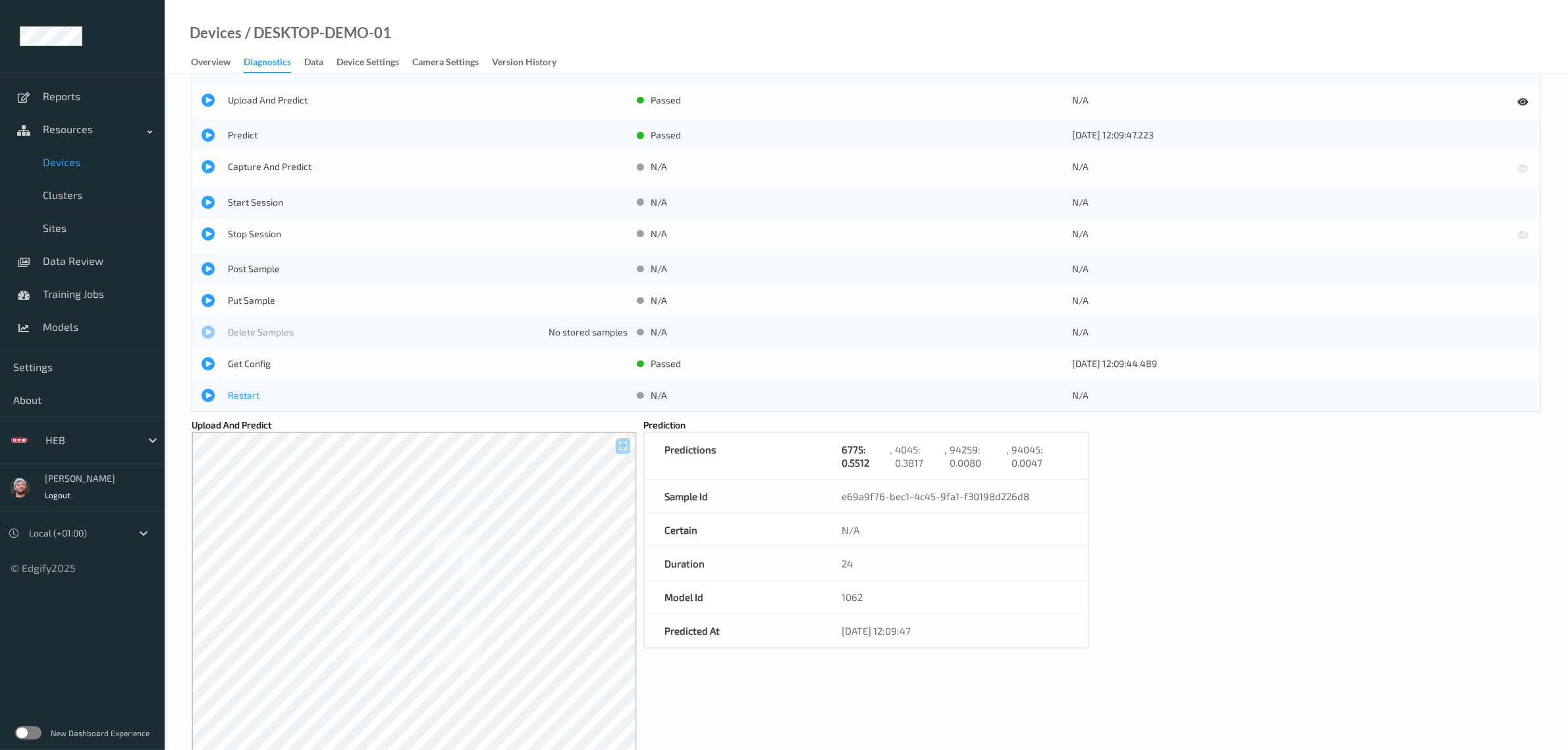
scroll to position [122, 0]
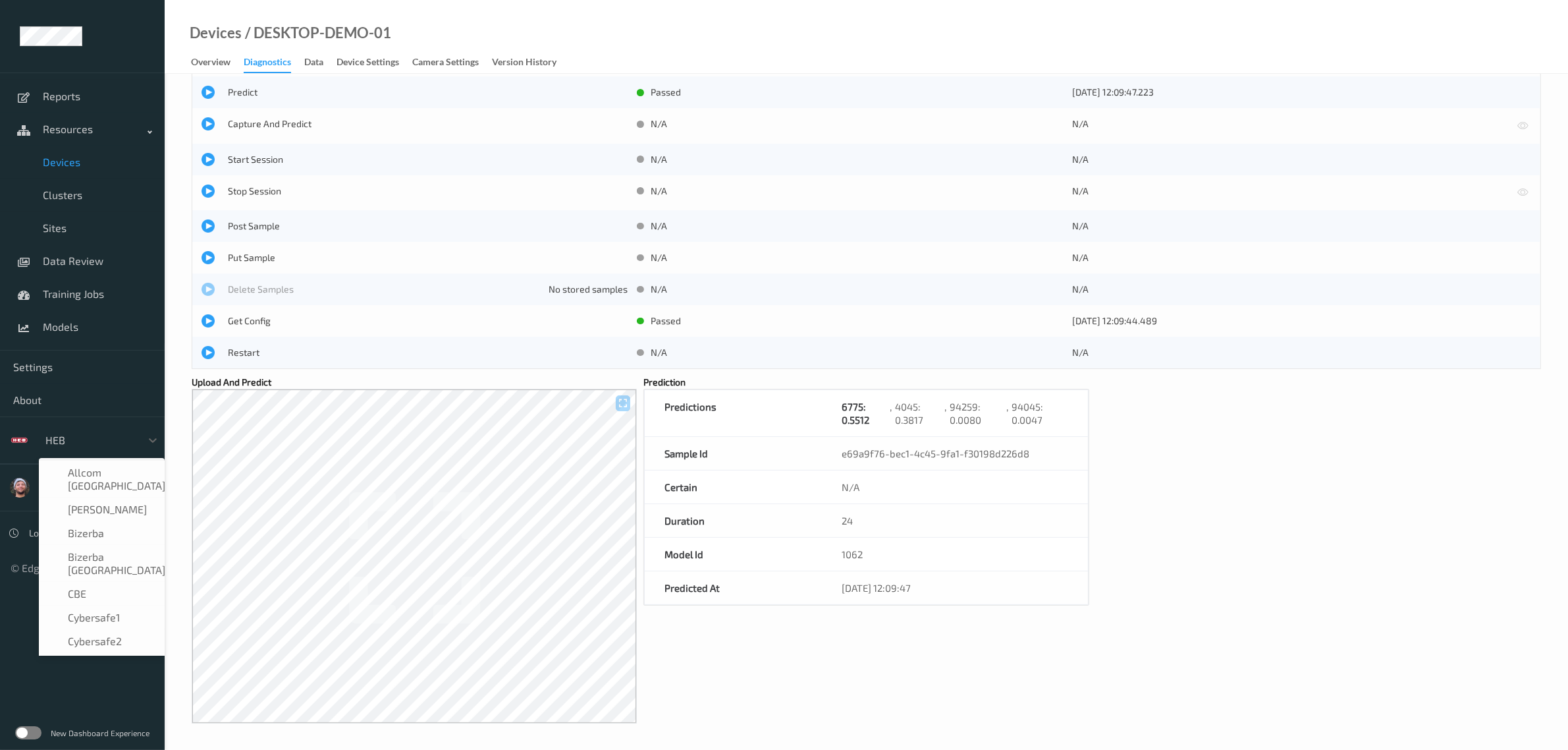
click at [63, 442] on div at bounding box center [90, 440] width 89 height 16
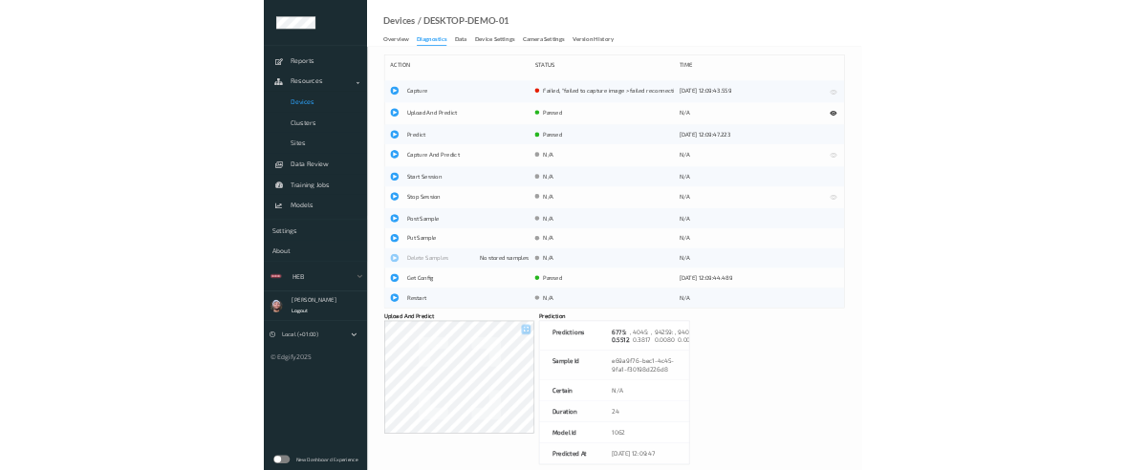
scroll to position [29, 0]
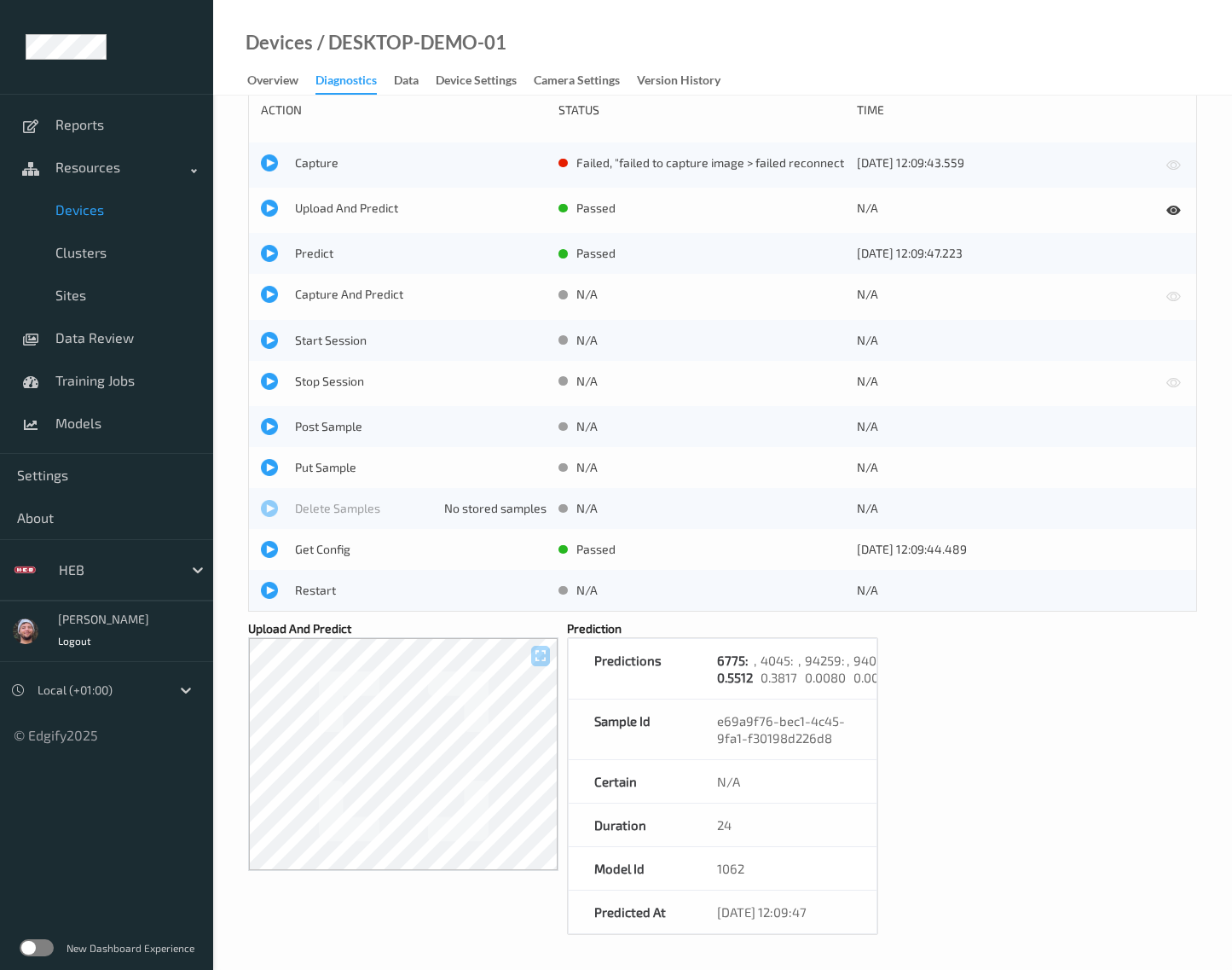
click at [38, 863] on ul "Reports Resources Devices Clusters Sites Data Review Training Jobs Models Setti…" at bounding box center [106, 485] width 213 height 970
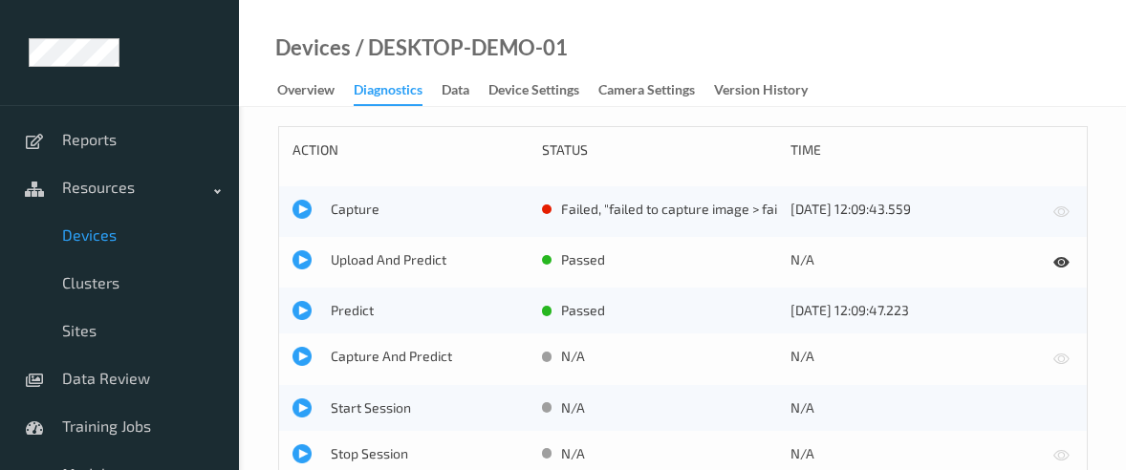
scroll to position [29, 0]
